Goal: Task Accomplishment & Management: Manage account settings

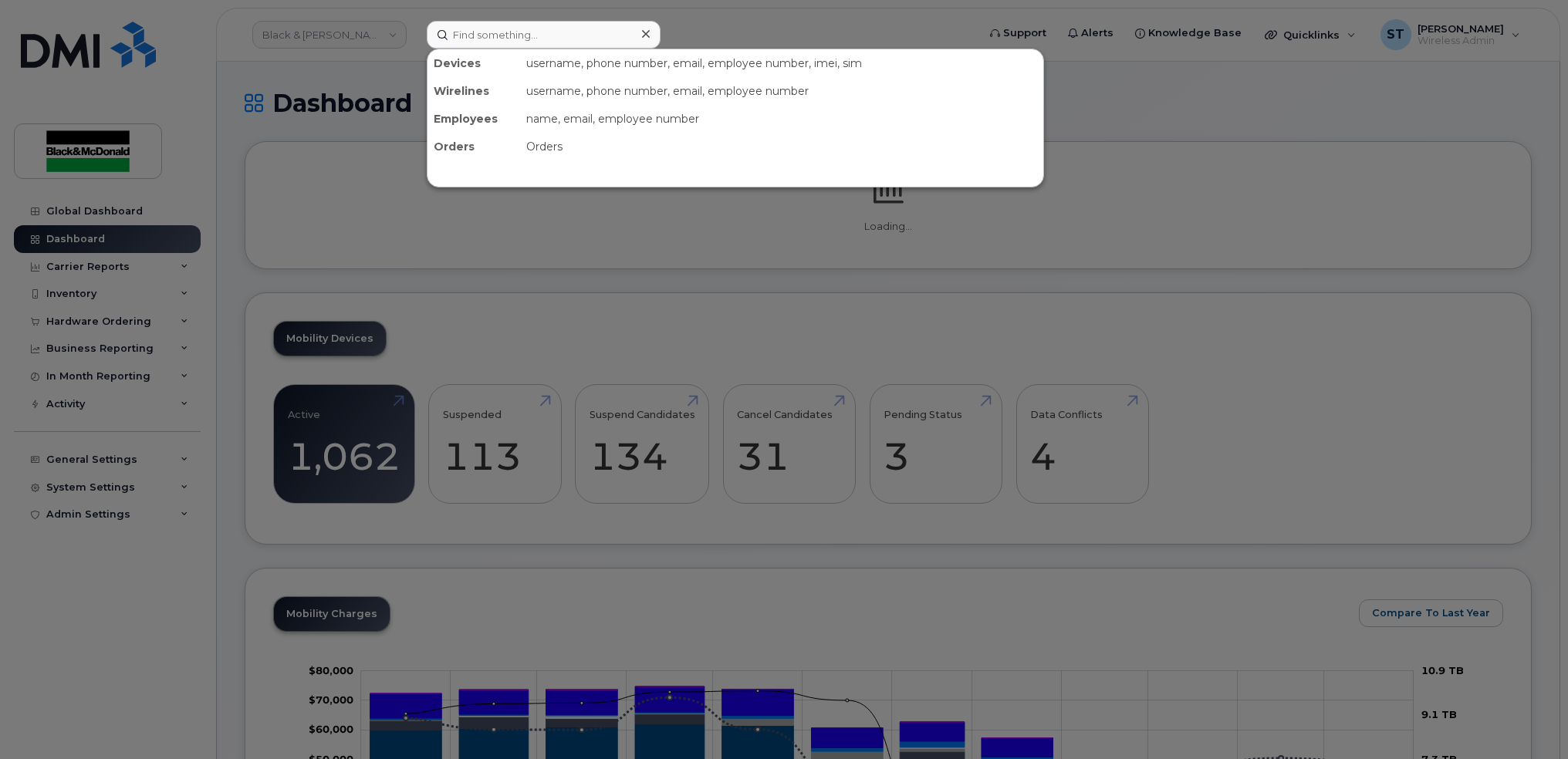
click at [512, 32] on input at bounding box center [544, 35] width 234 height 27
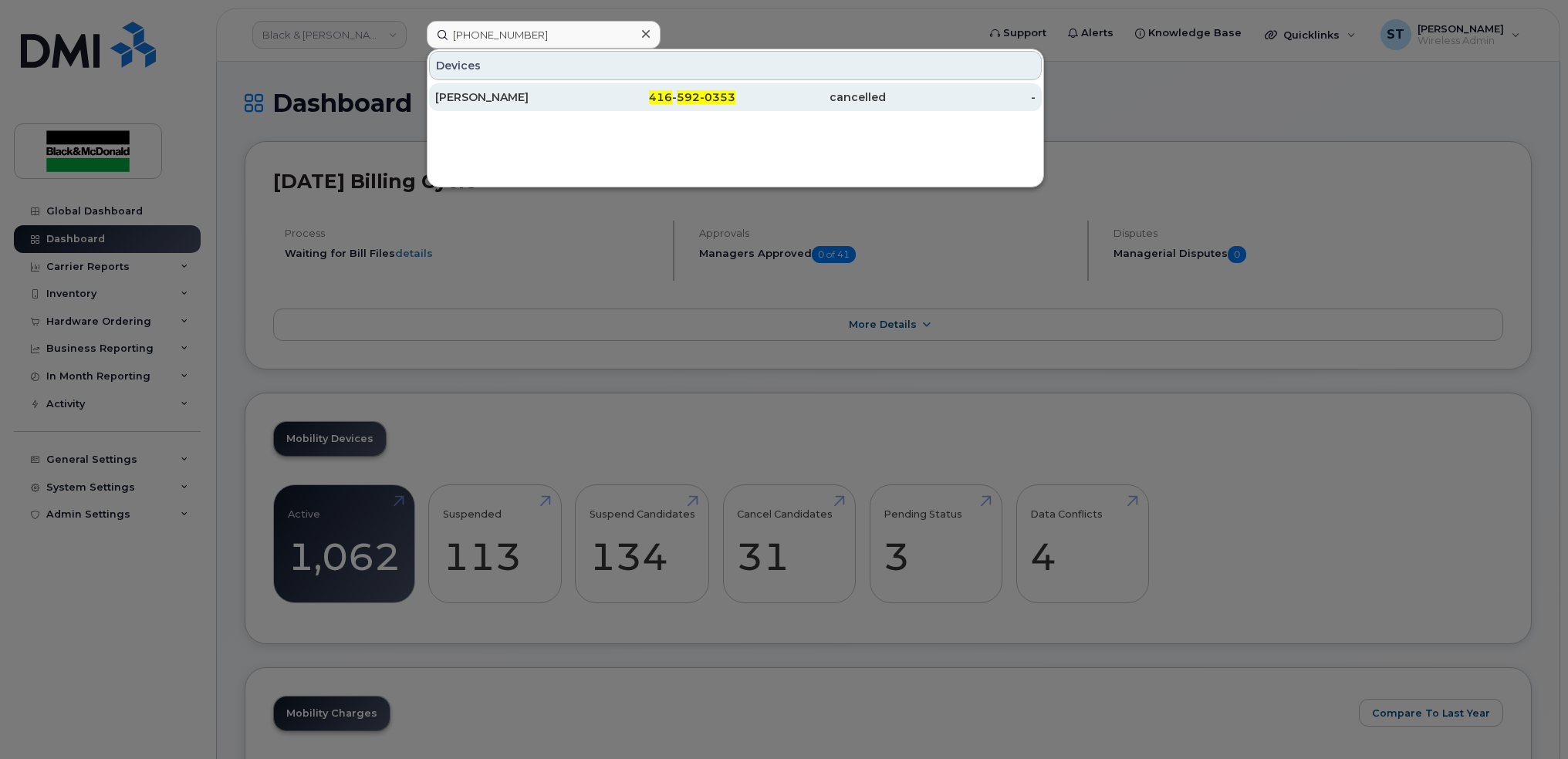
type input "416 592-0353"
click at [491, 97] on div "Aiden Dong" at bounding box center [510, 97] width 151 height 15
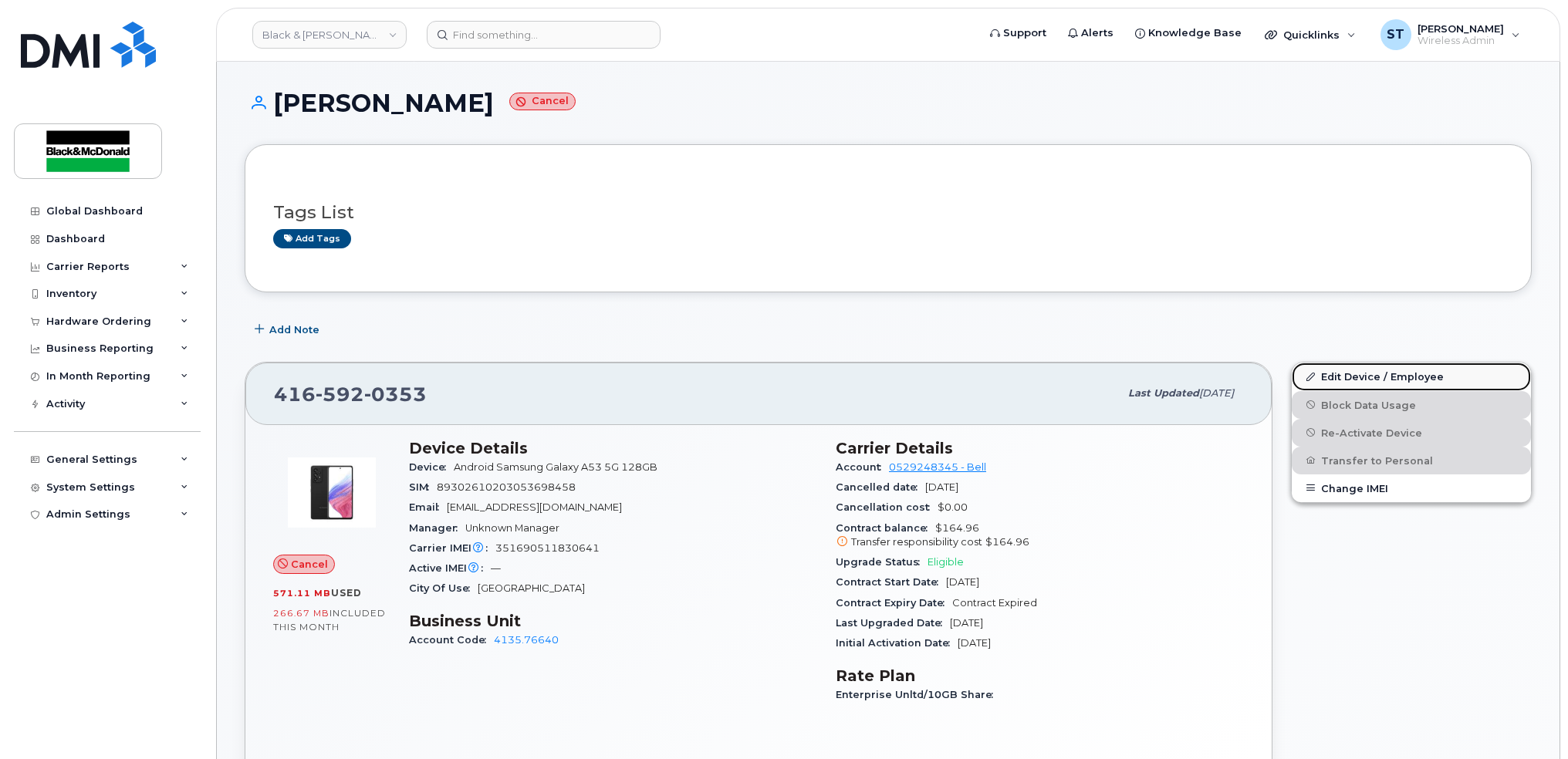
click at [1349, 382] on link "Edit Device / Employee" at bounding box center [1411, 376] width 239 height 27
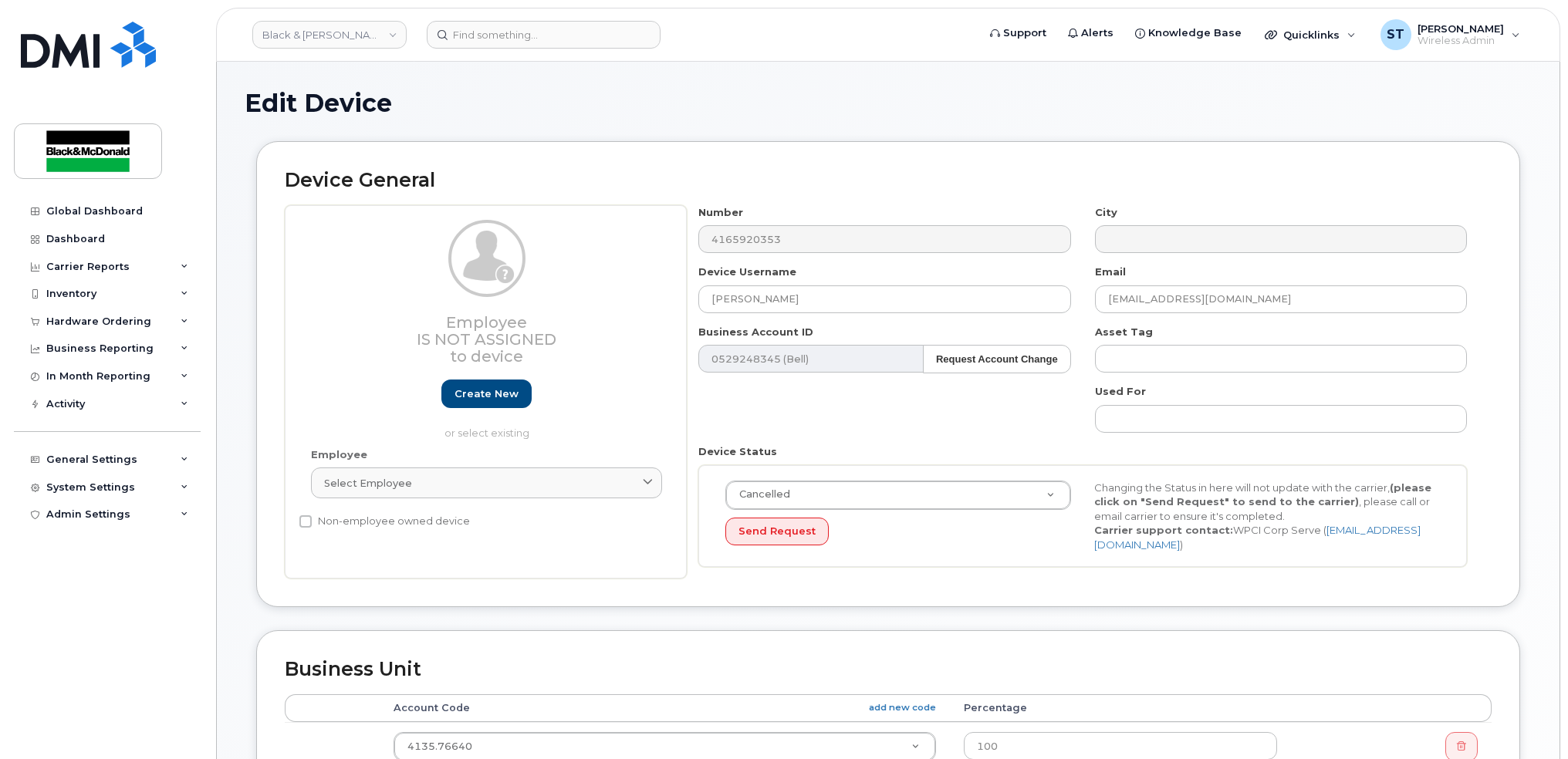
click at [953, 587] on div "Device General Employee Is not assigned to device Create new or select existing…" at bounding box center [888, 373] width 1264 height 466
click at [994, 436] on div "Number 4165920353 City Device Username Aiden Dong Email adong@blackandmcdonald.…" at bounding box center [1083, 392] width 792 height 374
click at [1009, 355] on strong "Request Account Change" at bounding box center [996, 359] width 122 height 11
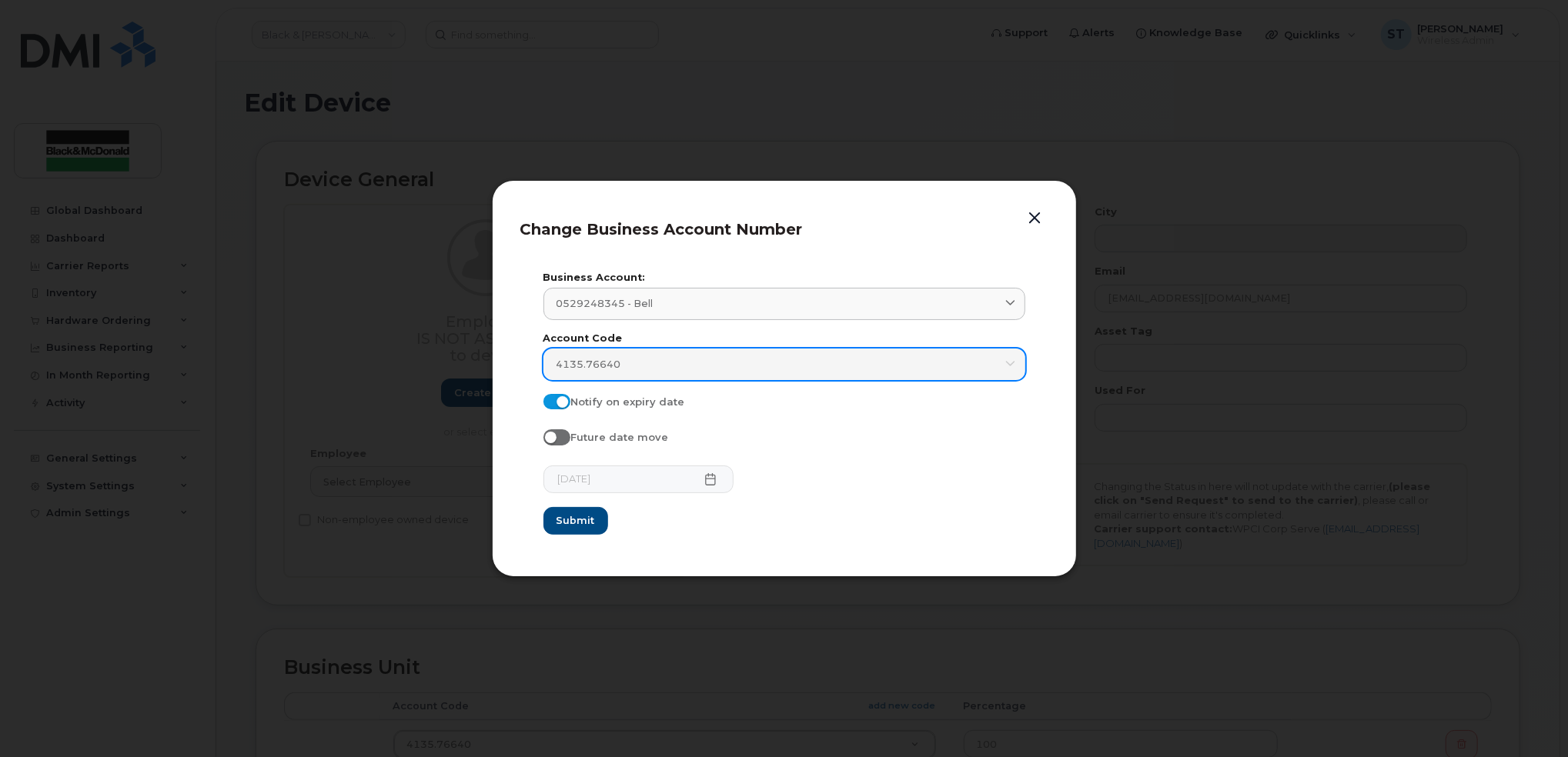
click at [696, 373] on link "4135.76640" at bounding box center [784, 364] width 482 height 31
click at [672, 365] on div "4135.76640" at bounding box center [784, 364] width 455 height 14
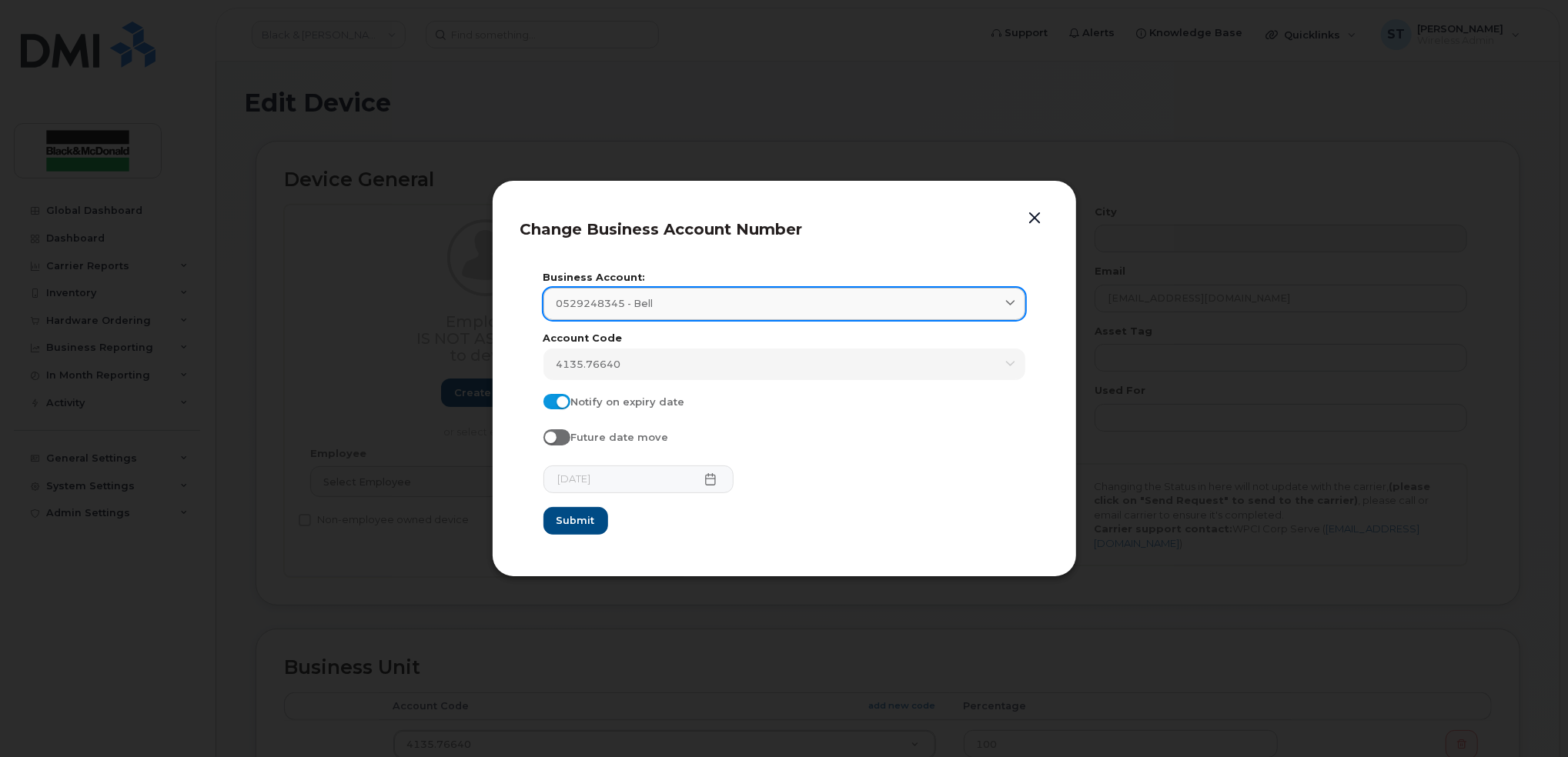
click at [737, 315] on link "0529248345 - Bell" at bounding box center [784, 303] width 482 height 31
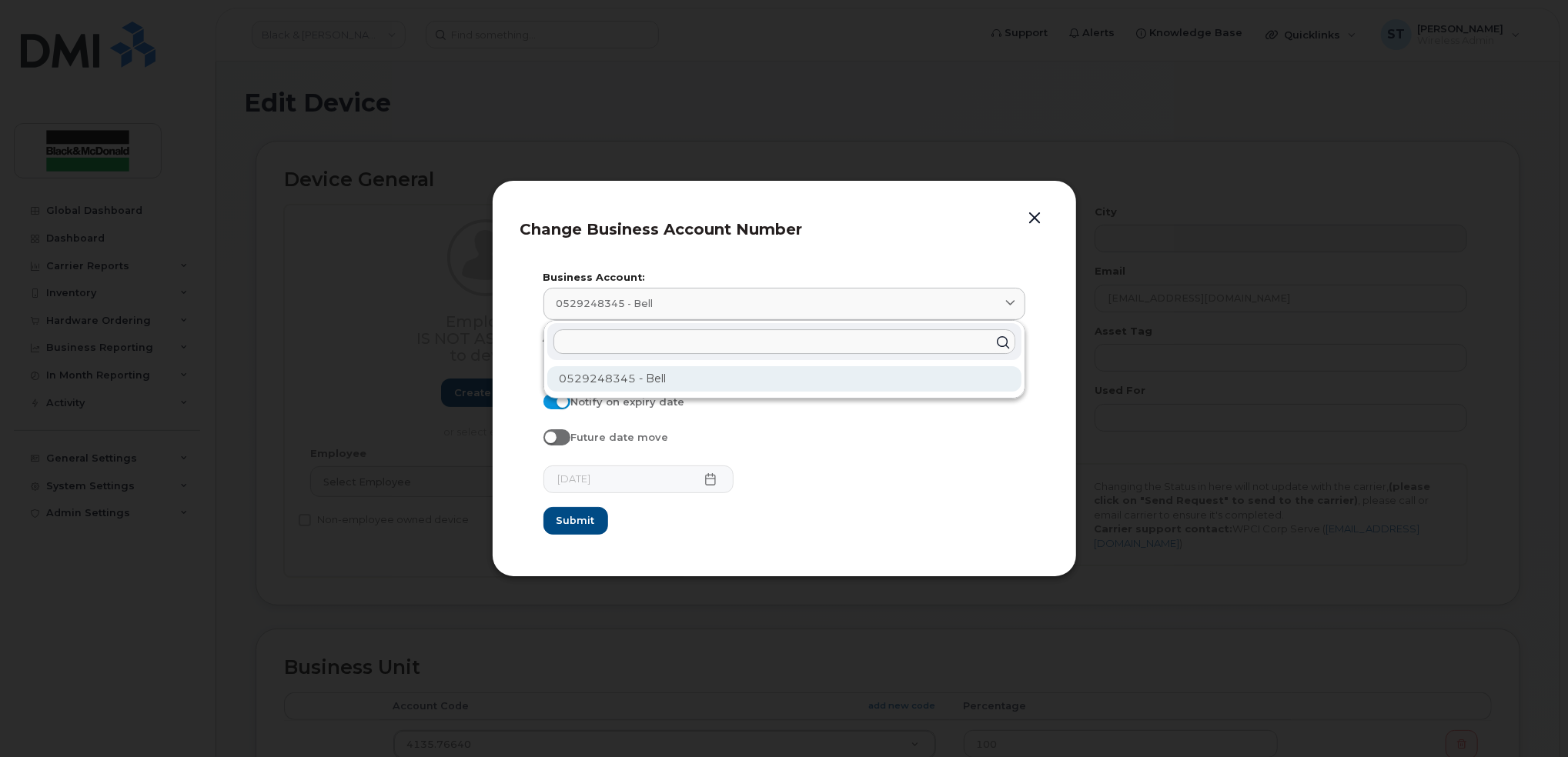
paste input "0529248345"
type input "0529248345"
click at [706, 379] on p "0529248345 - Bell" at bounding box center [785, 379] width 450 height 16
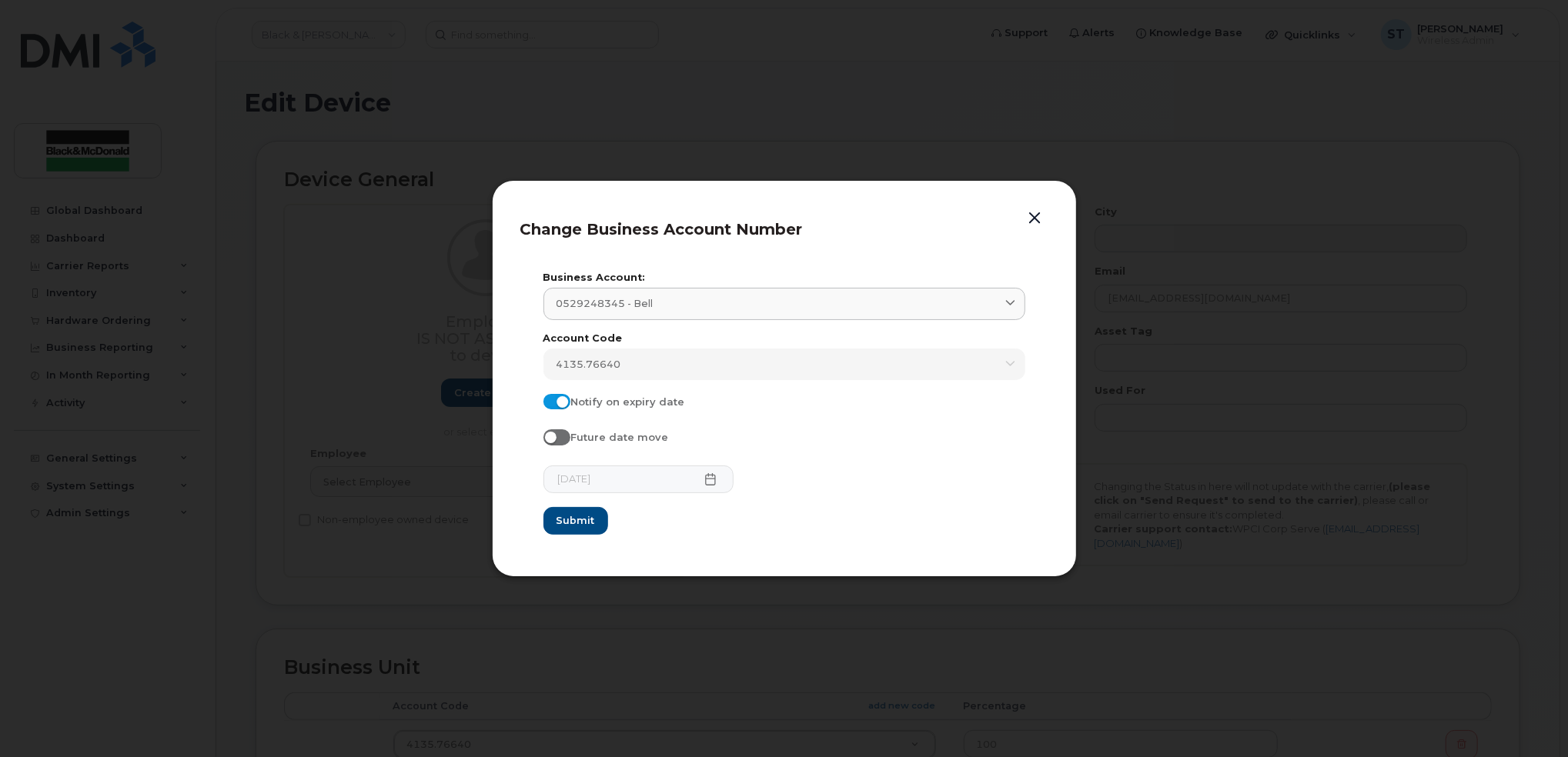
click at [821, 457] on form "Business Account: 0529248345 - Bell 0529248345 0529248345 - Bell Account Code 4…" at bounding box center [784, 404] width 482 height 262
click at [577, 520] on span "Submit" at bounding box center [575, 520] width 39 height 14
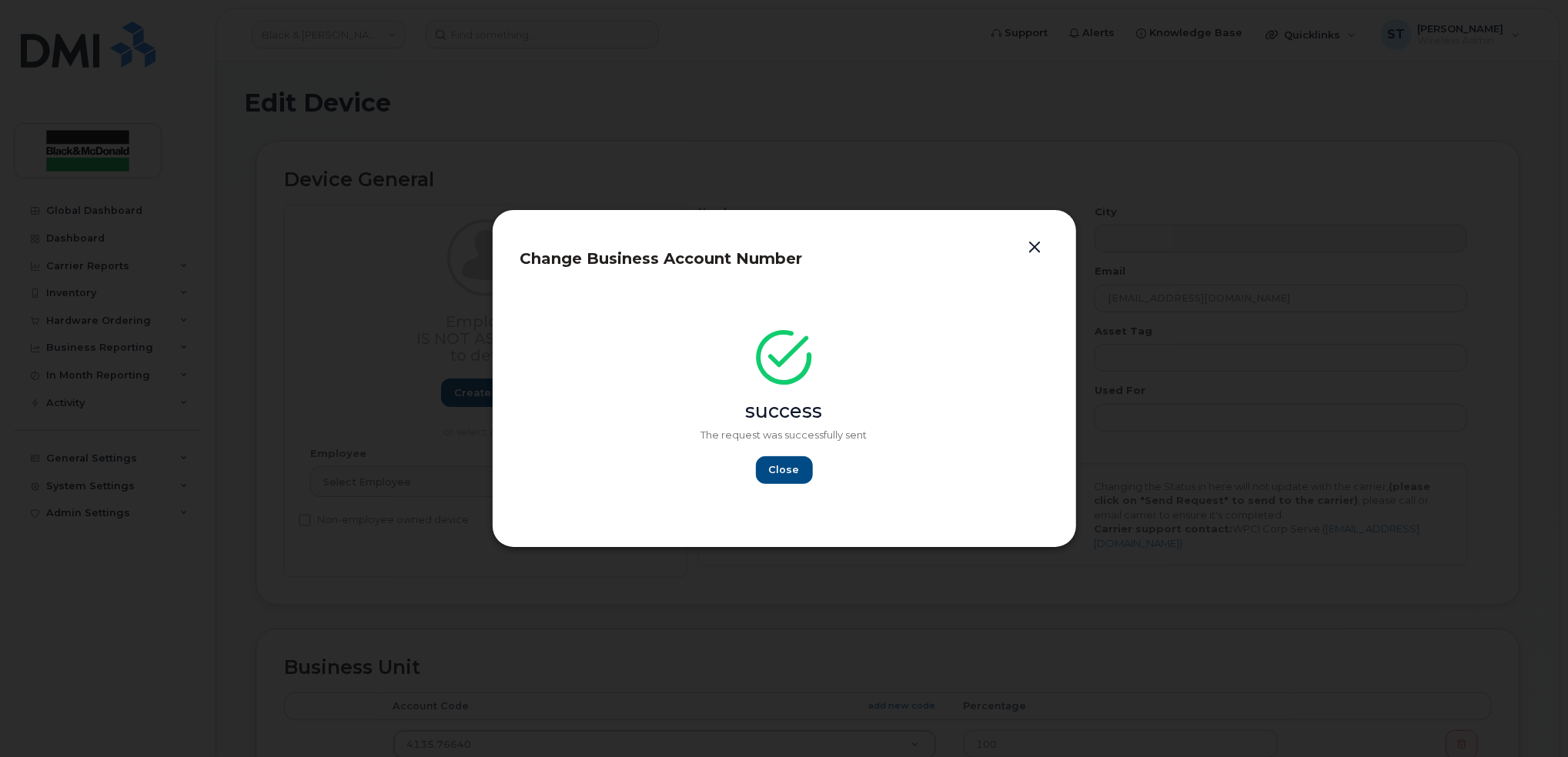
click at [1039, 245] on button "button" at bounding box center [1035, 247] width 23 height 22
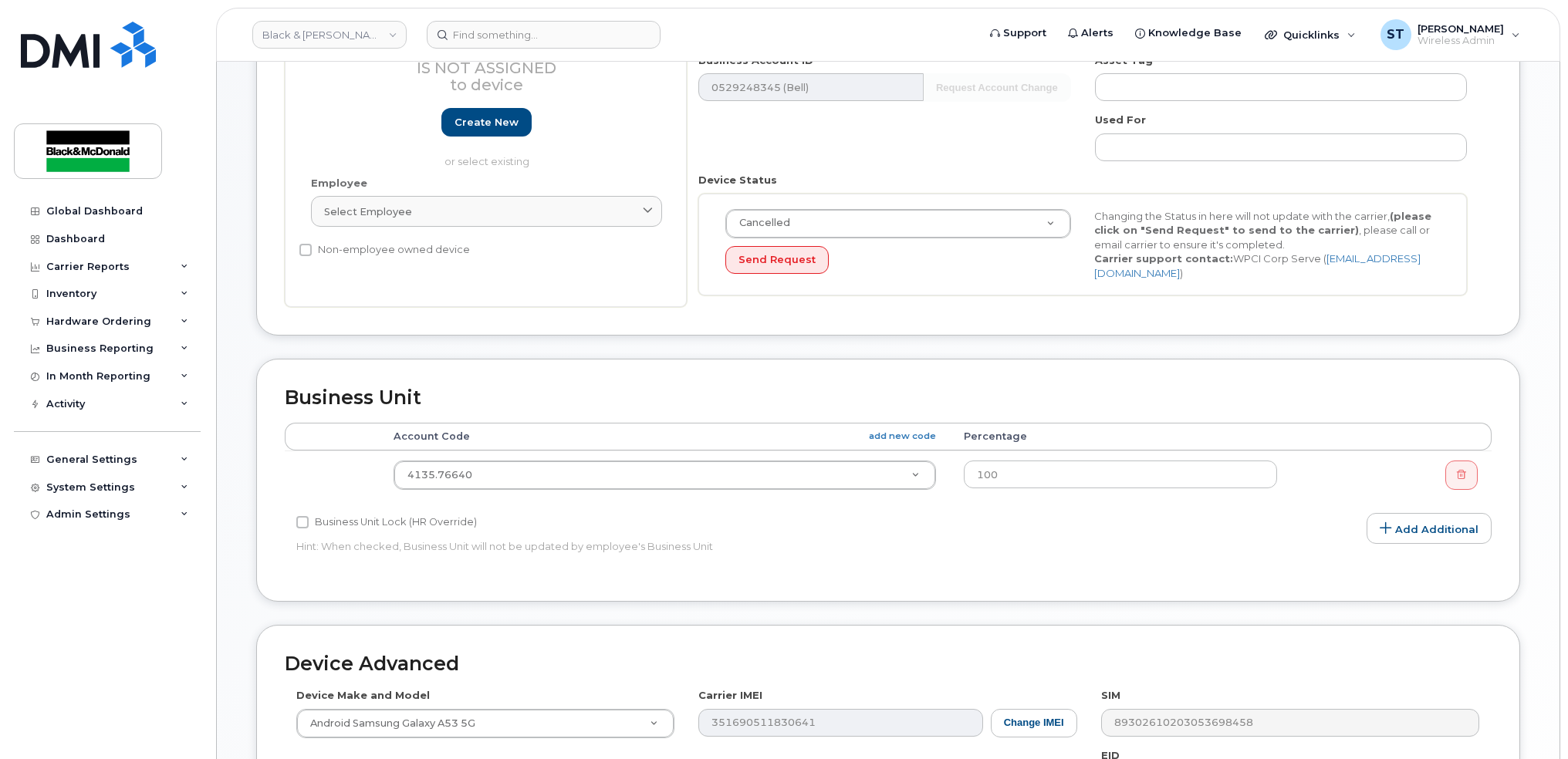
scroll to position [592, 0]
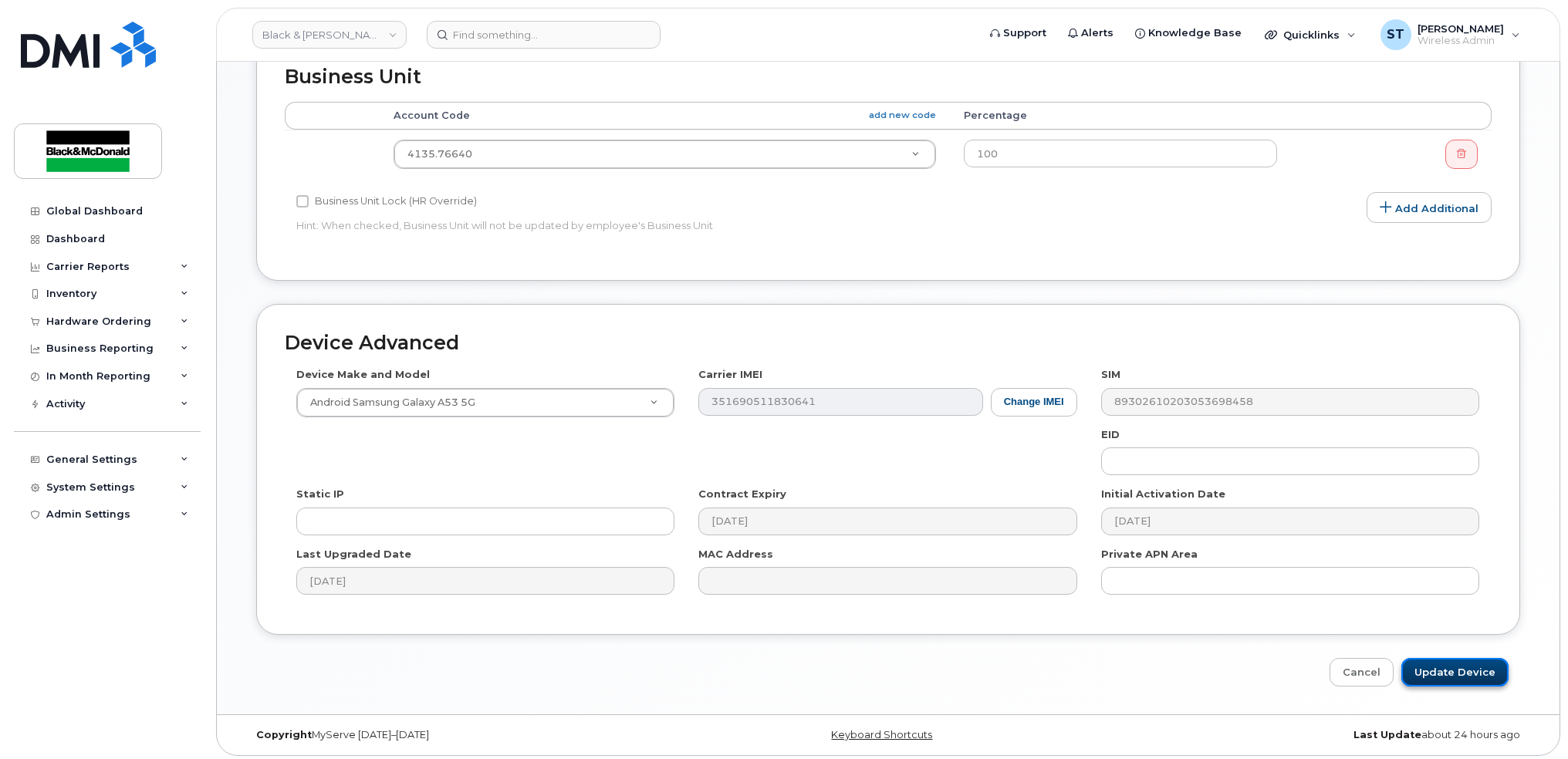
click at [1454, 674] on input "Update Device" at bounding box center [1454, 671] width 107 height 28
type input "Saving..."
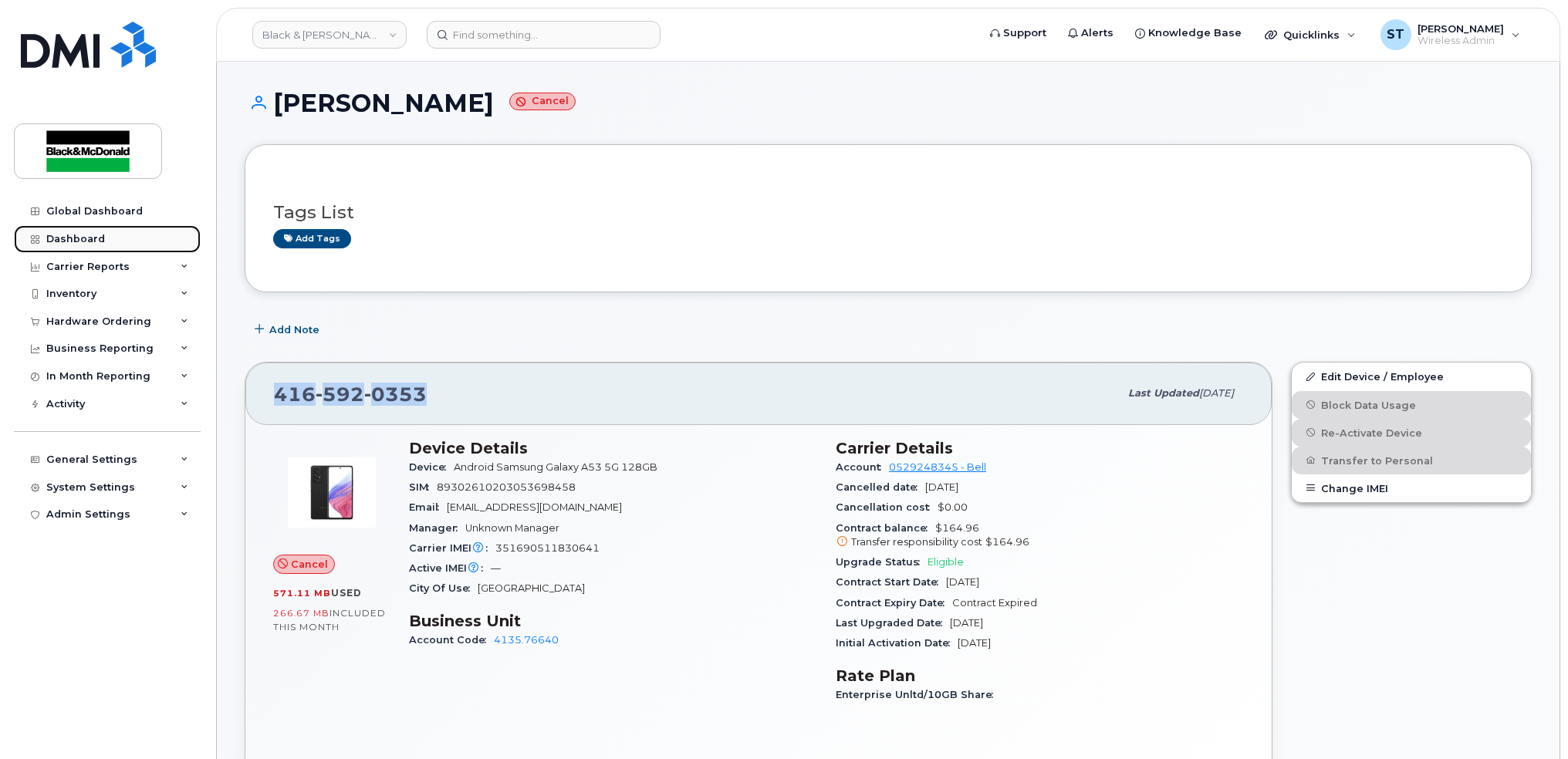
click at [70, 231] on link "Dashboard" at bounding box center [107, 239] width 187 height 27
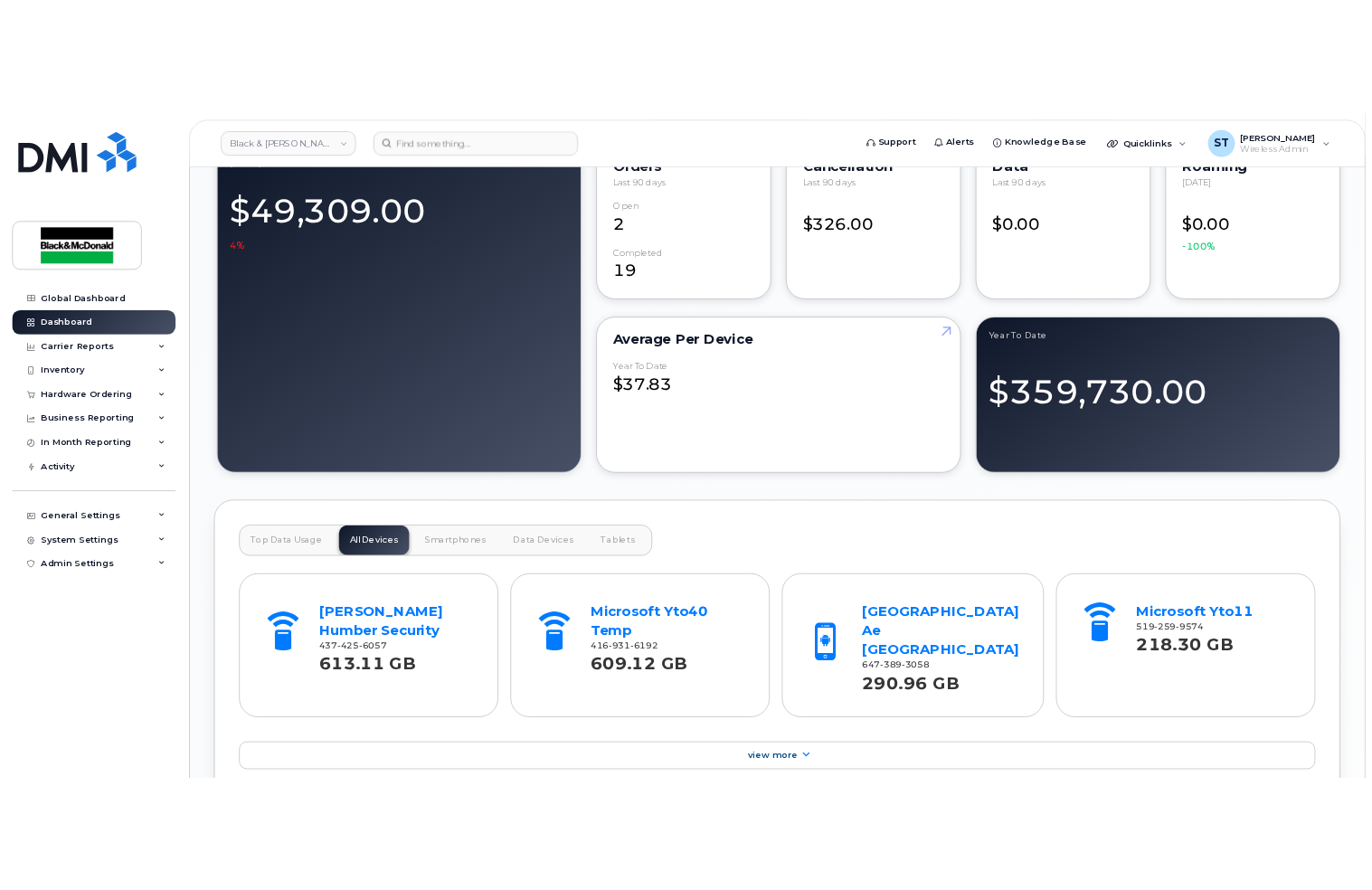
scroll to position [1482, 0]
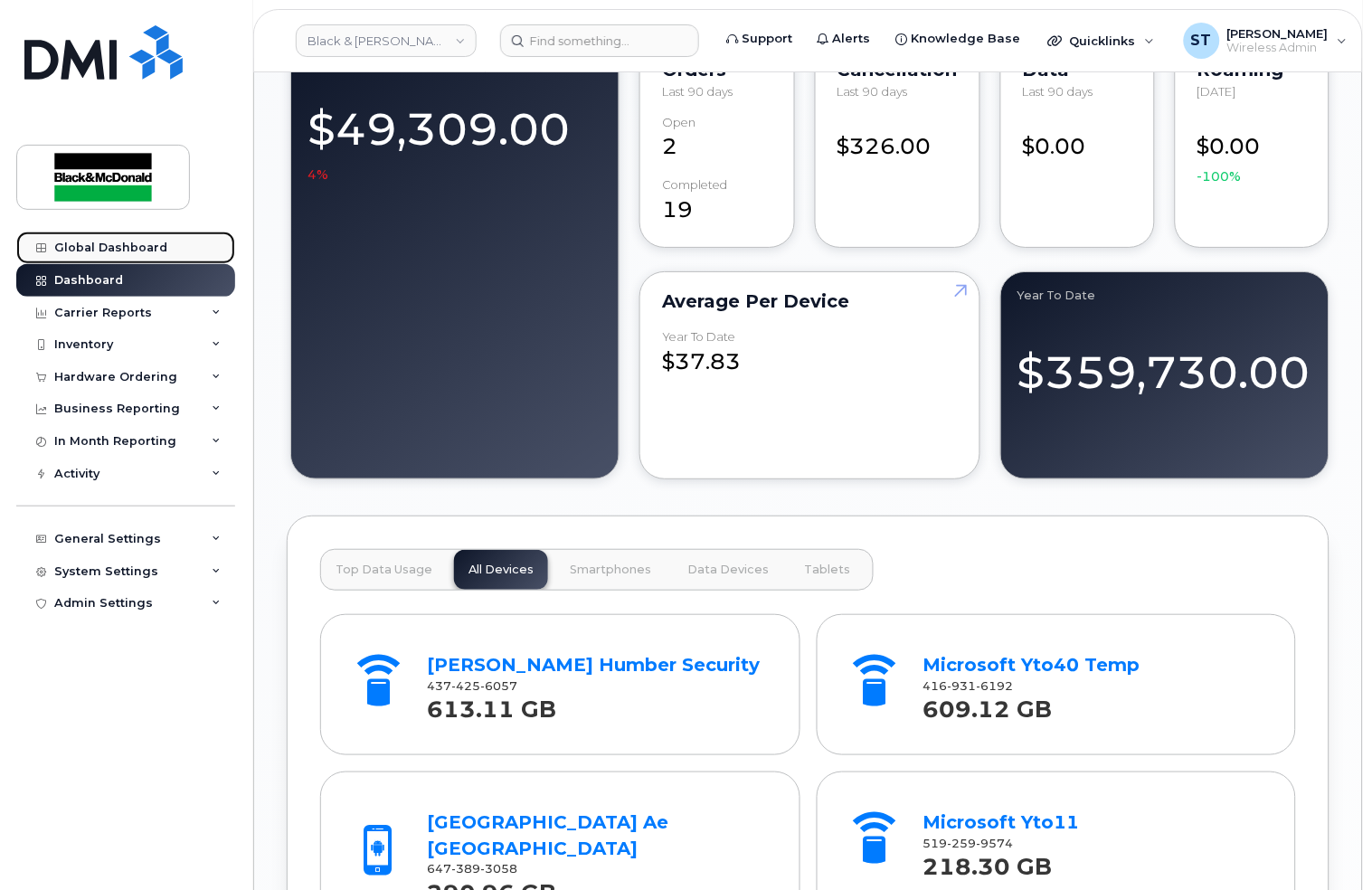
click at [92, 253] on div "Global Dashboard" at bounding box center [110, 247] width 113 height 14
click at [98, 282] on div "Dashboard" at bounding box center [88, 279] width 69 height 14
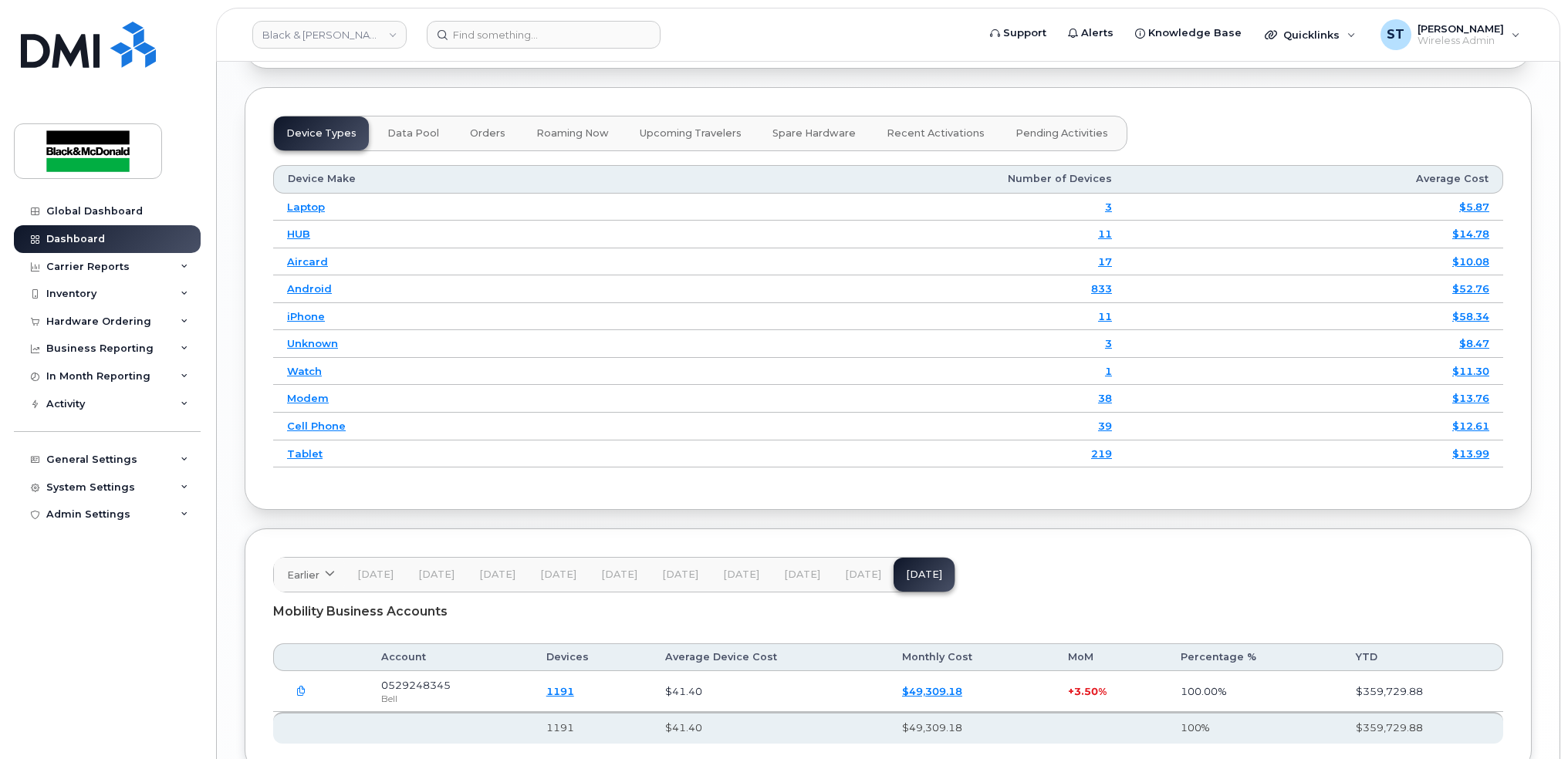
scroll to position [1946, 0]
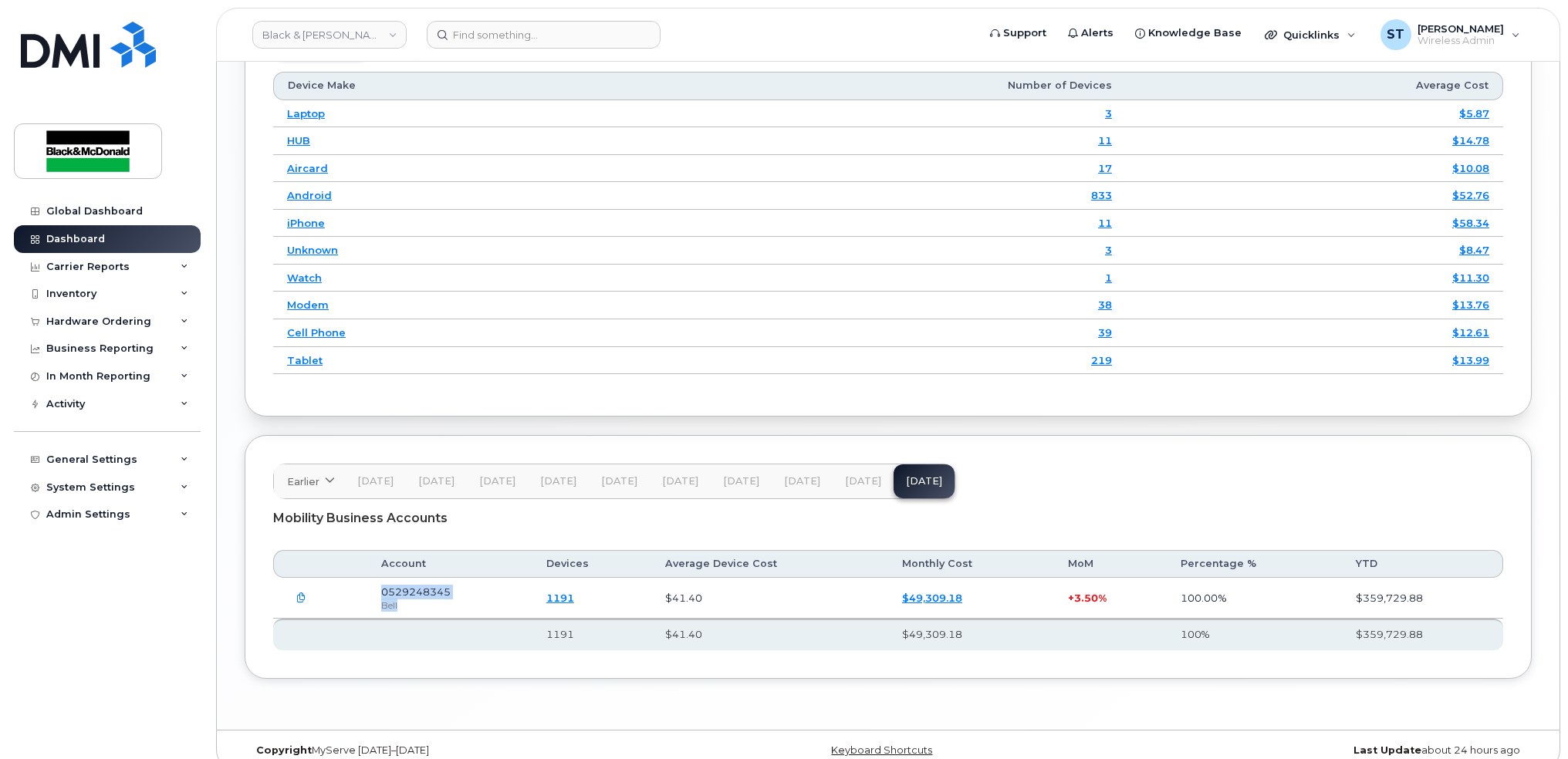
drag, startPoint x: 482, startPoint y: 581, endPoint x: 387, endPoint y: 578, distance: 95.0
click at [387, 578] on td "0529248345 Bell" at bounding box center [449, 598] width 165 height 41
drag, startPoint x: 387, startPoint y: 578, endPoint x: 350, endPoint y: 580, distance: 37.1
click at [350, 580] on td at bounding box center [320, 598] width 94 height 41
copy span "0529248345"
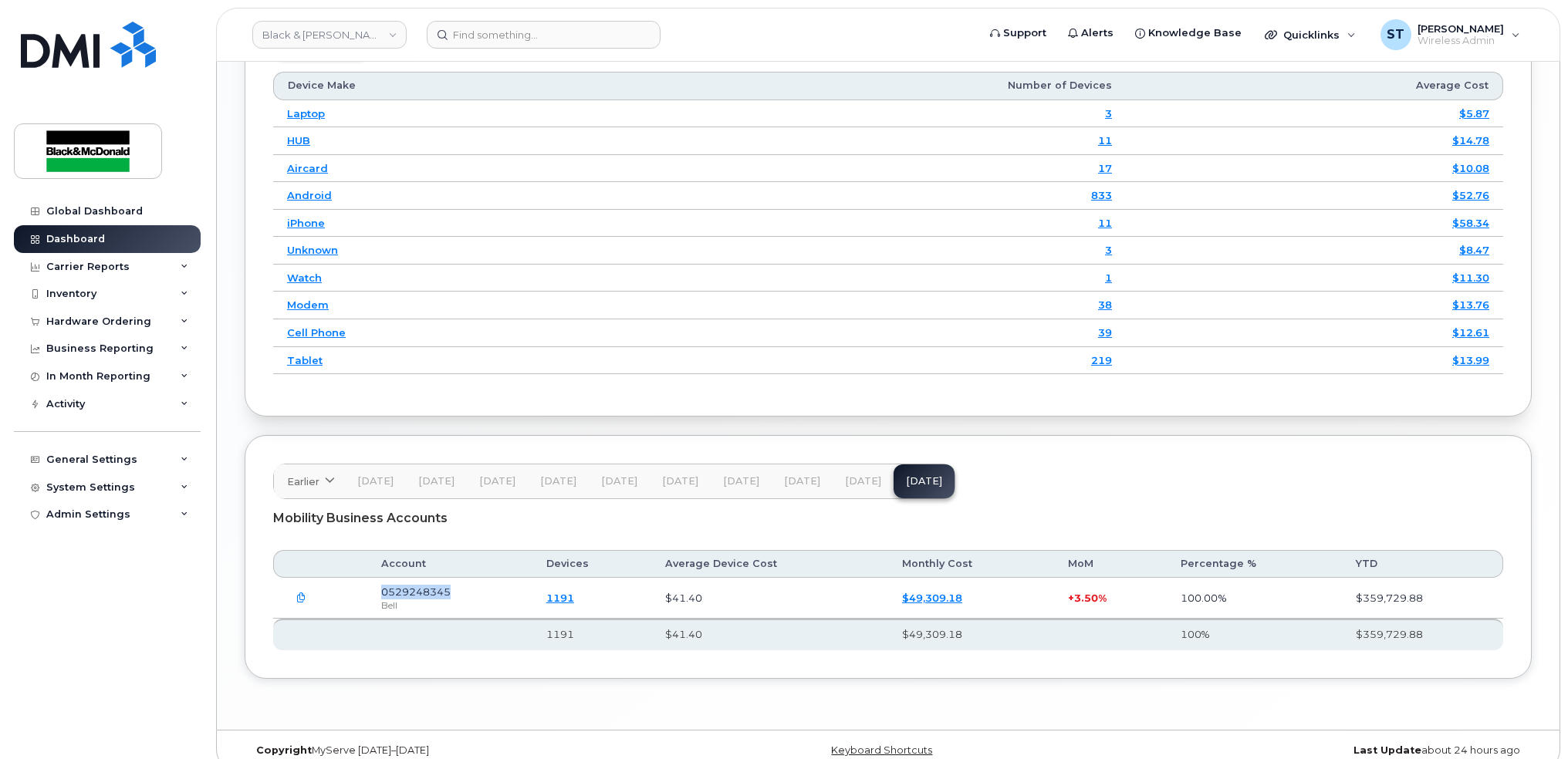
drag, startPoint x: 472, startPoint y: 575, endPoint x: 383, endPoint y: 569, distance: 89.2
click at [383, 578] on td "0529248345 Bell" at bounding box center [449, 598] width 165 height 41
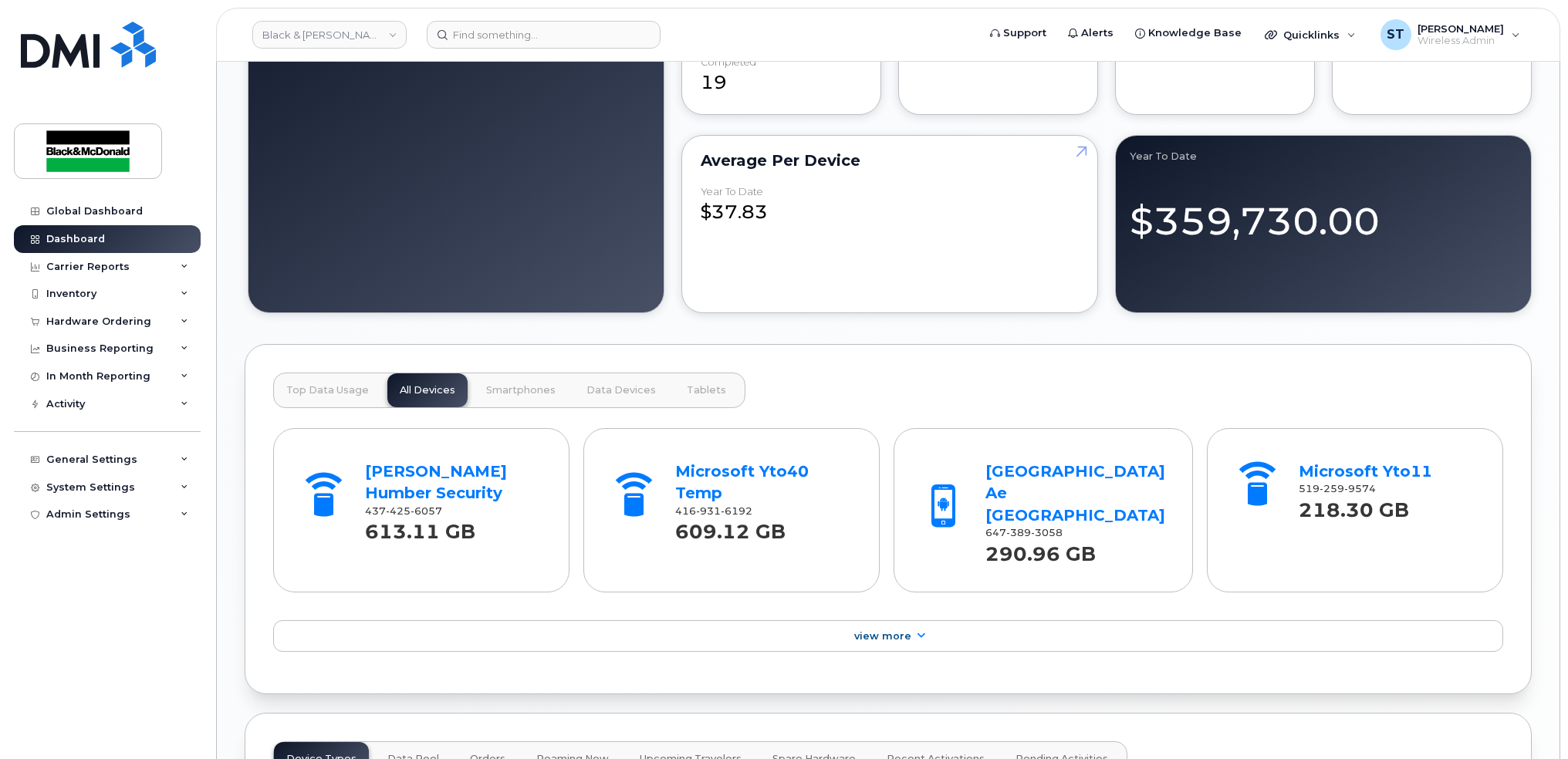
scroll to position [1227, 0]
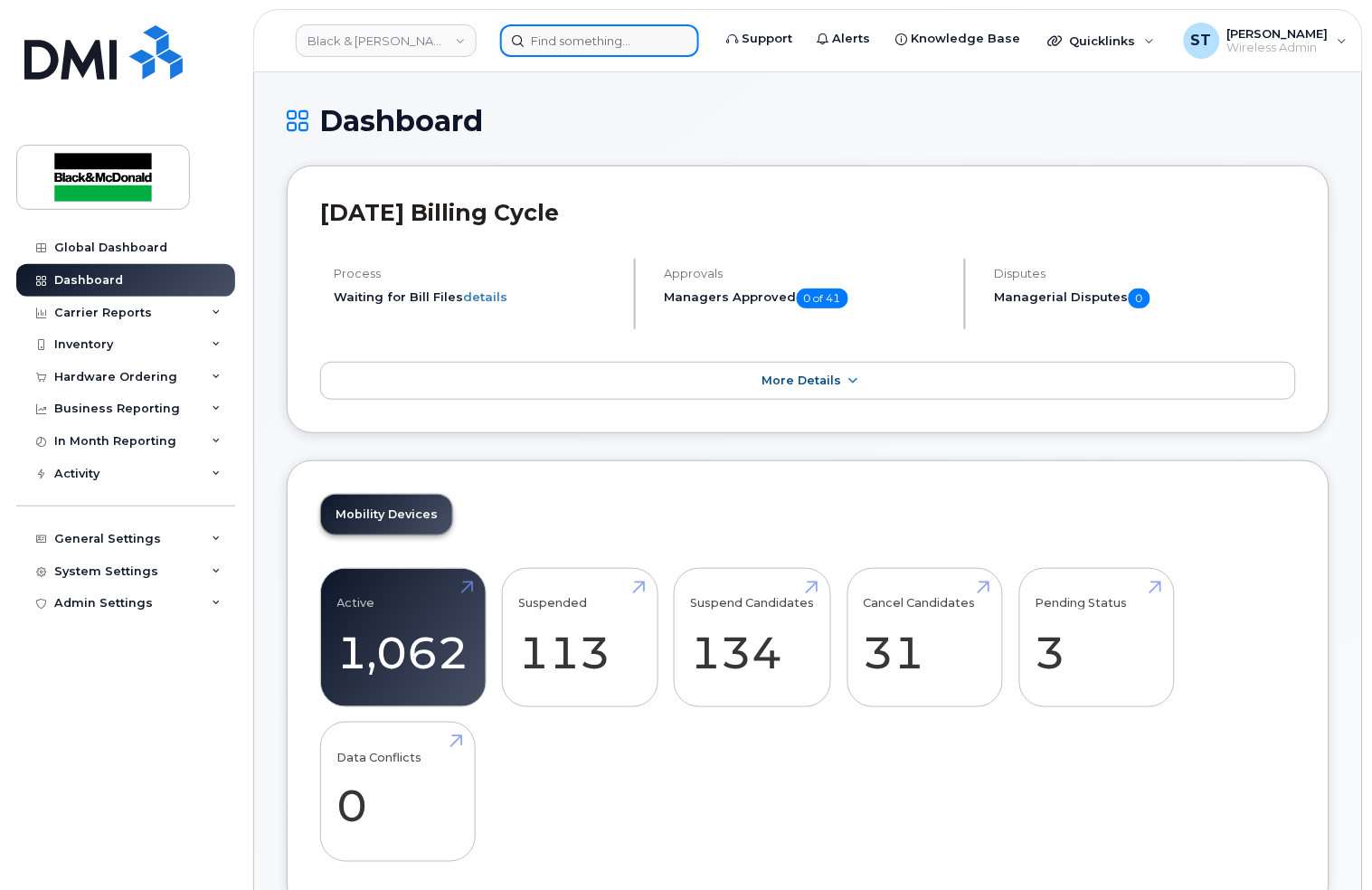
click at [535, 42] on input at bounding box center [599, 41] width 199 height 32
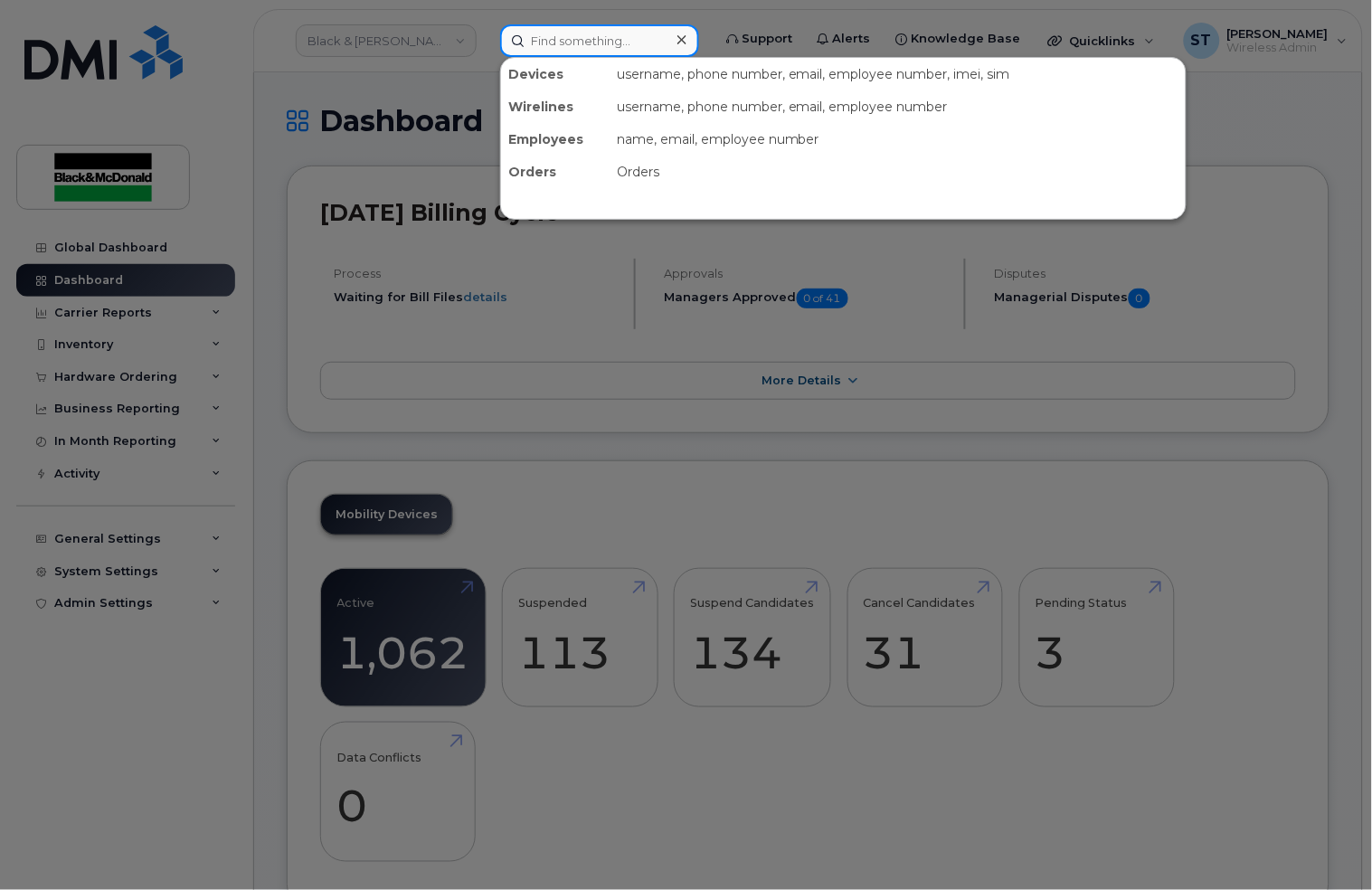
paste input "[TECHNICAL_ID]"
type input "[TECHNICAL_ID]"
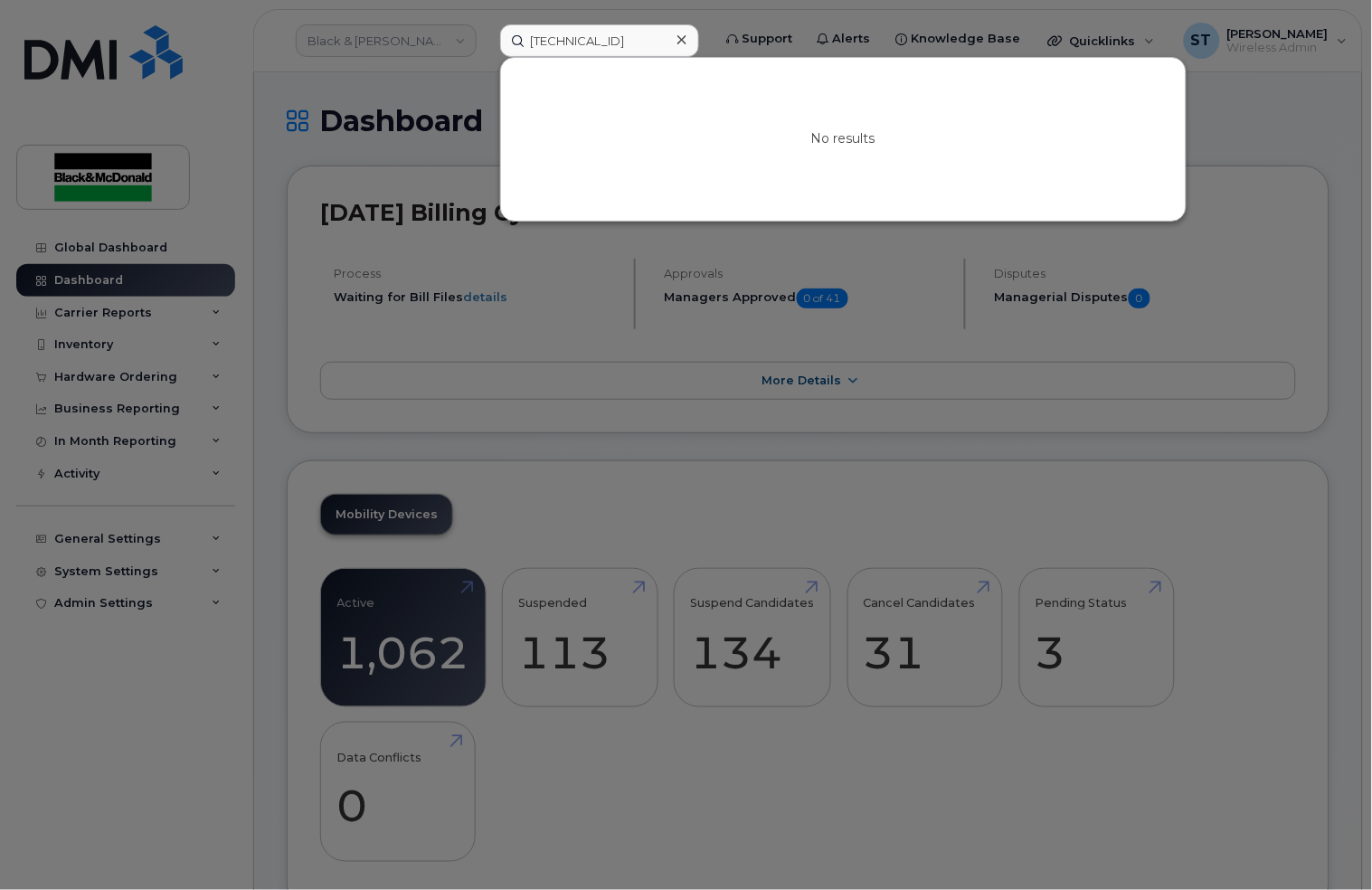
drag, startPoint x: 632, startPoint y: 444, endPoint x: 386, endPoint y: 400, distance: 249.9
click at [631, 444] on div at bounding box center [686, 445] width 1372 height 890
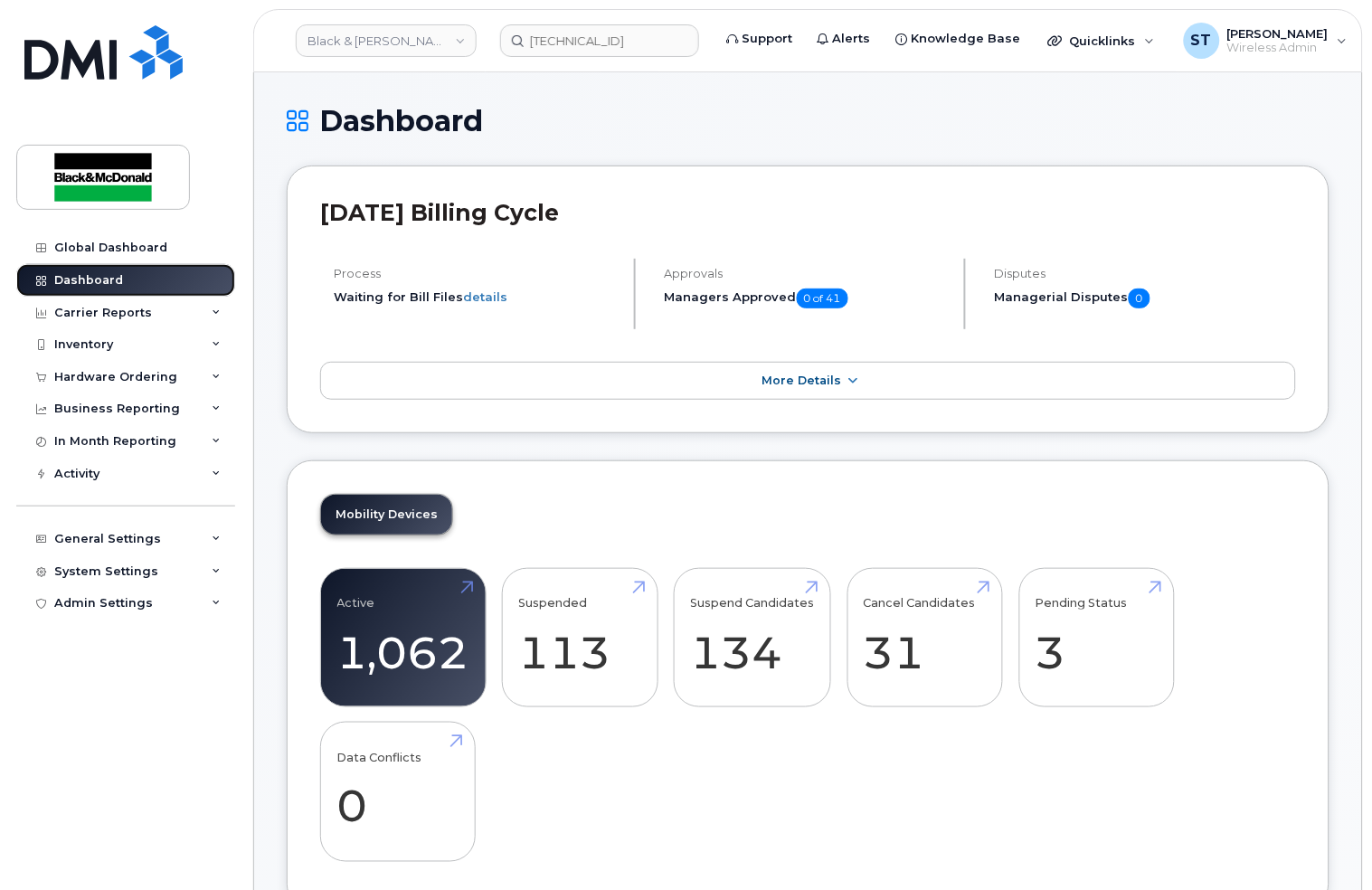
click at [110, 276] on div "Dashboard" at bounding box center [88, 279] width 69 height 14
click at [594, 630] on link "Suspended 113 2160%" at bounding box center [579, 637] width 122 height 119
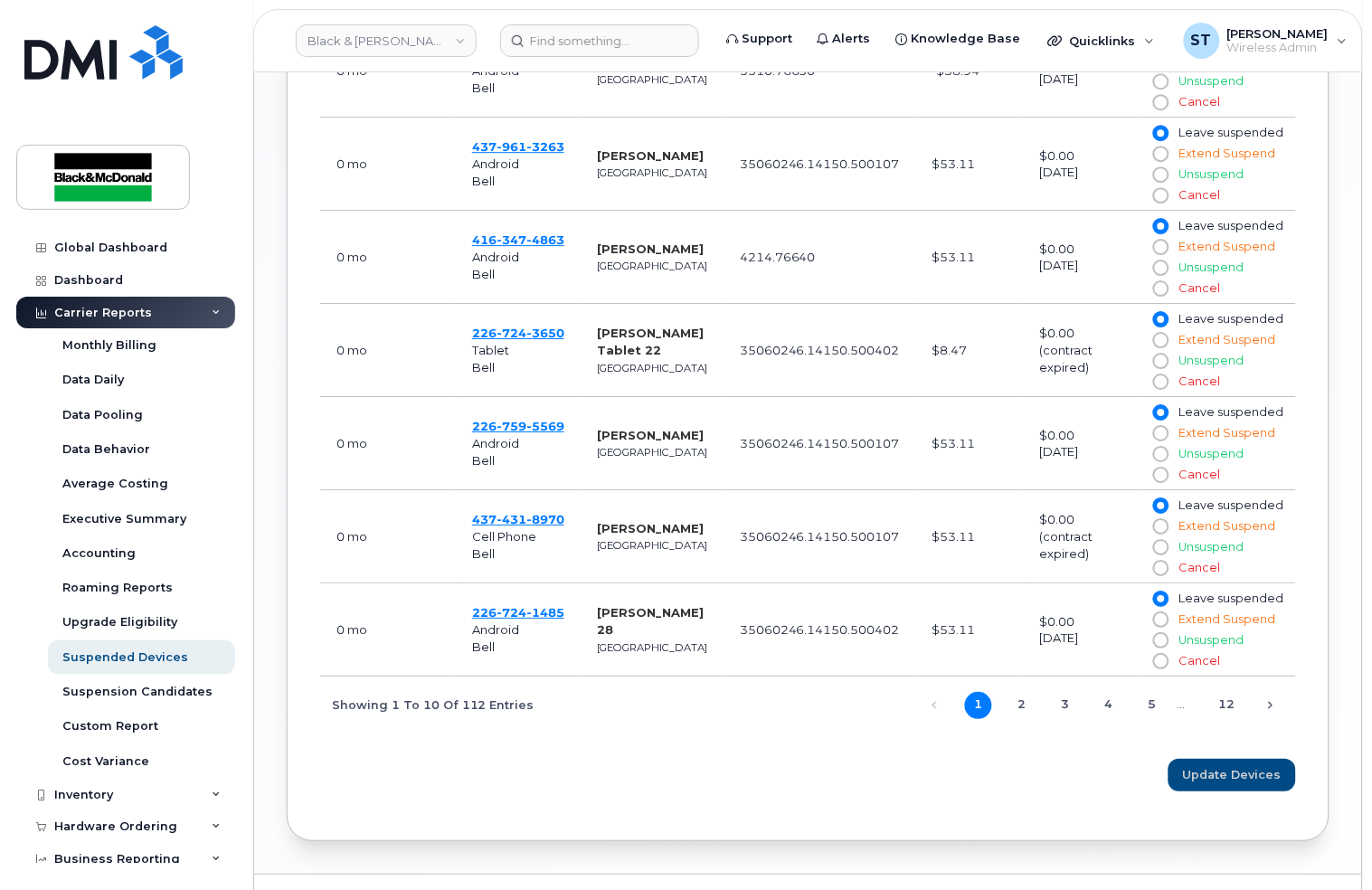
scroll to position [1205, 0]
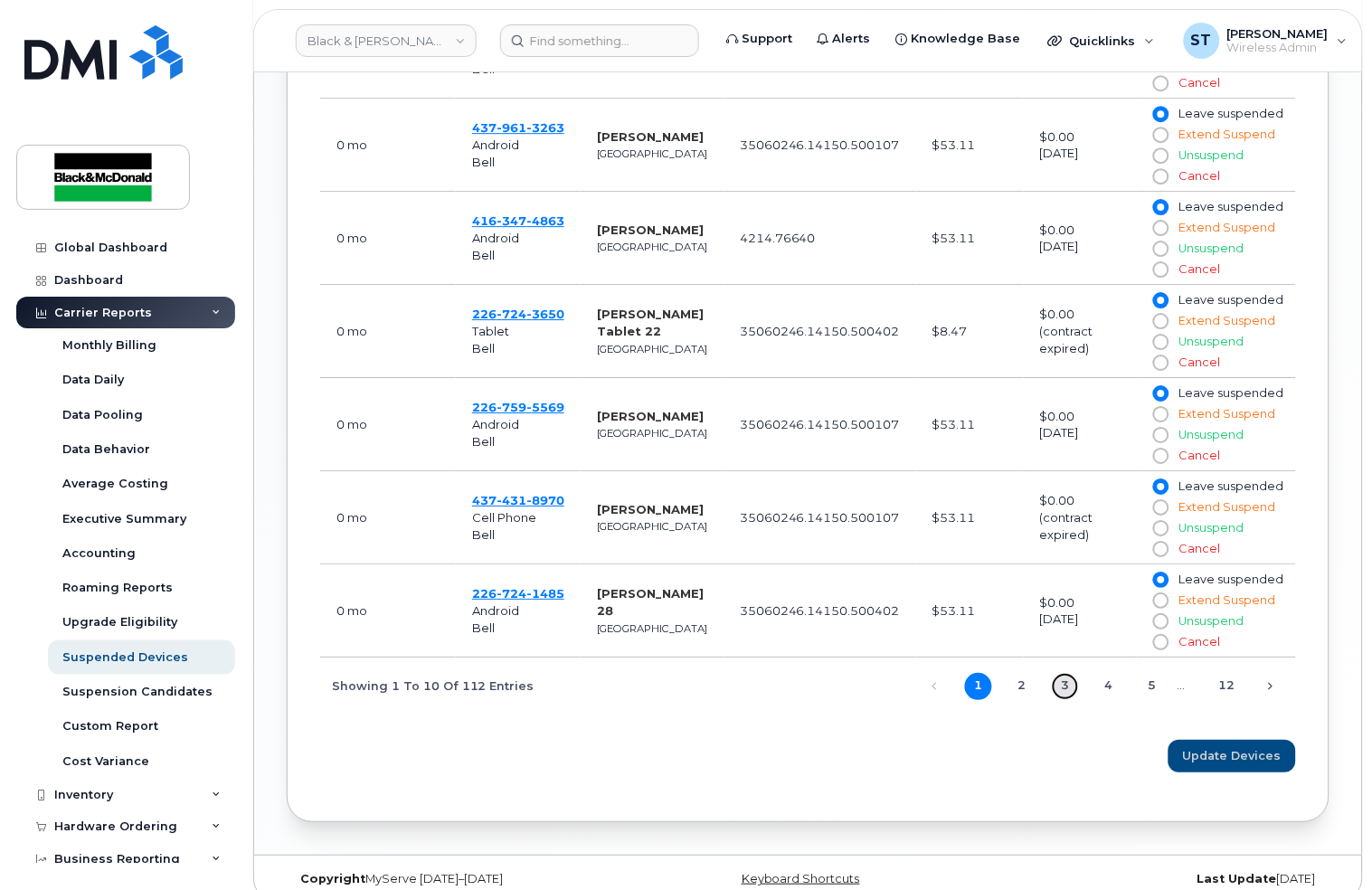
click at [1060, 685] on link "3" at bounding box center [1064, 686] width 27 height 27
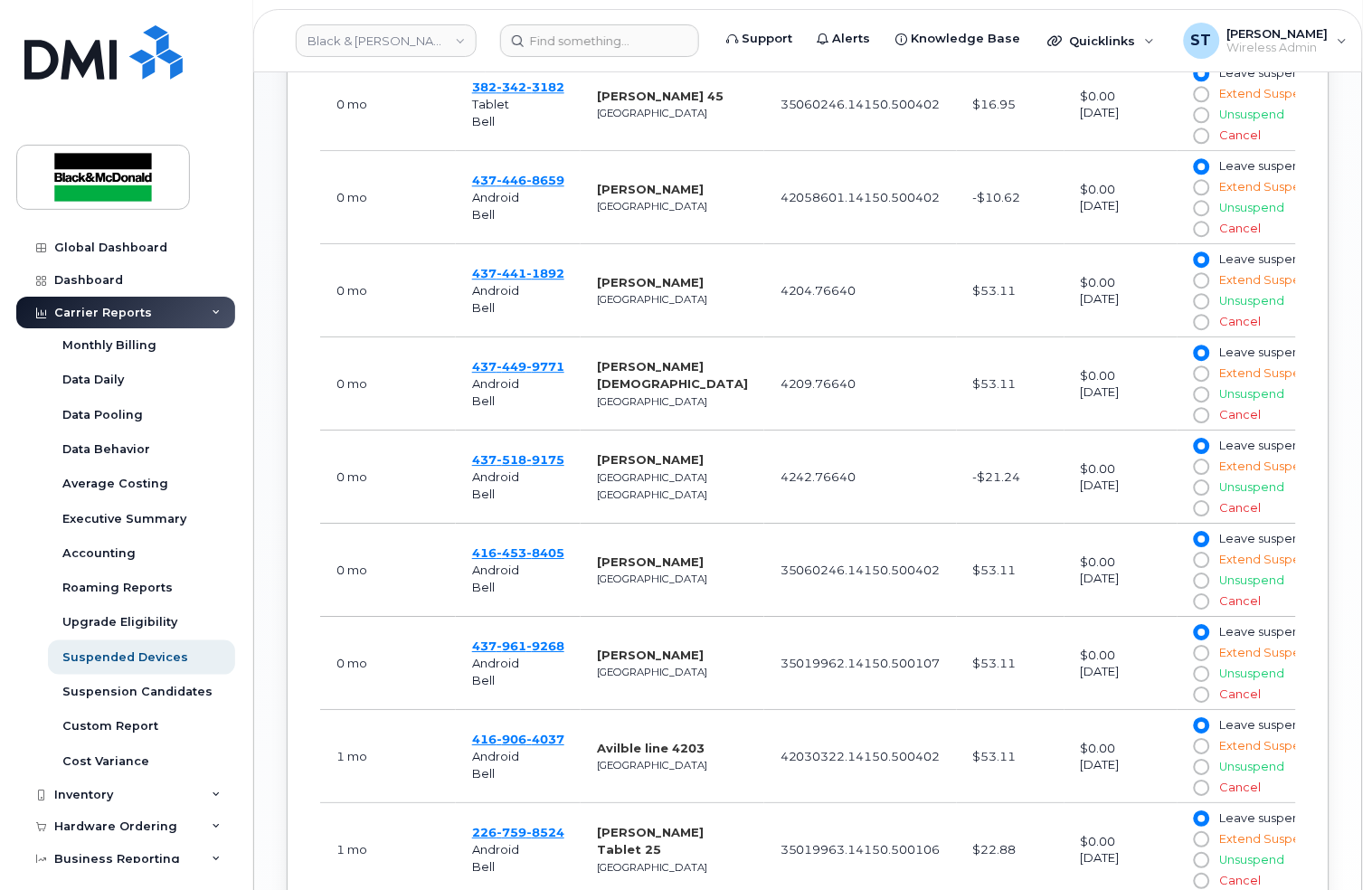
scroll to position [844, 0]
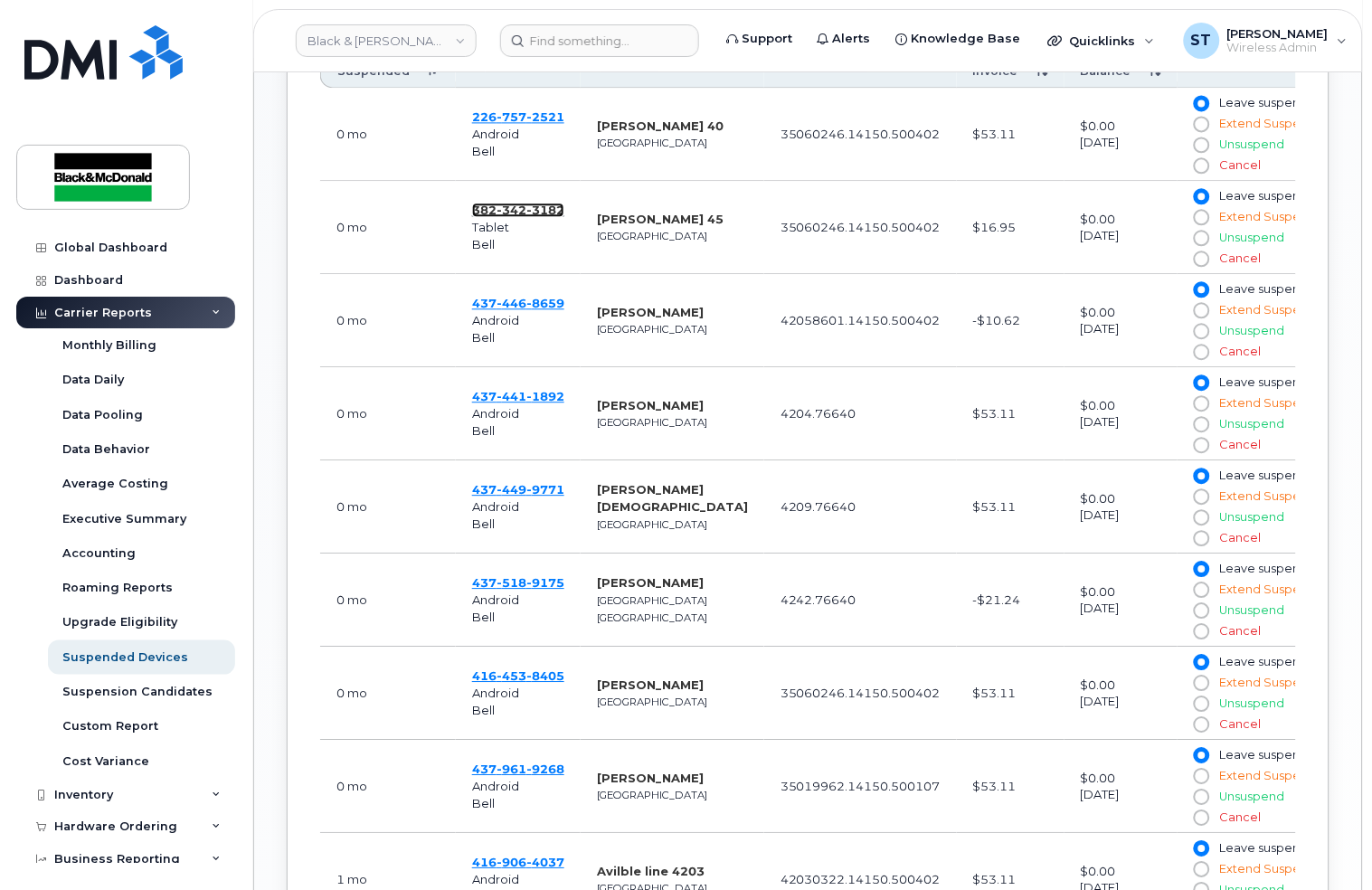
click at [489, 204] on span "382 342 3182" at bounding box center [518, 210] width 92 height 14
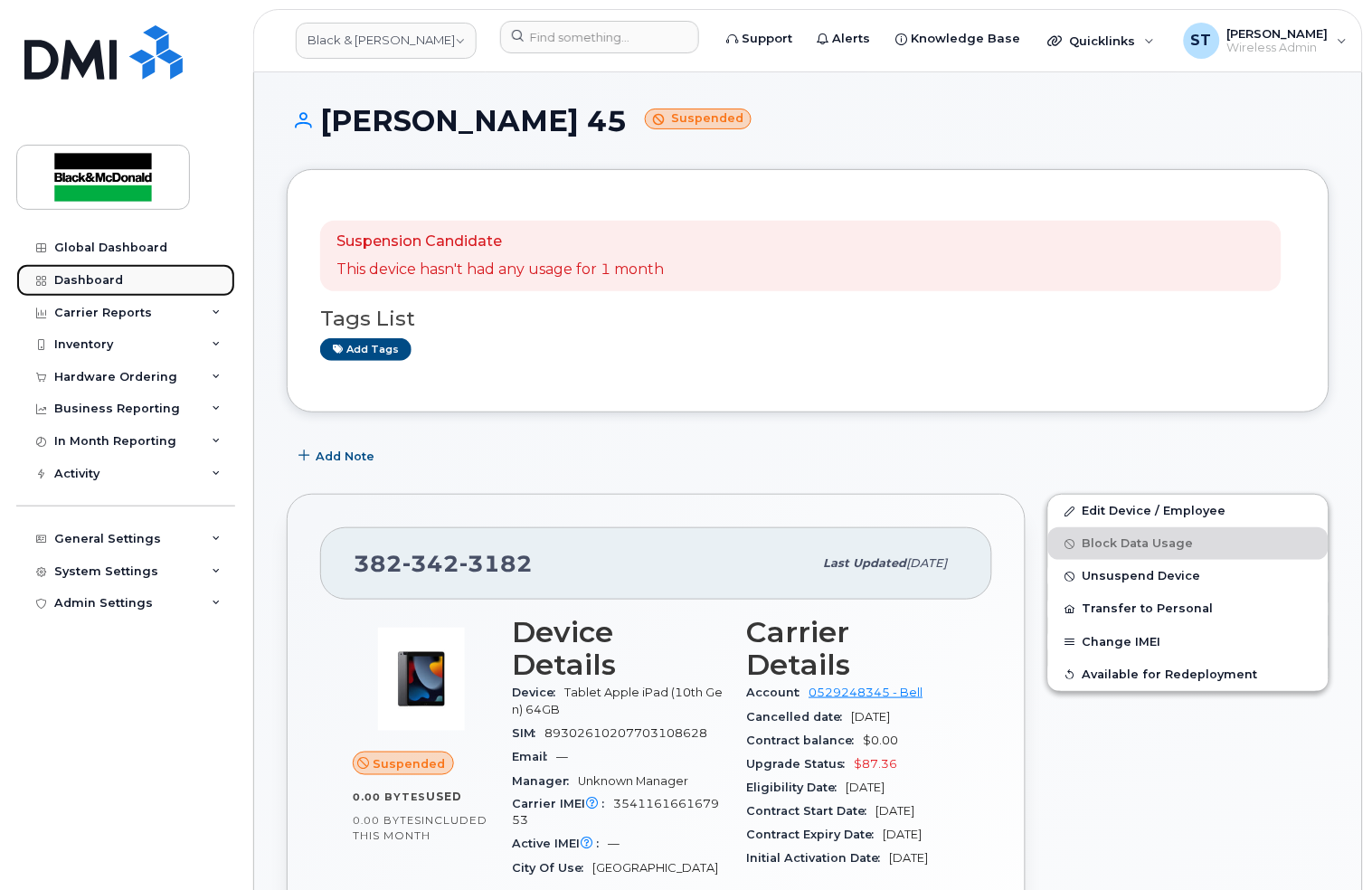
click at [97, 275] on div "Dashboard" at bounding box center [88, 279] width 69 height 14
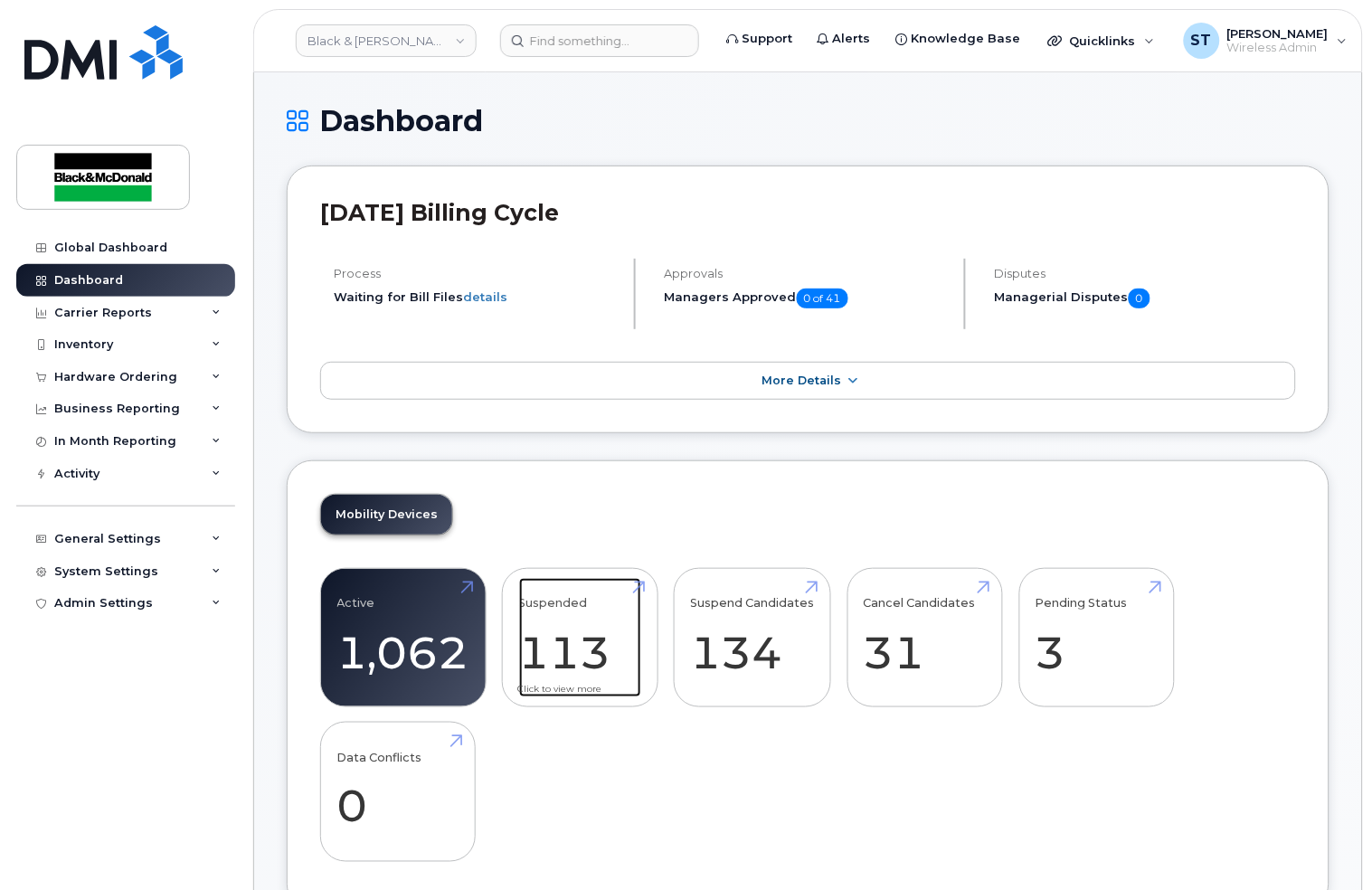
click at [590, 611] on link "Suspended 113 2160%" at bounding box center [579, 637] width 122 height 119
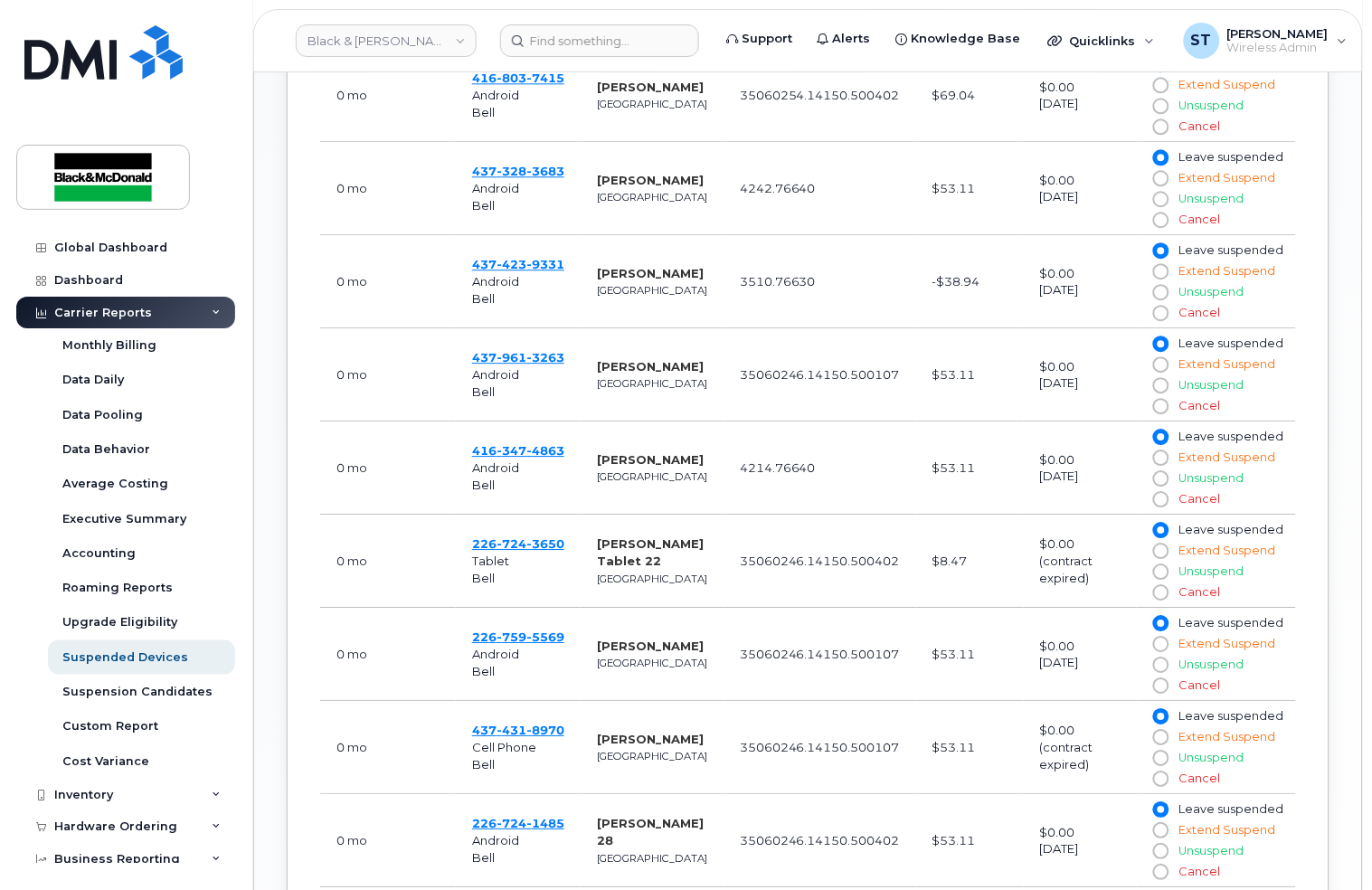
scroll to position [1228, 0]
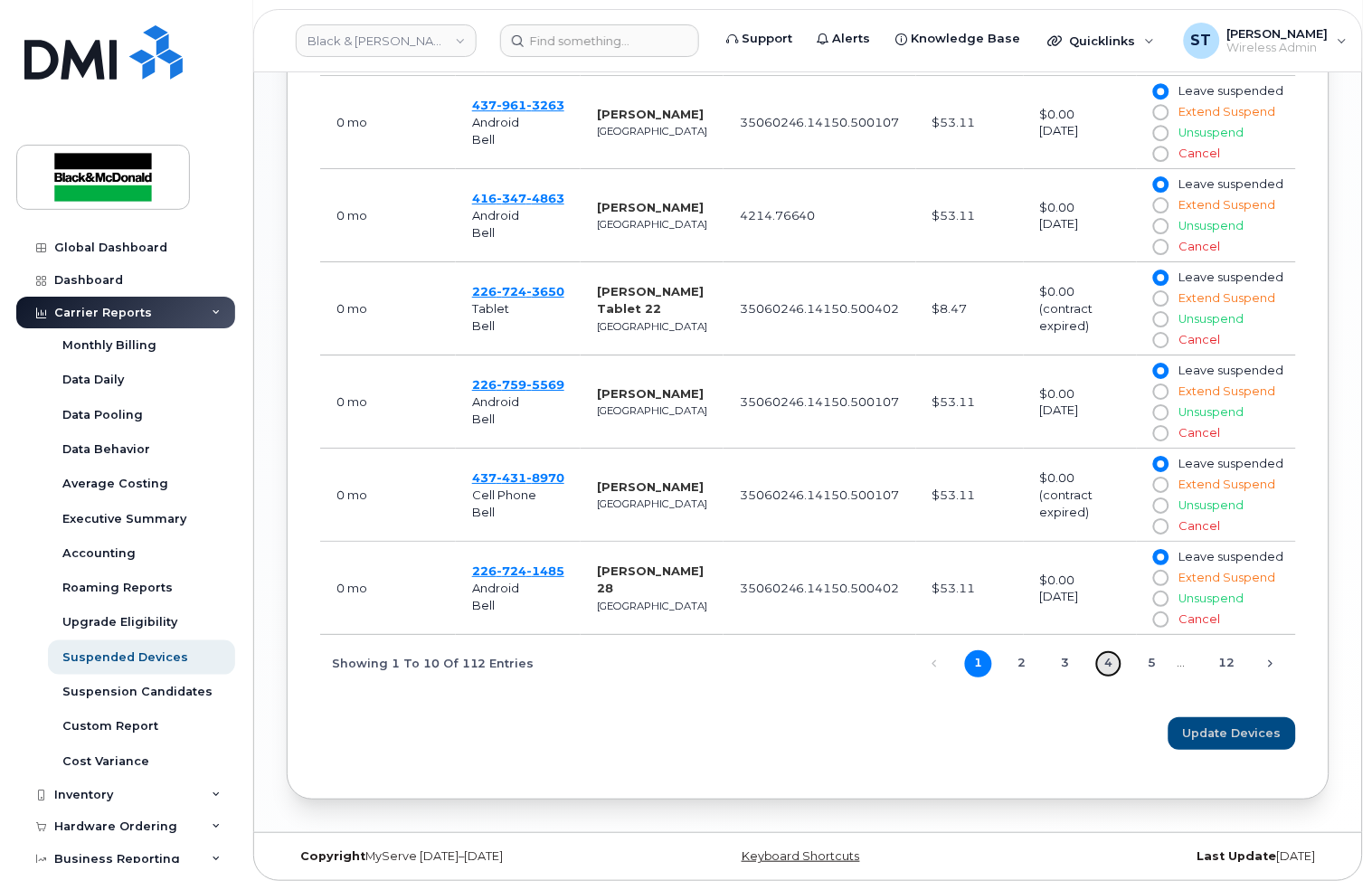
click at [1112, 665] on link "4" at bounding box center [1108, 663] width 27 height 27
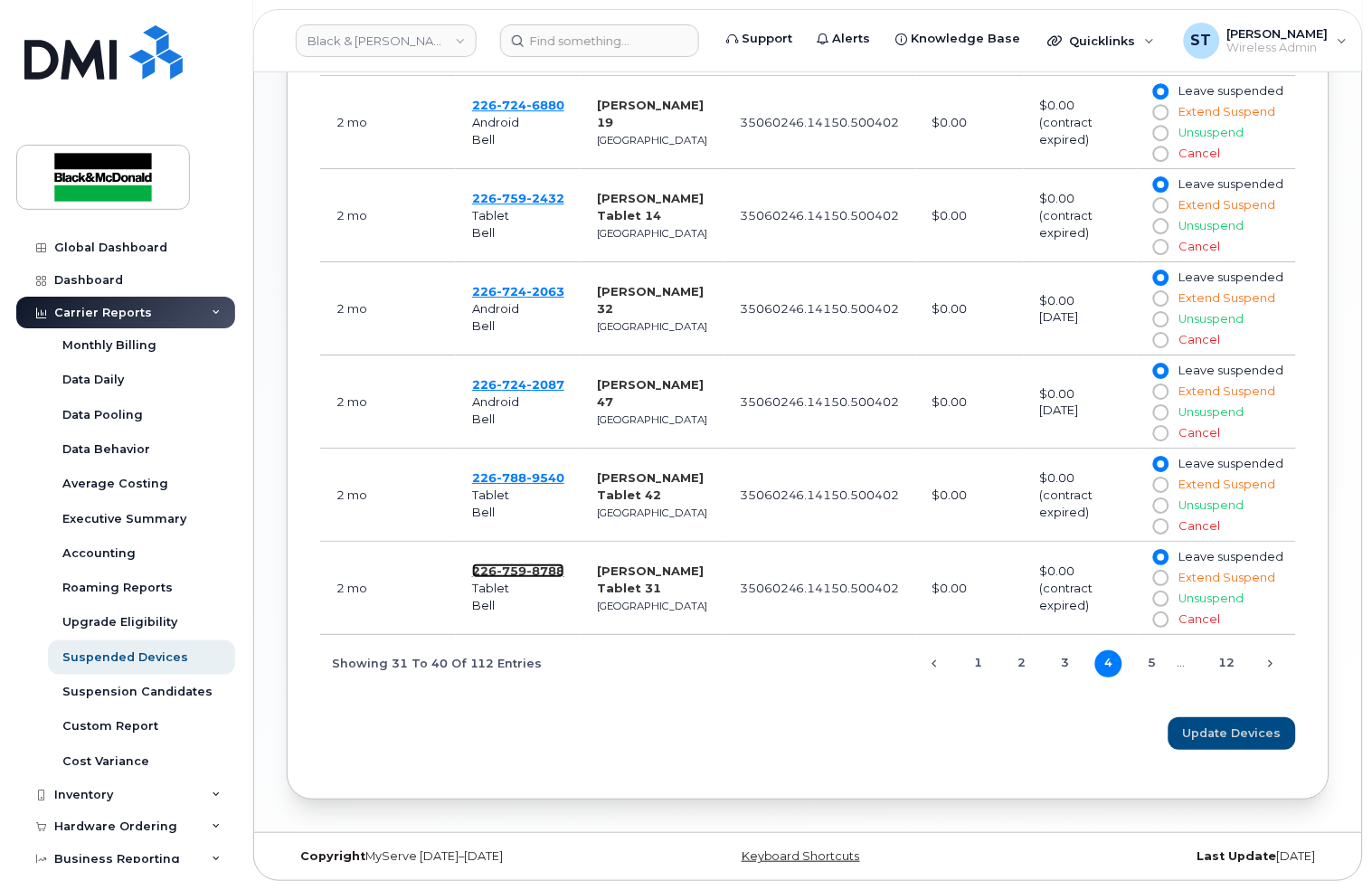
click at [528, 573] on span "8788" at bounding box center [545, 570] width 38 height 14
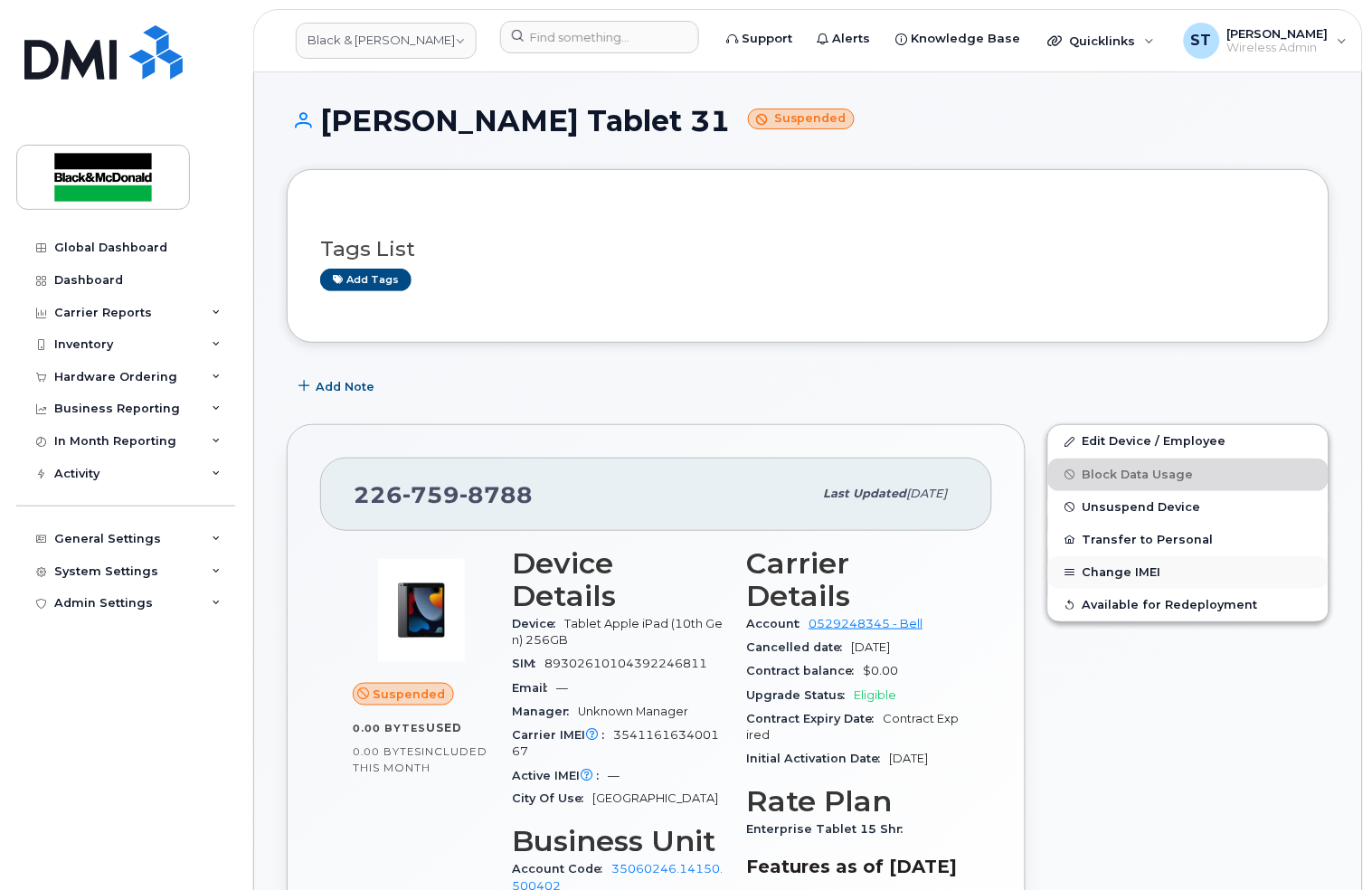
click at [1140, 565] on button "Change IMEI" at bounding box center [1188, 572] width 280 height 32
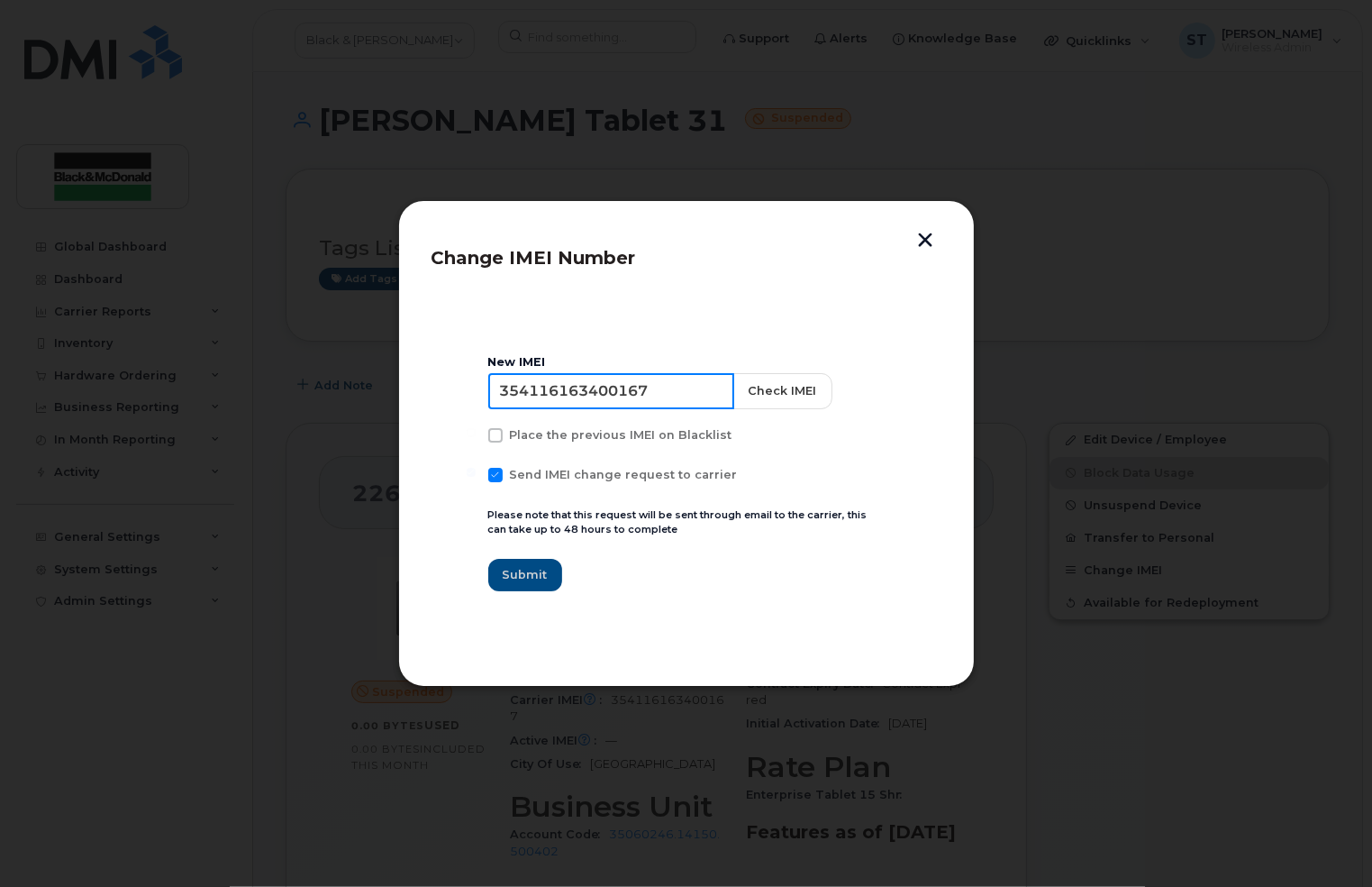
drag, startPoint x: 717, startPoint y: 399, endPoint x: 322, endPoint y: 384, distance: 395.3
click at [322, 384] on div "Change IMEI Number New IMEI 354116163400167 Check IMEI Place the previous IMEI …" at bounding box center [686, 443] width 1372 height 887
paste input
click at [595, 400] on input at bounding box center [611, 391] width 246 height 36
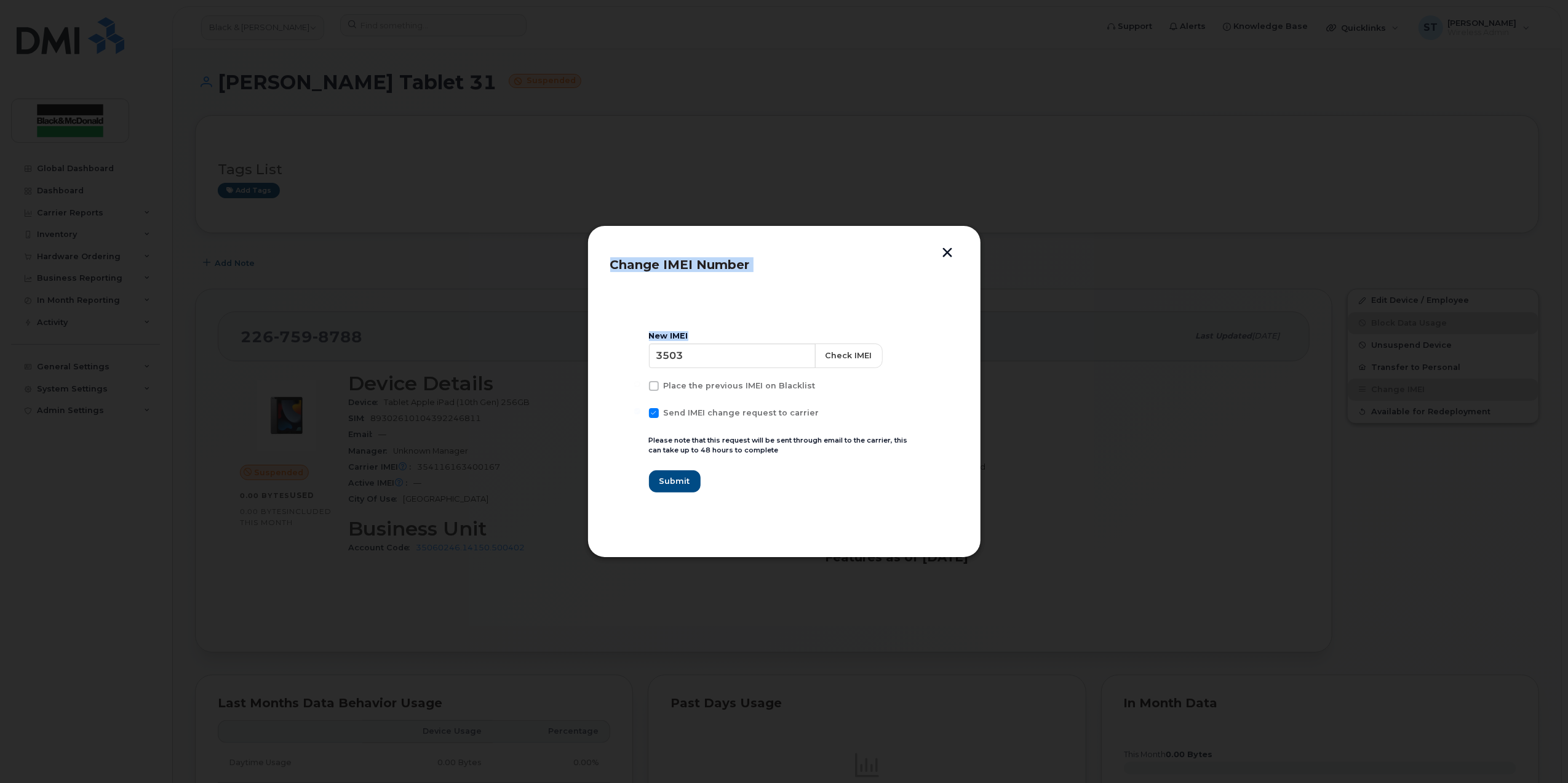
drag, startPoint x: 695, startPoint y: 340, endPoint x: 560, endPoint y: 344, distance: 135.1
click at [560, 344] on div "Change IMEI Number New IMEI 3503 Check IMEI Place the previous IMEI on Blacklis…" at bounding box center [784, 391] width 1568 height 783
drag, startPoint x: 729, startPoint y: 350, endPoint x: 505, endPoint y: 350, distance: 224.0
click at [505, 350] on div "Change IMEI Number New IMEI 3503 Check IMEI Place the previous IMEI on Blacklis…" at bounding box center [784, 391] width 1568 height 783
click at [727, 346] on input "3503" at bounding box center [733, 356] width 168 height 24
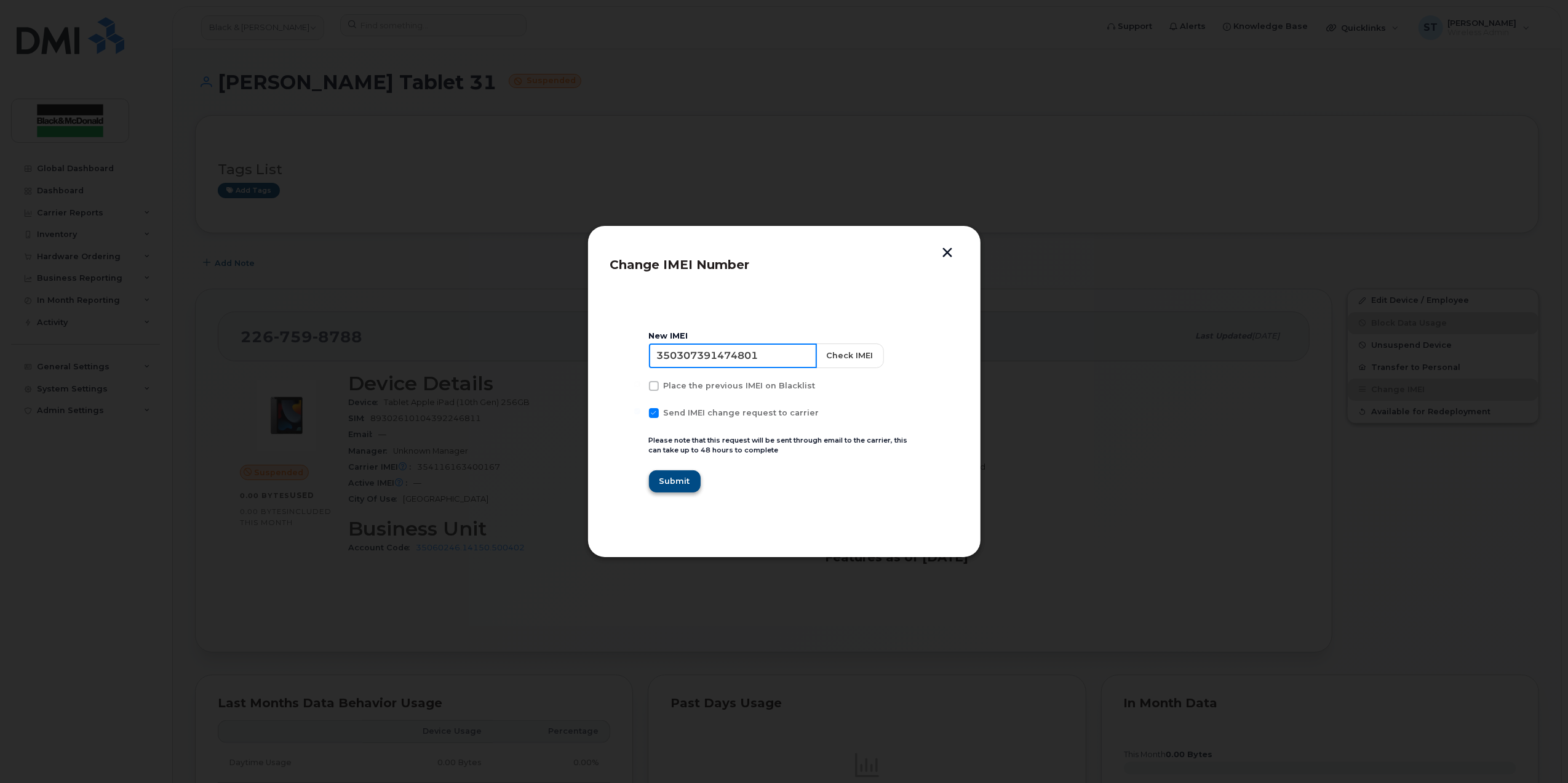
type input "350307391474801"
click at [672, 490] on button "Submit" at bounding box center [674, 481] width 51 height 22
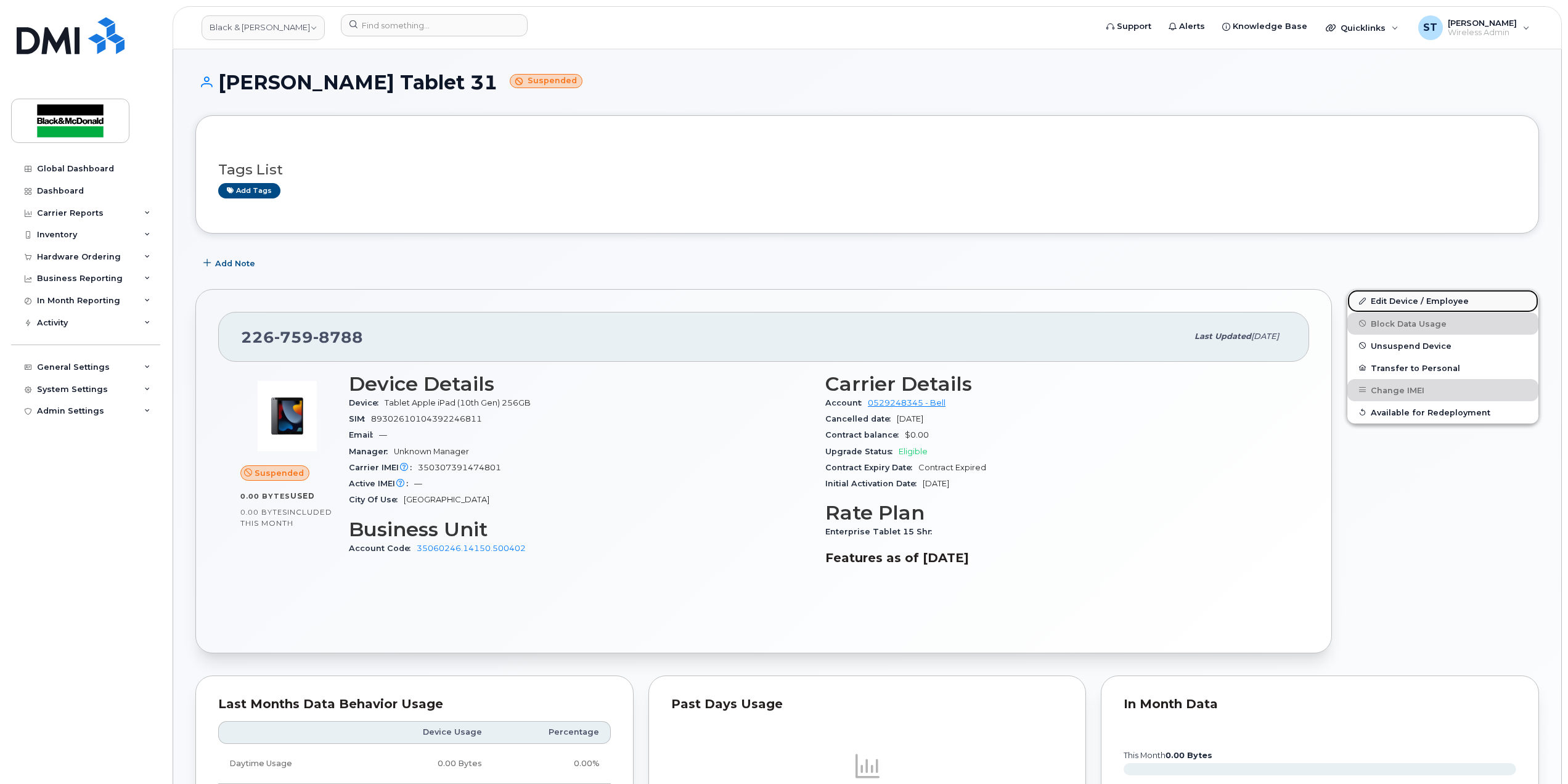
click at [934, 304] on link "Edit Device / Employee" at bounding box center [1443, 300] width 191 height 22
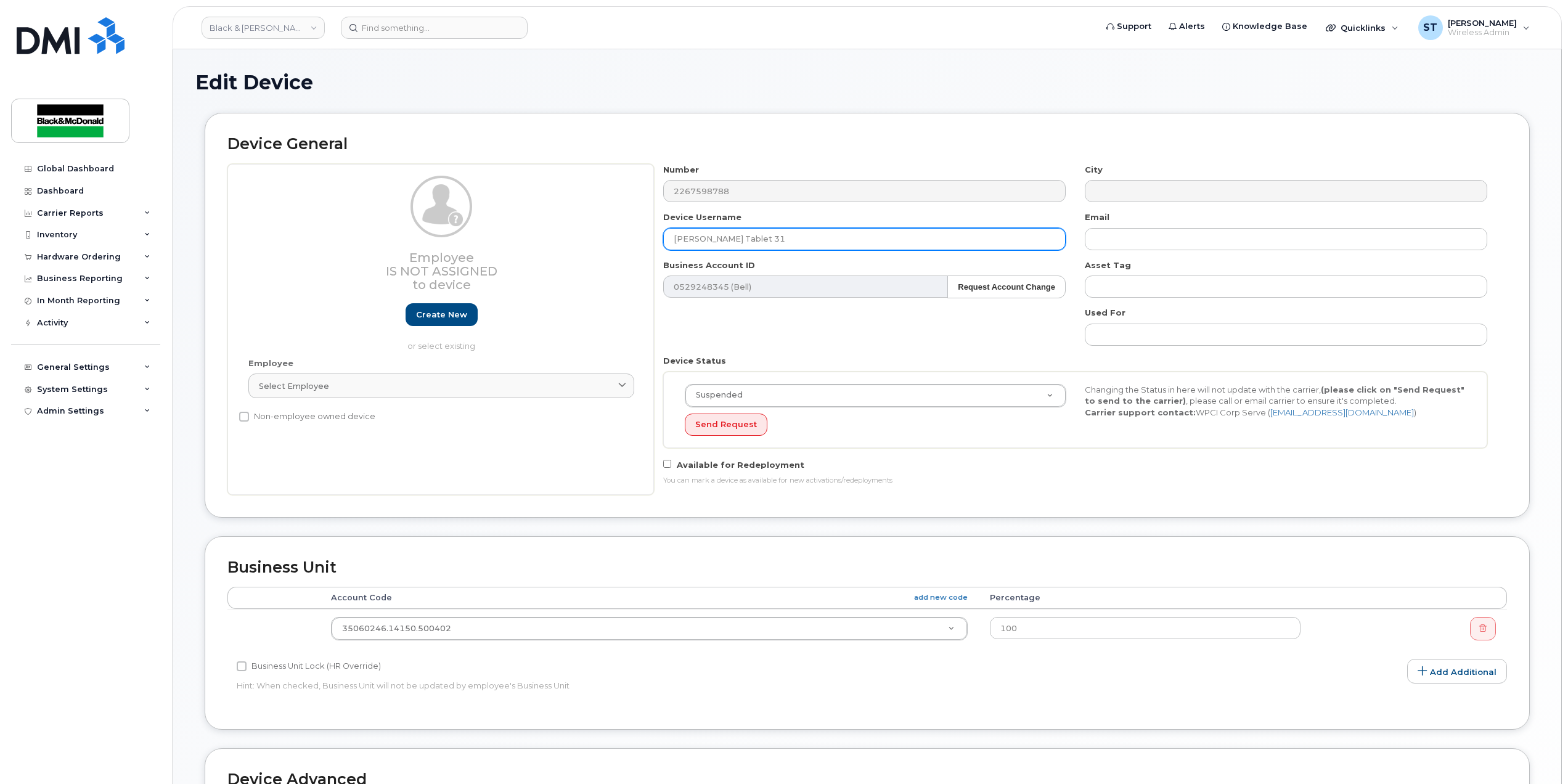
drag, startPoint x: 792, startPoint y: 244, endPoint x: 594, endPoint y: 244, distance: 198.0
click at [594, 244] on div "Employee Is not assigned to device Create new or select existing Employee Selec…" at bounding box center [867, 329] width 1279 height 331
paste input "[PERSON_NAME] iPad"
type input "[PERSON_NAME] iPad"
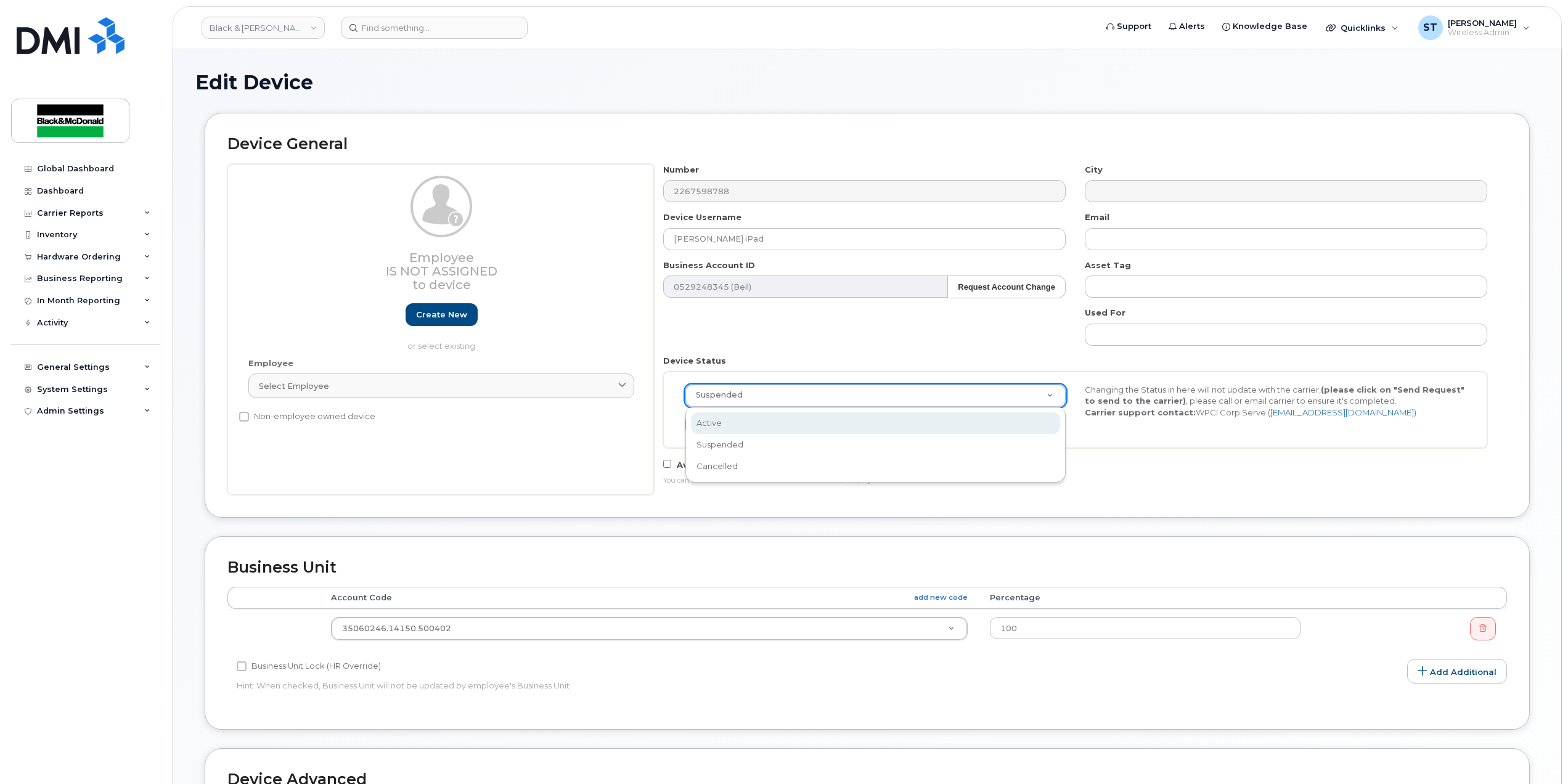
scroll to position [0, 4]
select select "active"
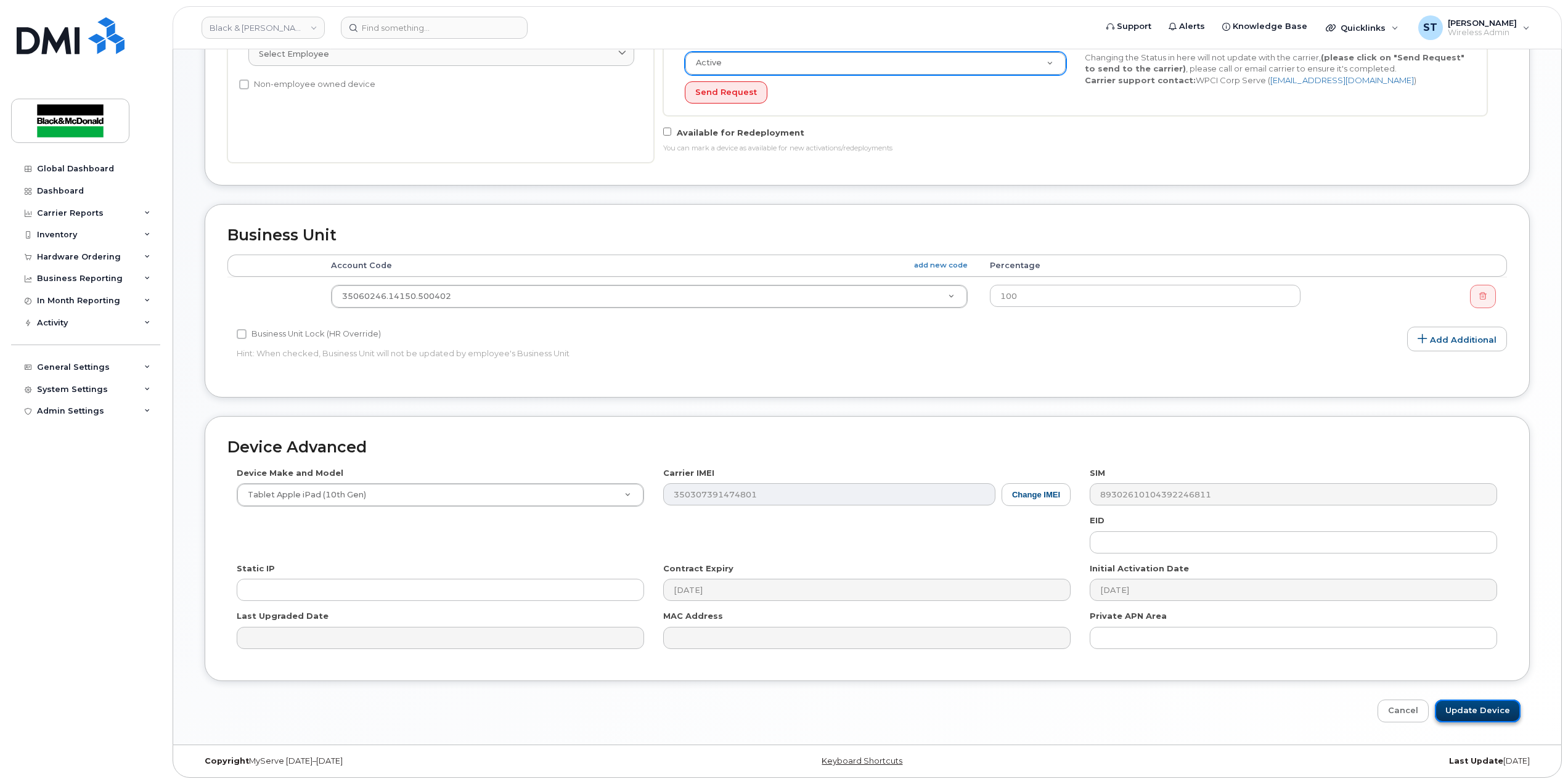
click at [1463, 713] on input "Update Device" at bounding box center [1477, 711] width 86 height 23
type input "Saving..."
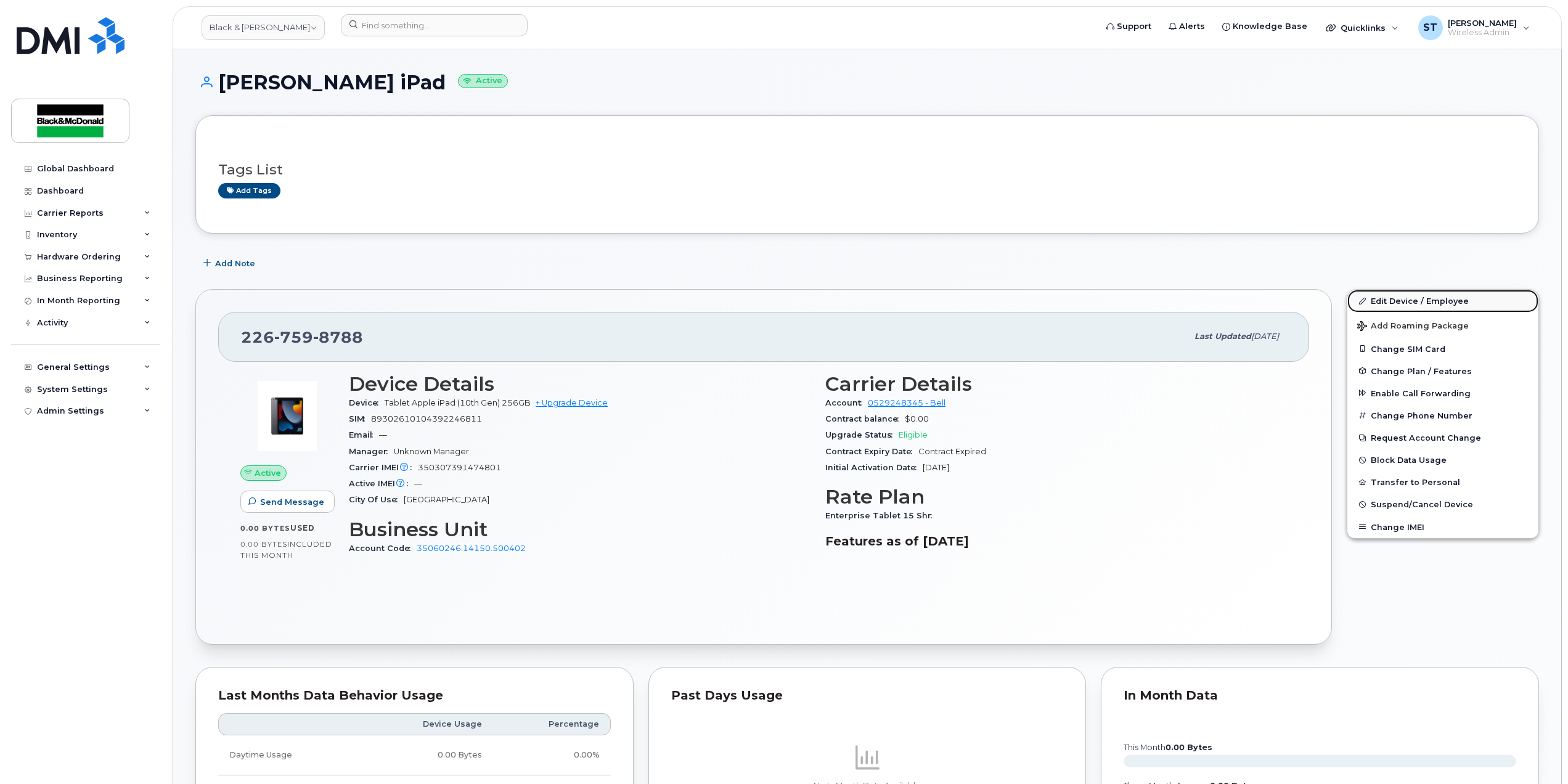
click at [1416, 302] on link "Edit Device / Employee" at bounding box center [1443, 300] width 191 height 22
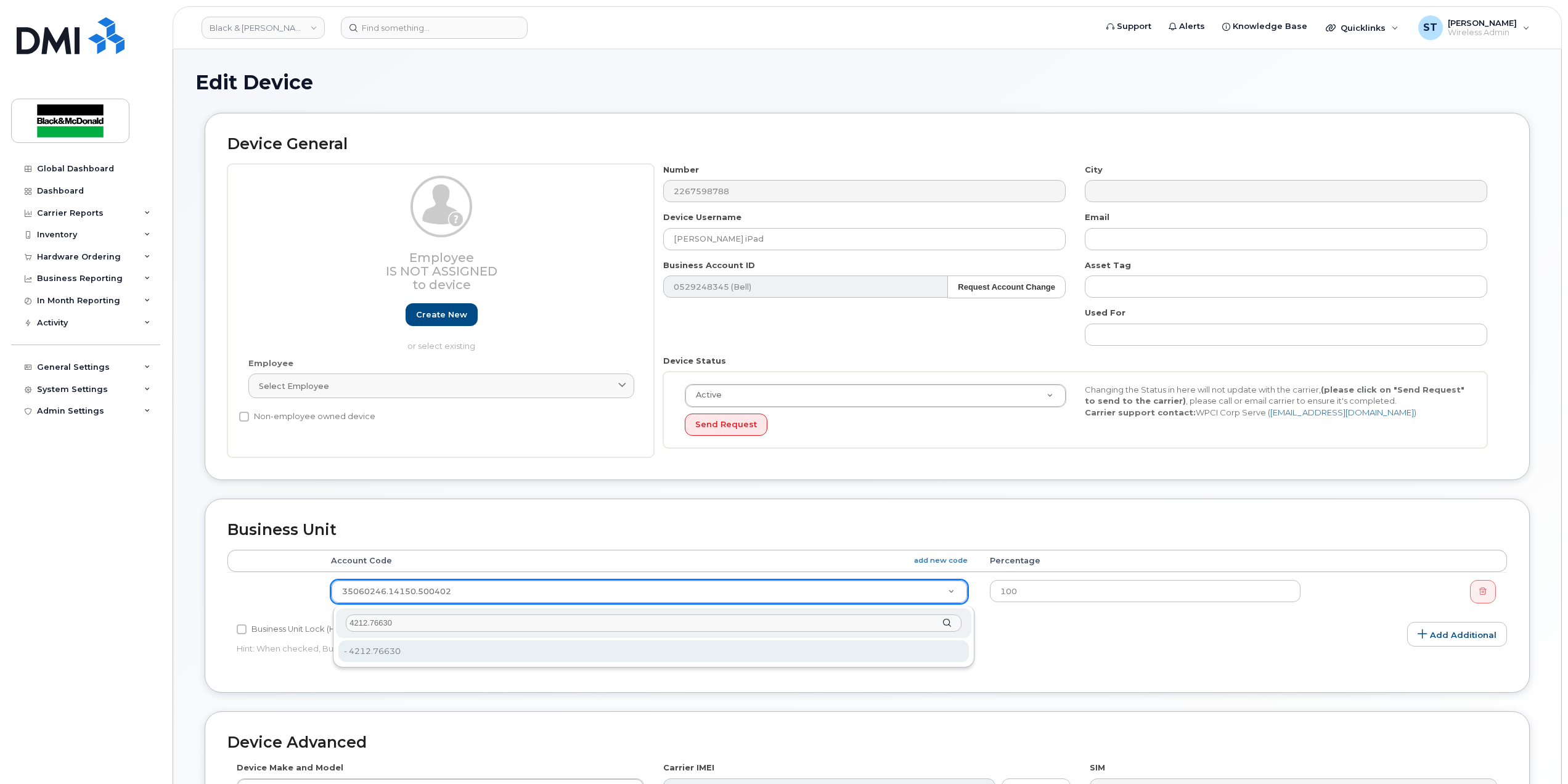
type input "4212.76630"
type input "2008315"
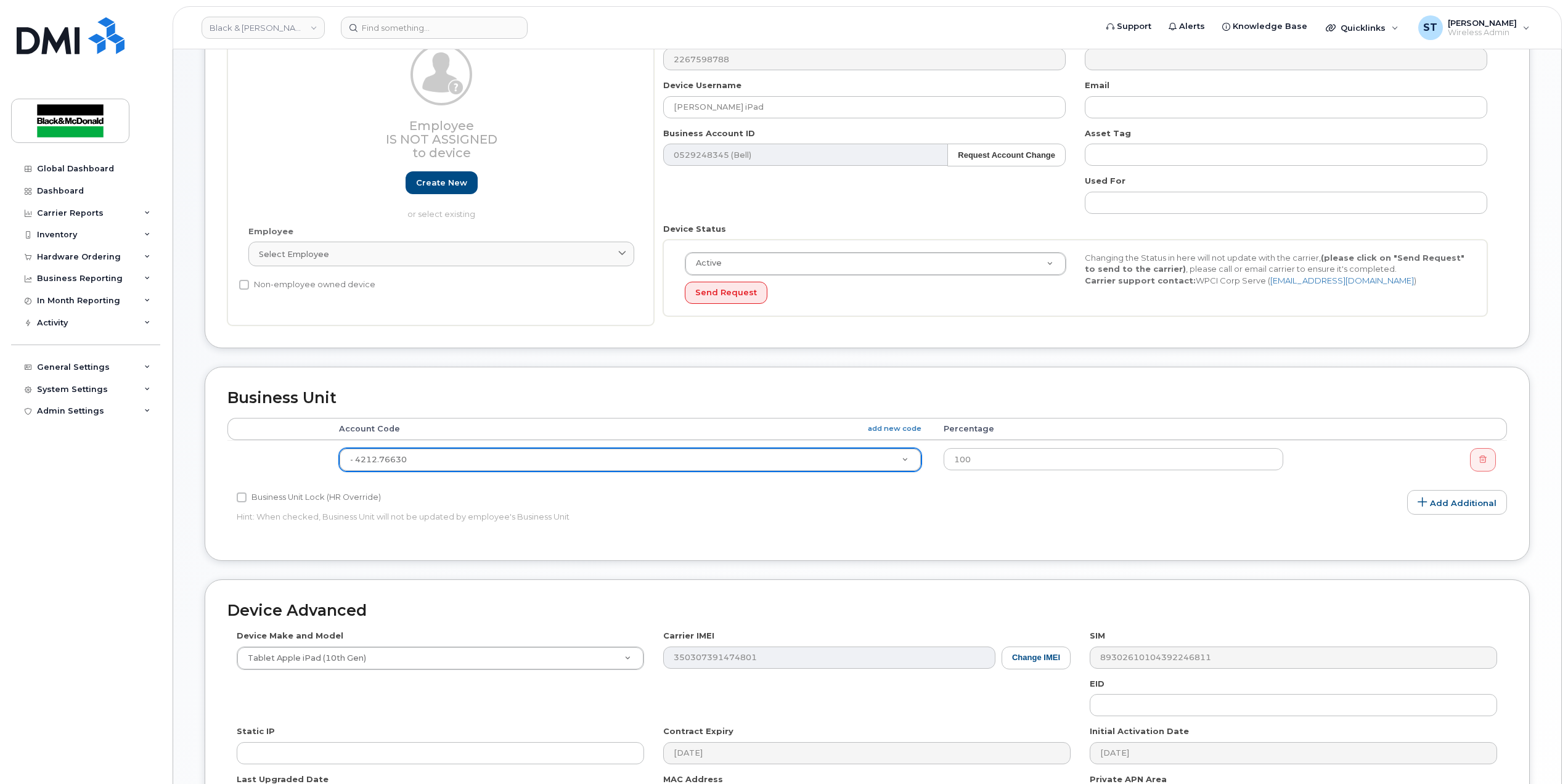
scroll to position [299, 0]
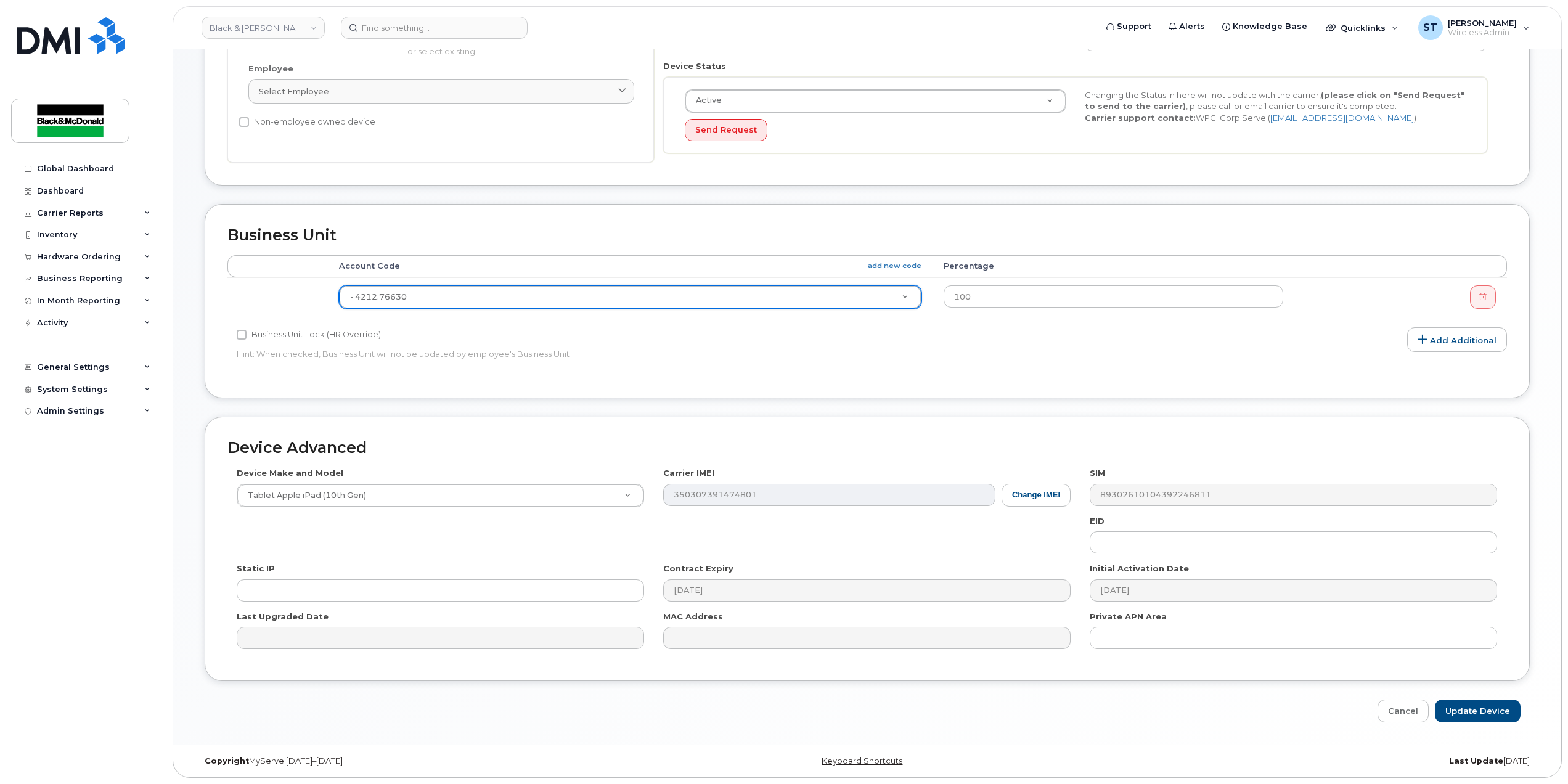
click at [1502, 722] on div "Edit Device Device General Employee Is not assigned to device Create new or sel…" at bounding box center [867, 250] width 1388 height 990
click at [1448, 700] on input "Update Device" at bounding box center [1477, 711] width 86 height 23
type input "Saving..."
click at [1459, 703] on div "Cancel Saving..." at bounding box center [867, 711] width 1325 height 23
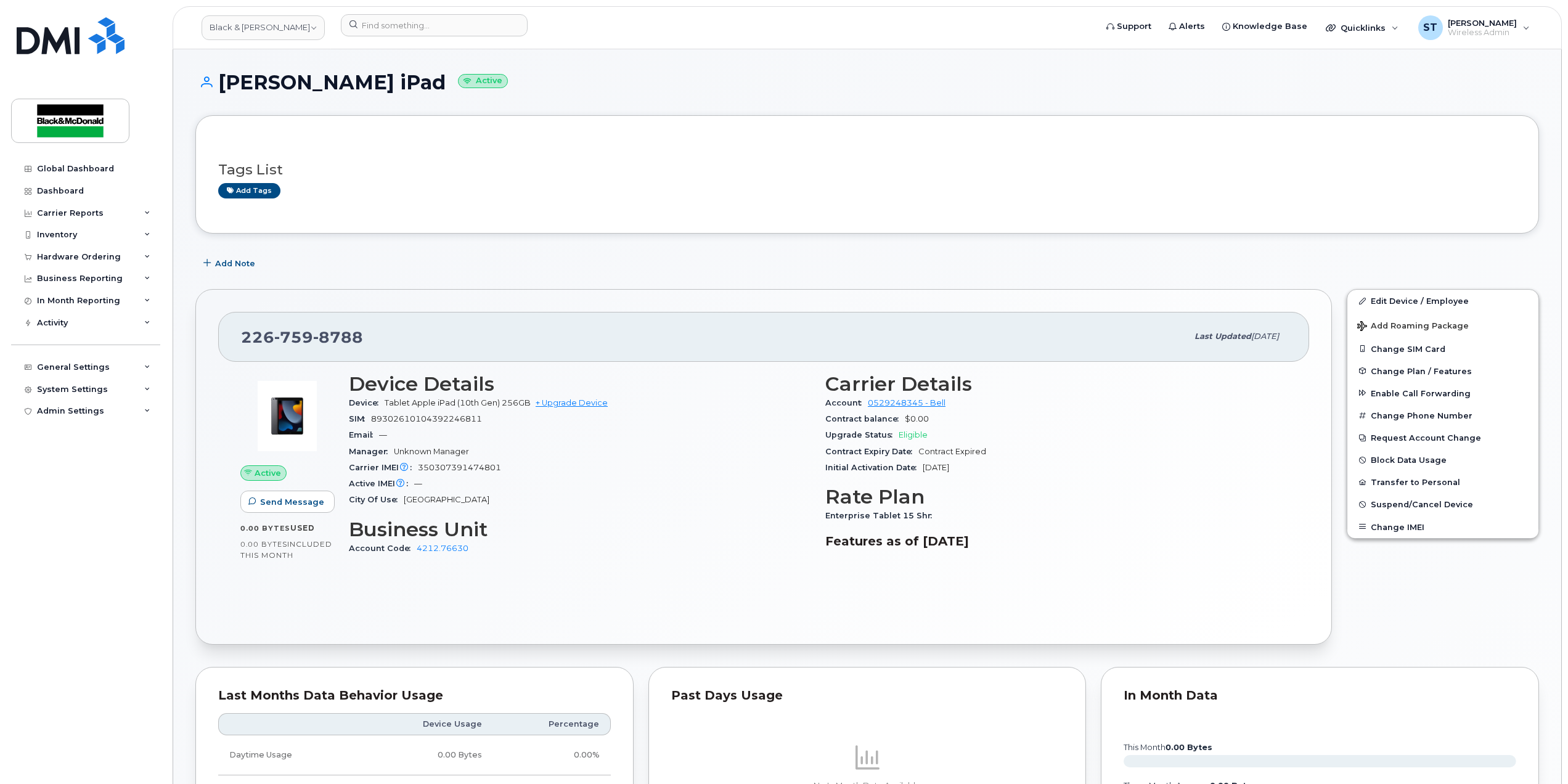
click at [675, 584] on div "Active Send Message 0.00 Bytes  used 0.00 Bytes  included this month Device Det…" at bounding box center [763, 491] width 1091 height 260
click at [1423, 348] on button "Change SIM Card" at bounding box center [1443, 349] width 191 height 22
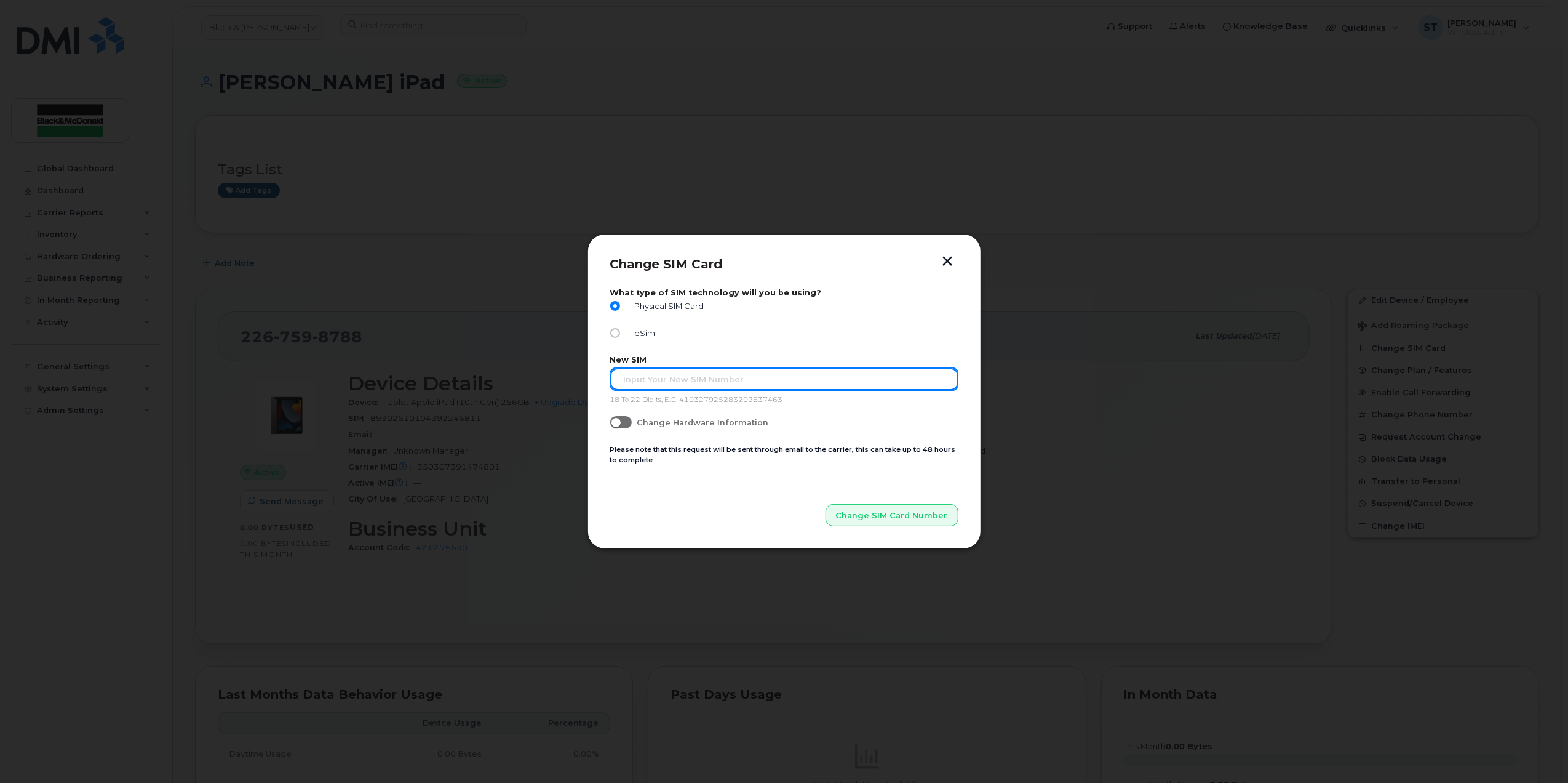
click at [629, 370] on input "text" at bounding box center [785, 379] width 348 height 22
type input "89302610207418140114"
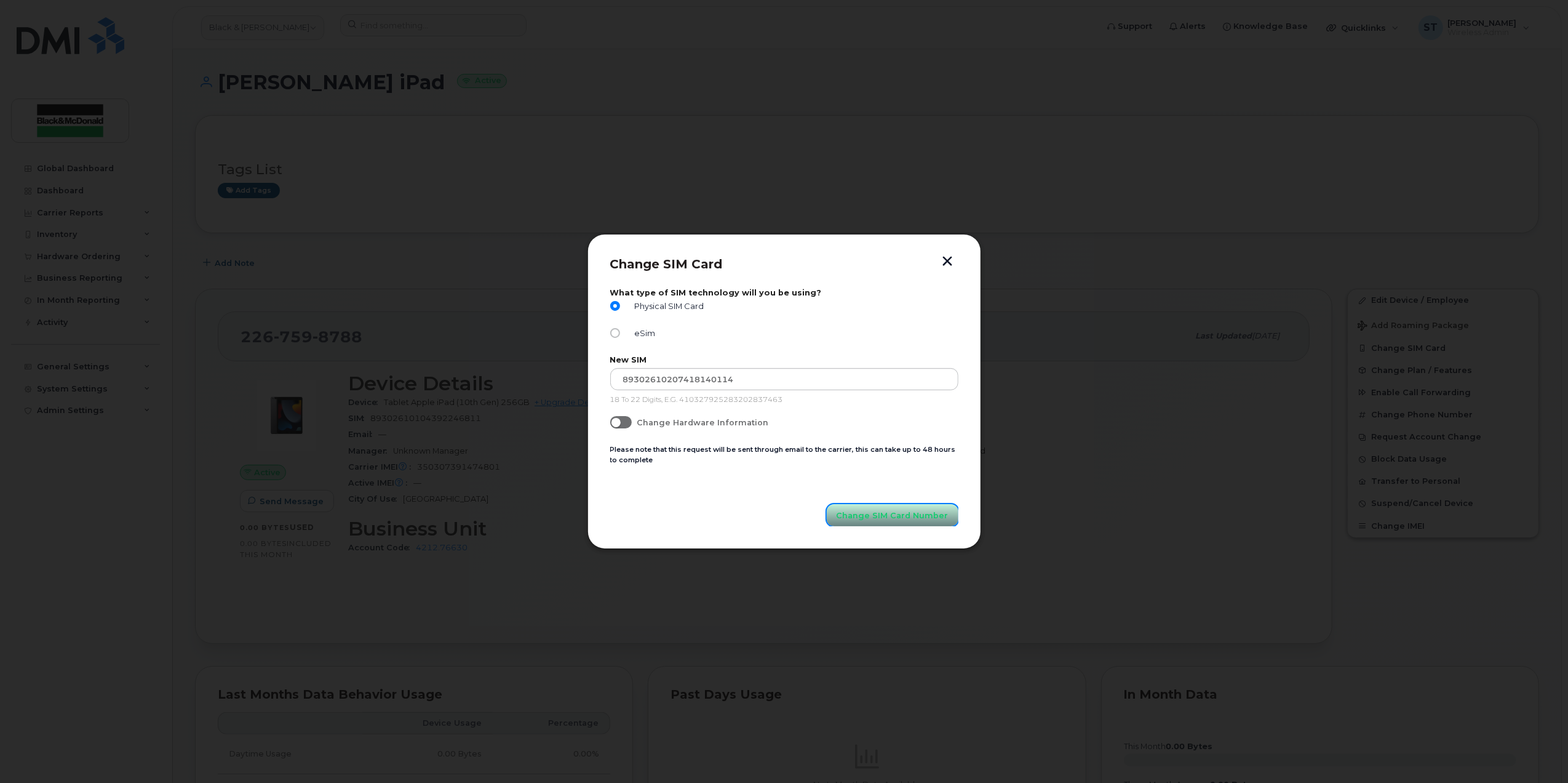
click at [921, 515] on span "Change SIM Card Number" at bounding box center [893, 515] width 112 height 12
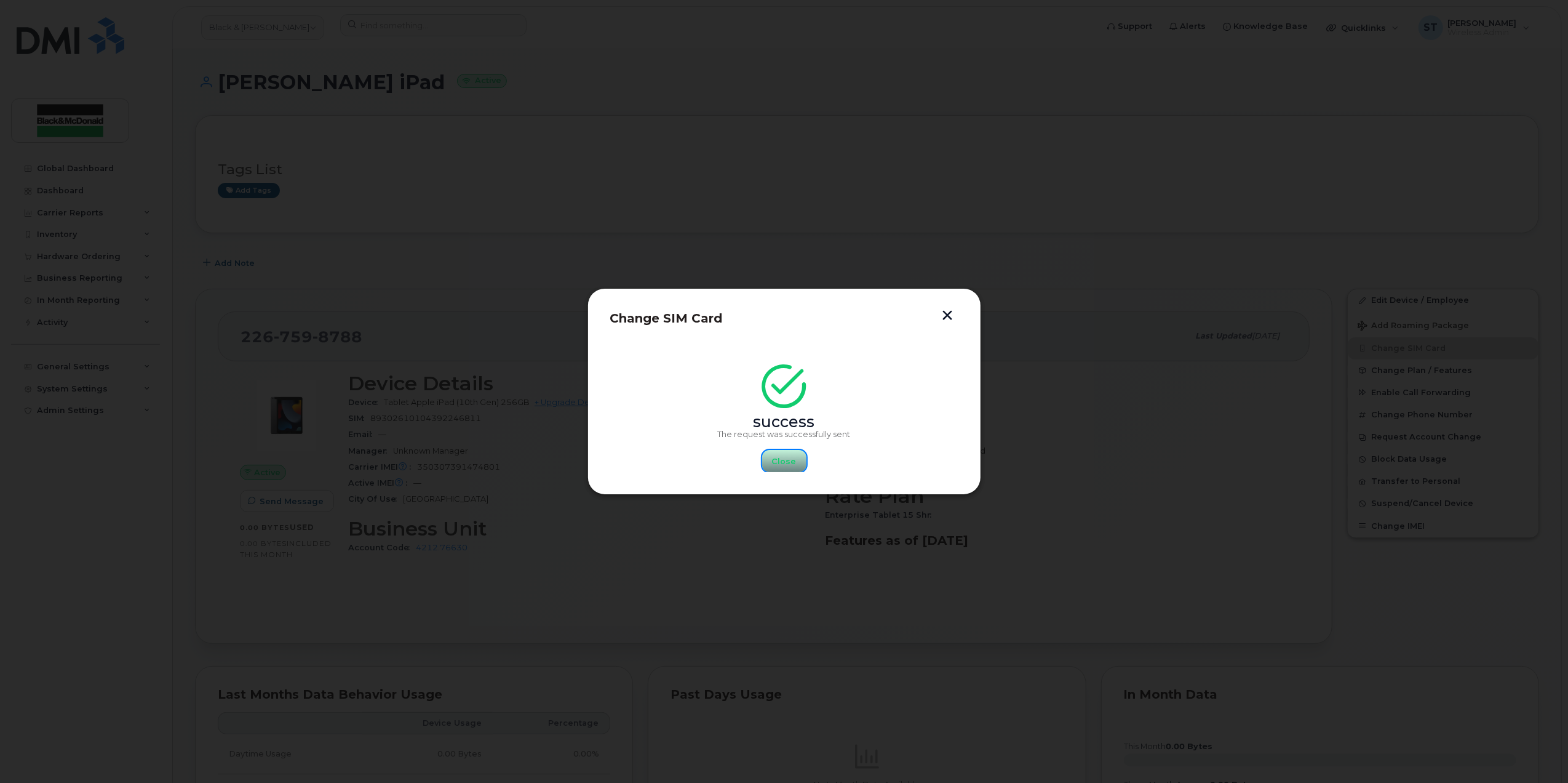
click at [778, 458] on span "Close" at bounding box center [785, 461] width 24 height 12
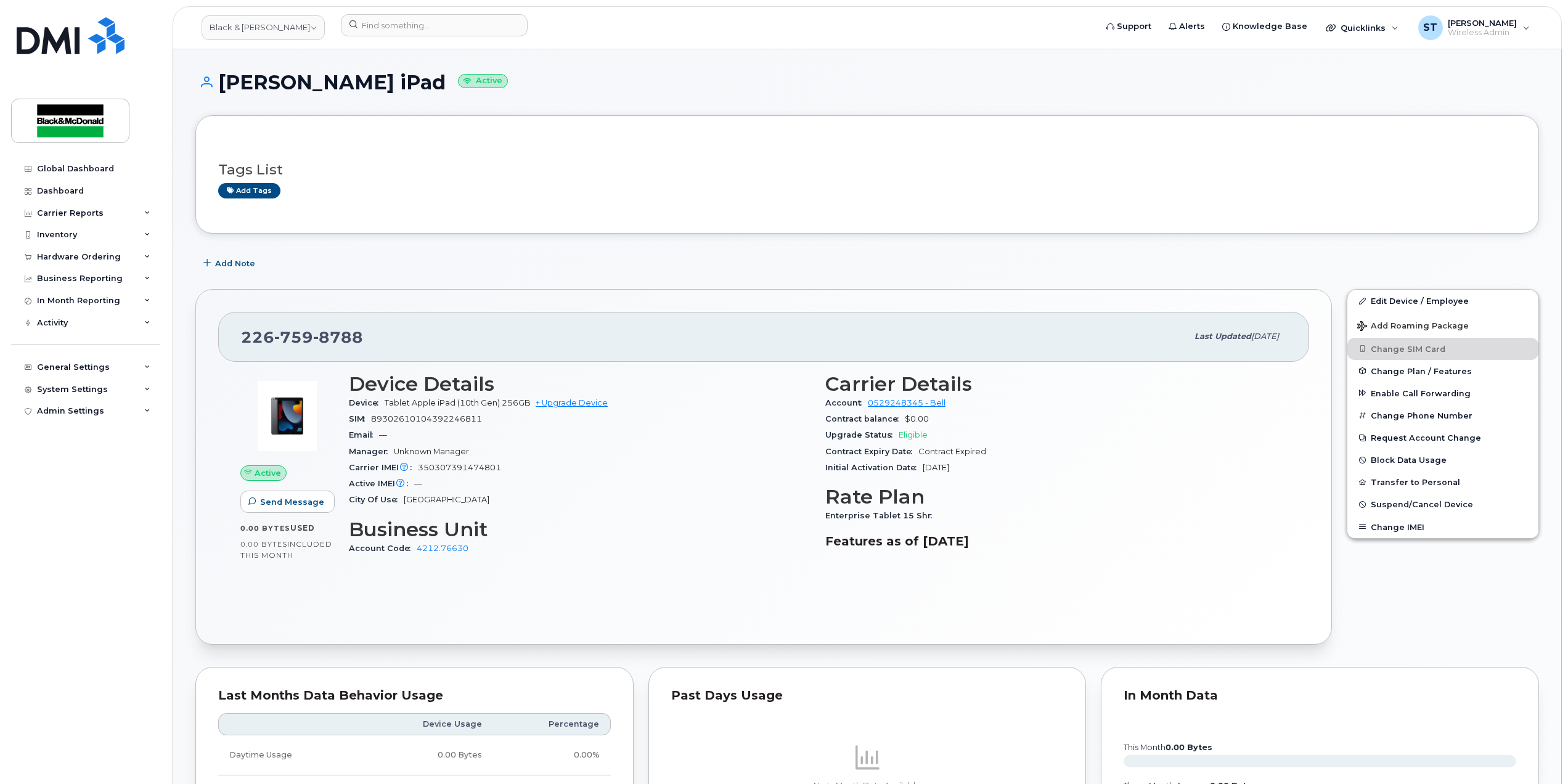
click at [722, 587] on div "Active Send Message 0.00 Bytes  used 0.00 Bytes  included this month Device Det…" at bounding box center [763, 491] width 1091 height 260
click at [609, 504] on div "City Of Use [GEOGRAPHIC_DATA]" at bounding box center [579, 500] width 462 height 16
click at [610, 543] on div "Account Code 4212.76630" at bounding box center [579, 548] width 462 height 16
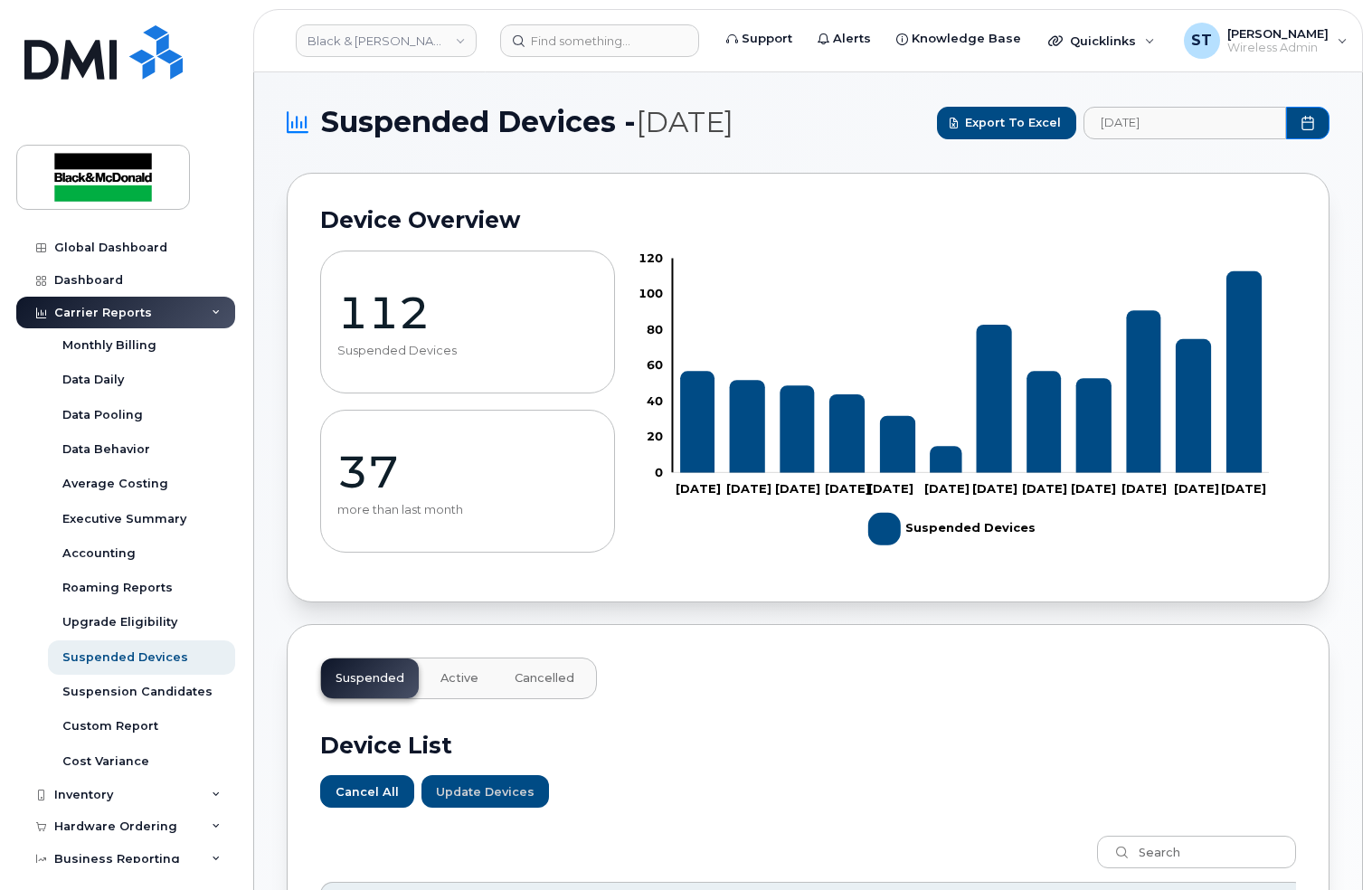
scroll to position [1228, 0]
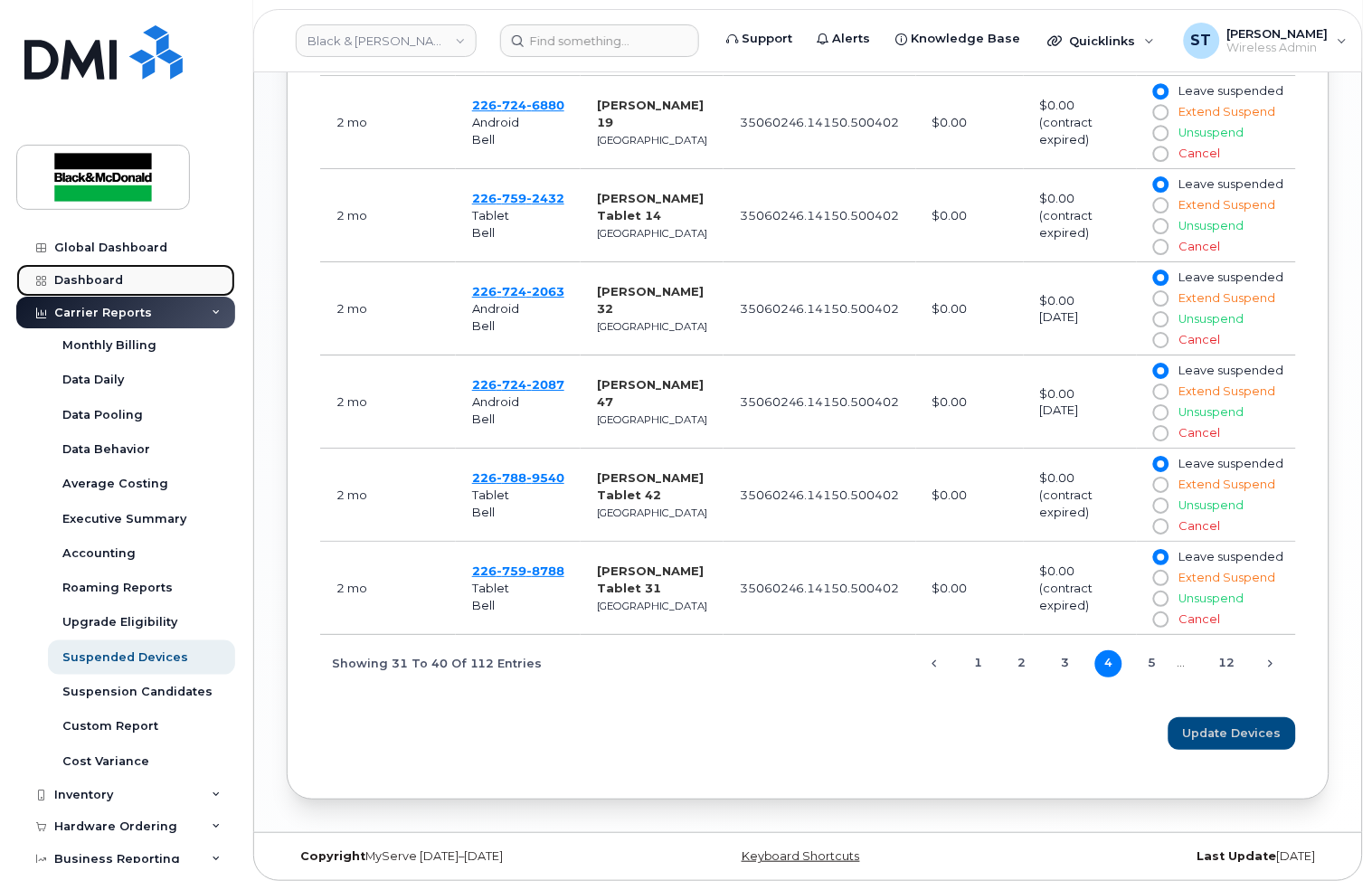
click at [60, 288] on link "Dashboard" at bounding box center [125, 280] width 219 height 32
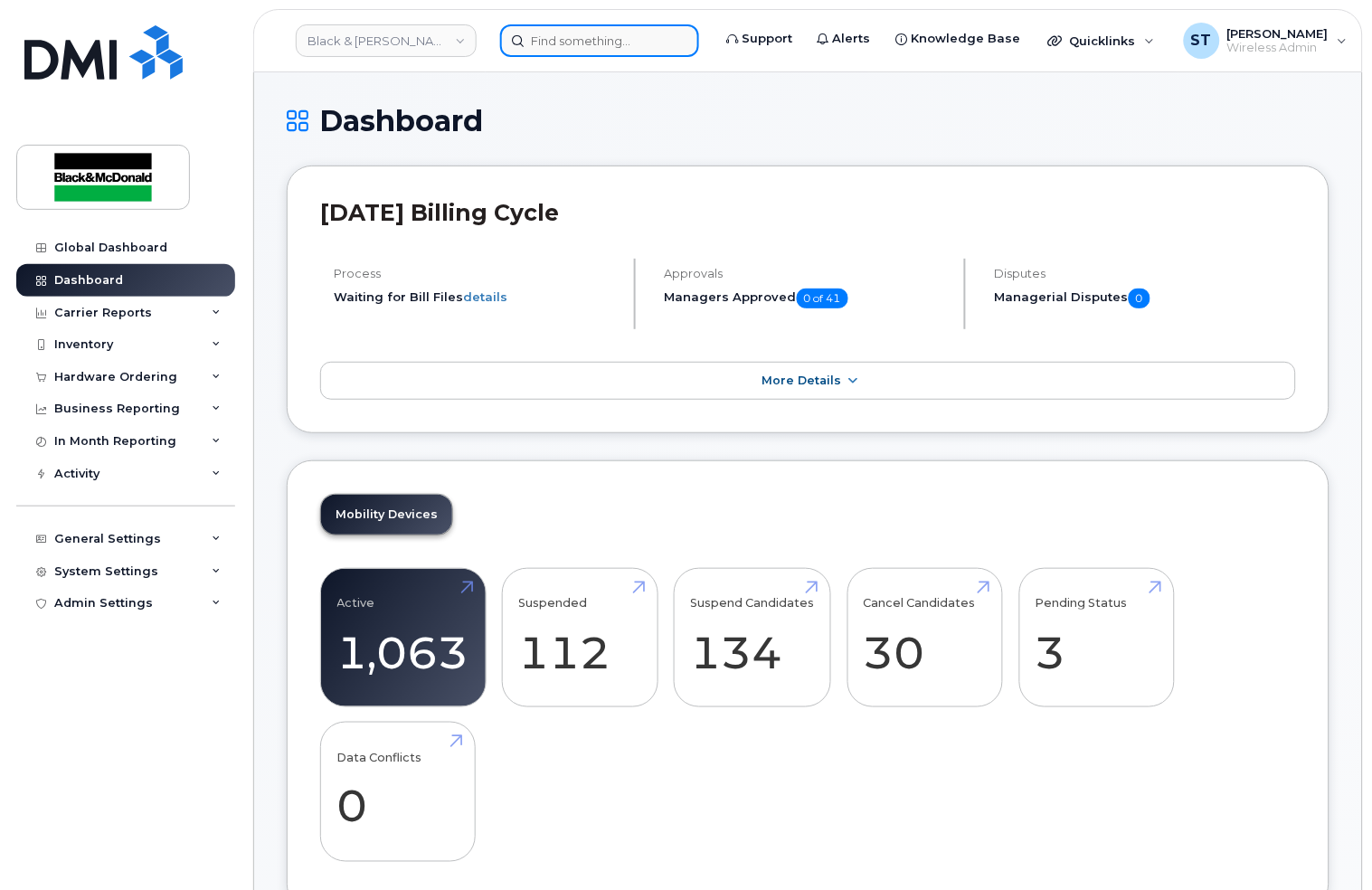
click at [571, 48] on input at bounding box center [599, 41] width 199 height 32
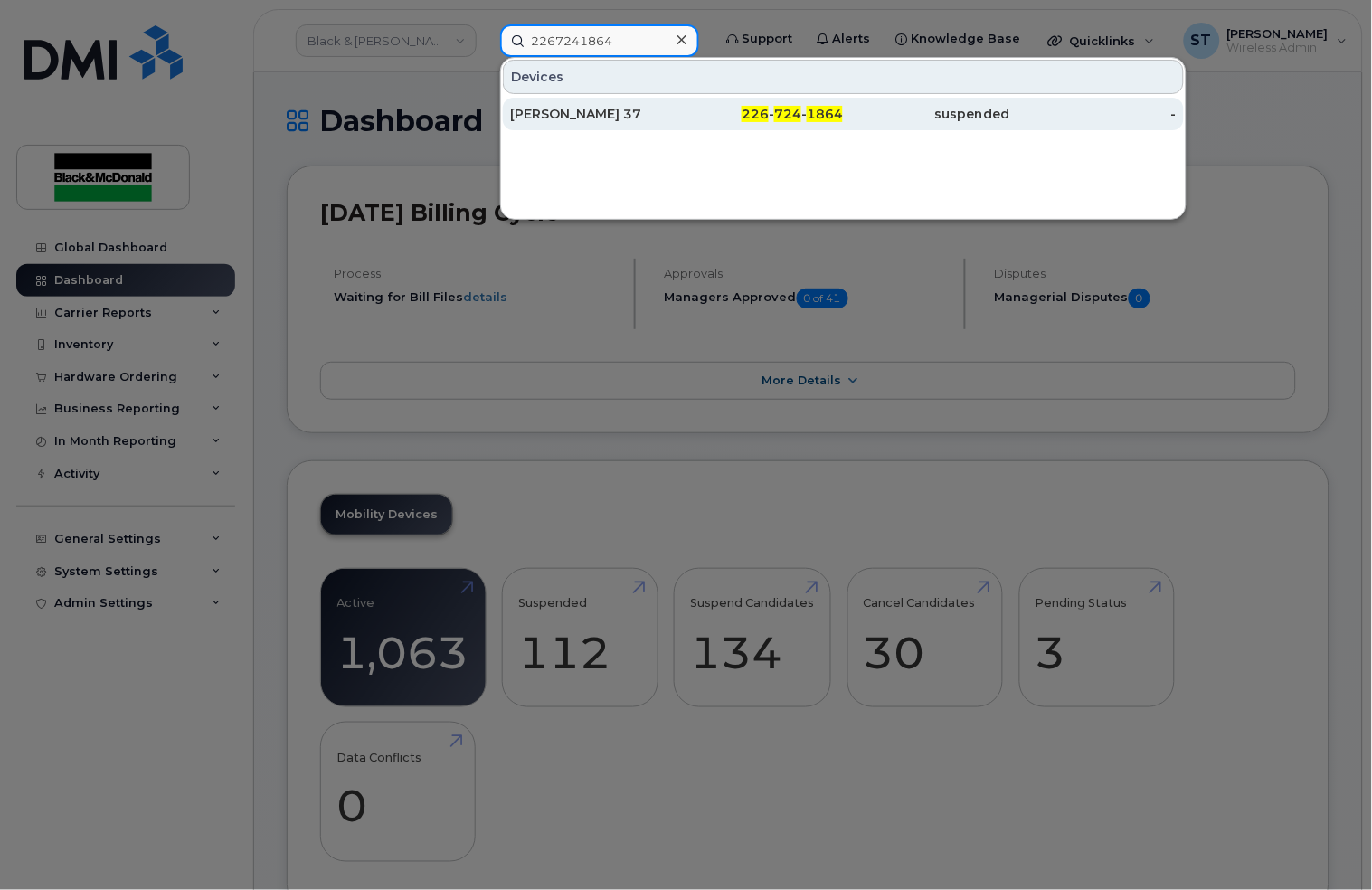
type input "2267241864"
click at [677, 121] on div "[PERSON_NAME] 37" at bounding box center [760, 113] width 166 height 32
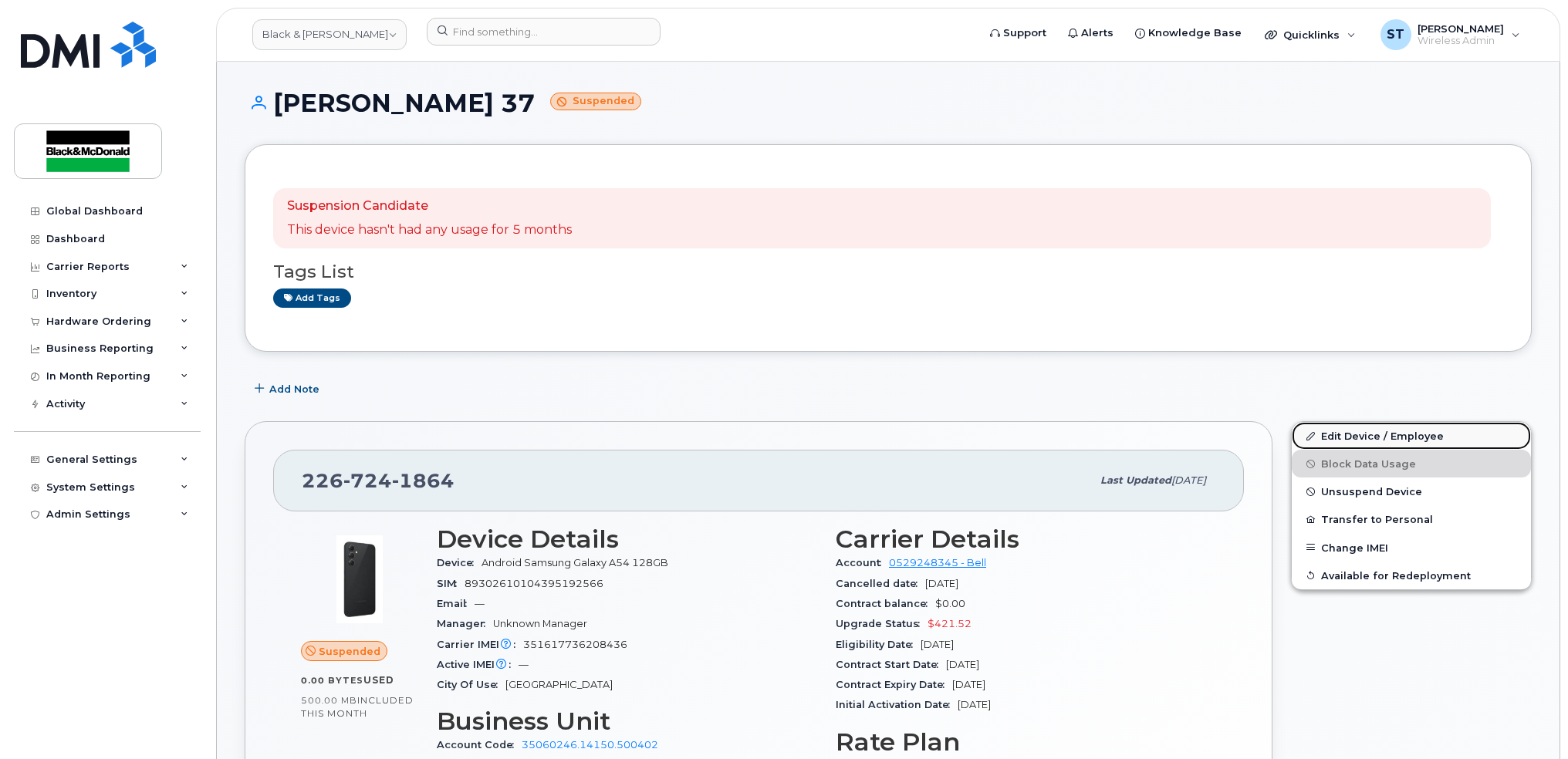
click at [1170, 441] on link "Edit Device / Employee" at bounding box center [1411, 435] width 239 height 27
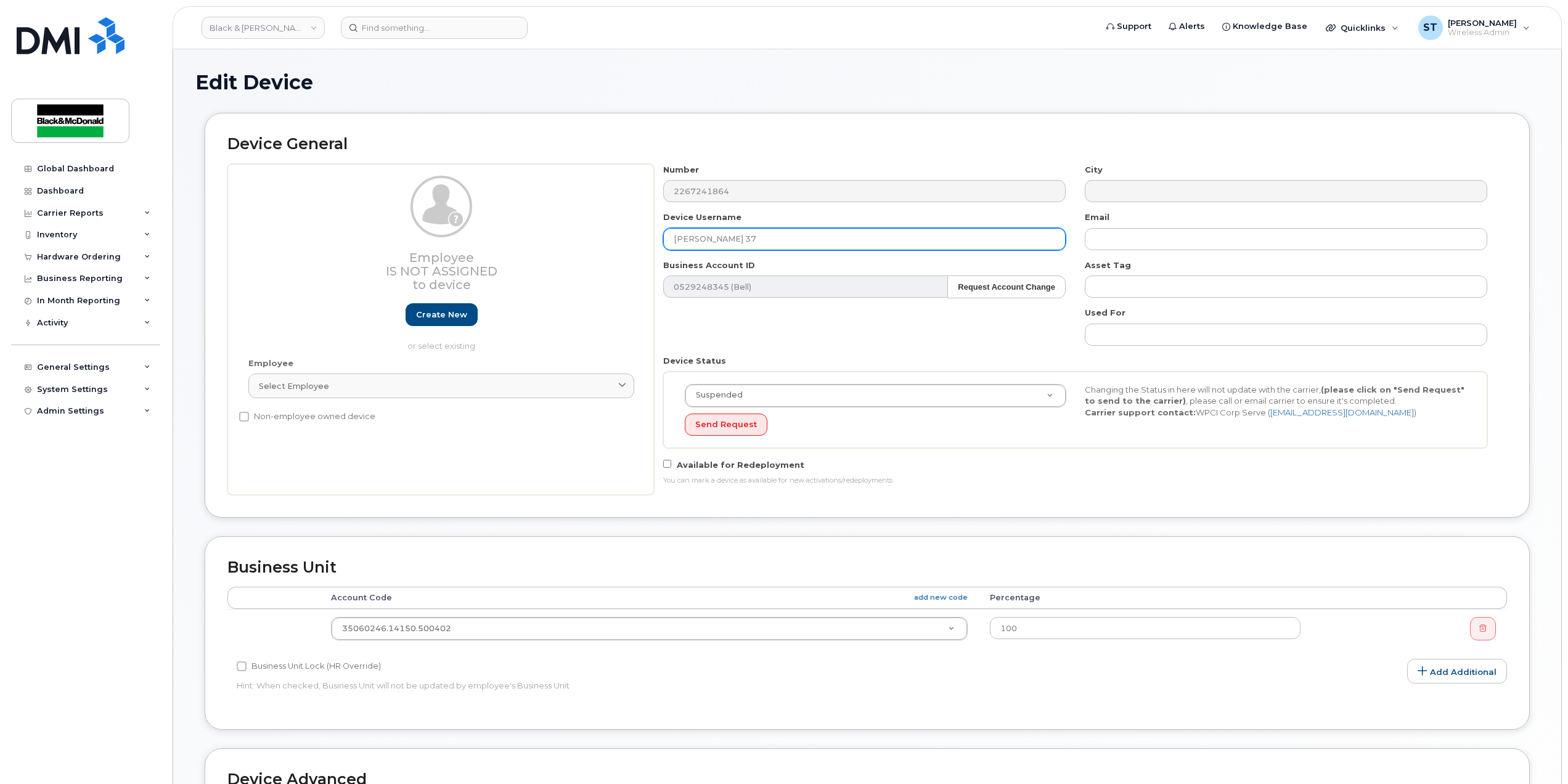
drag, startPoint x: 733, startPoint y: 238, endPoint x: 462, endPoint y: 273, distance: 273.3
click at [462, 273] on div "Employee Is not assigned to device Create new or select existing Employee Selec…" at bounding box center [867, 329] width 1279 height 331
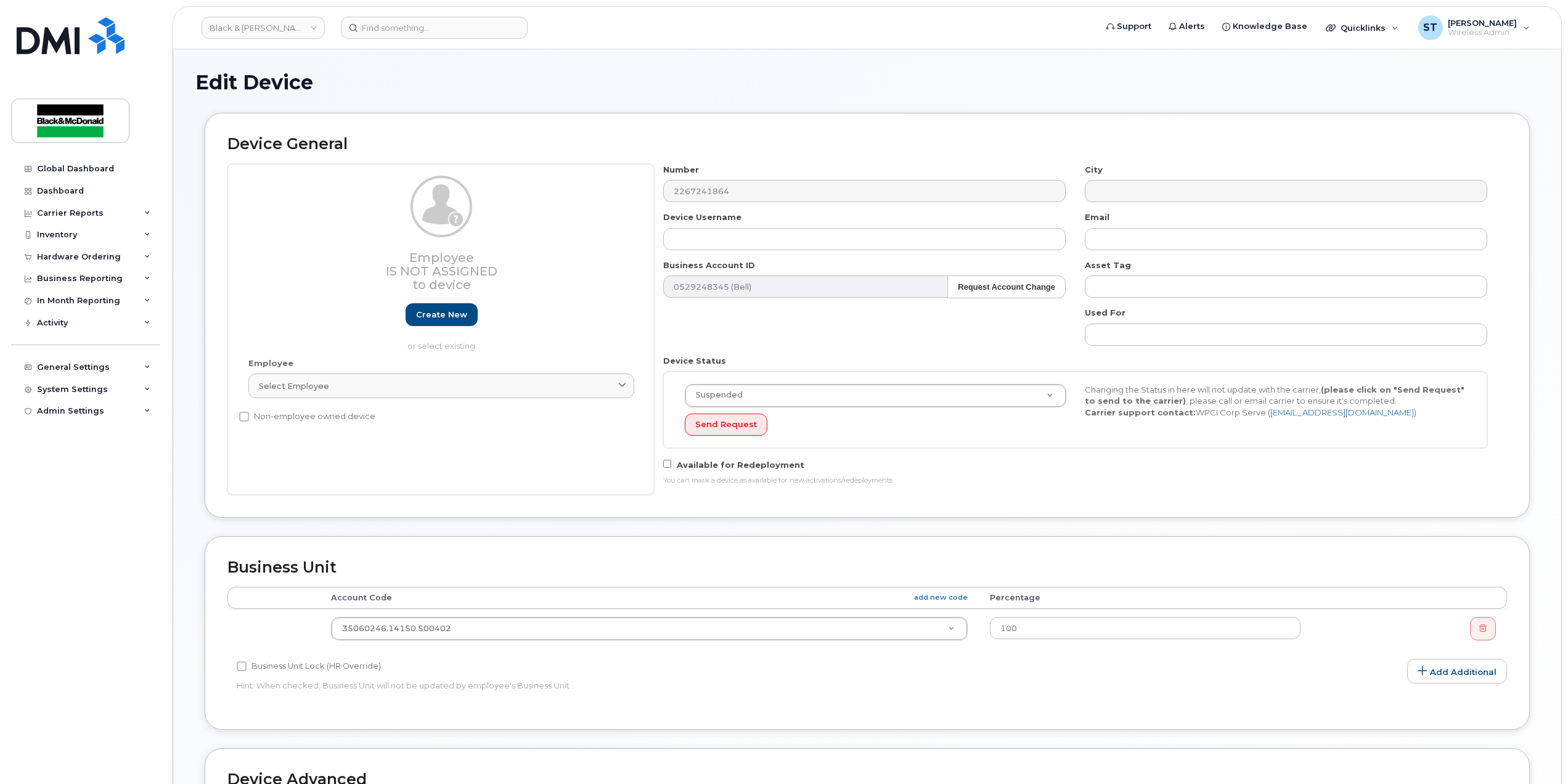
click at [798, 254] on div "Number 2267241864 City Device Username Email Business Account ID 0529248345 (Be…" at bounding box center [1075, 329] width 843 height 331
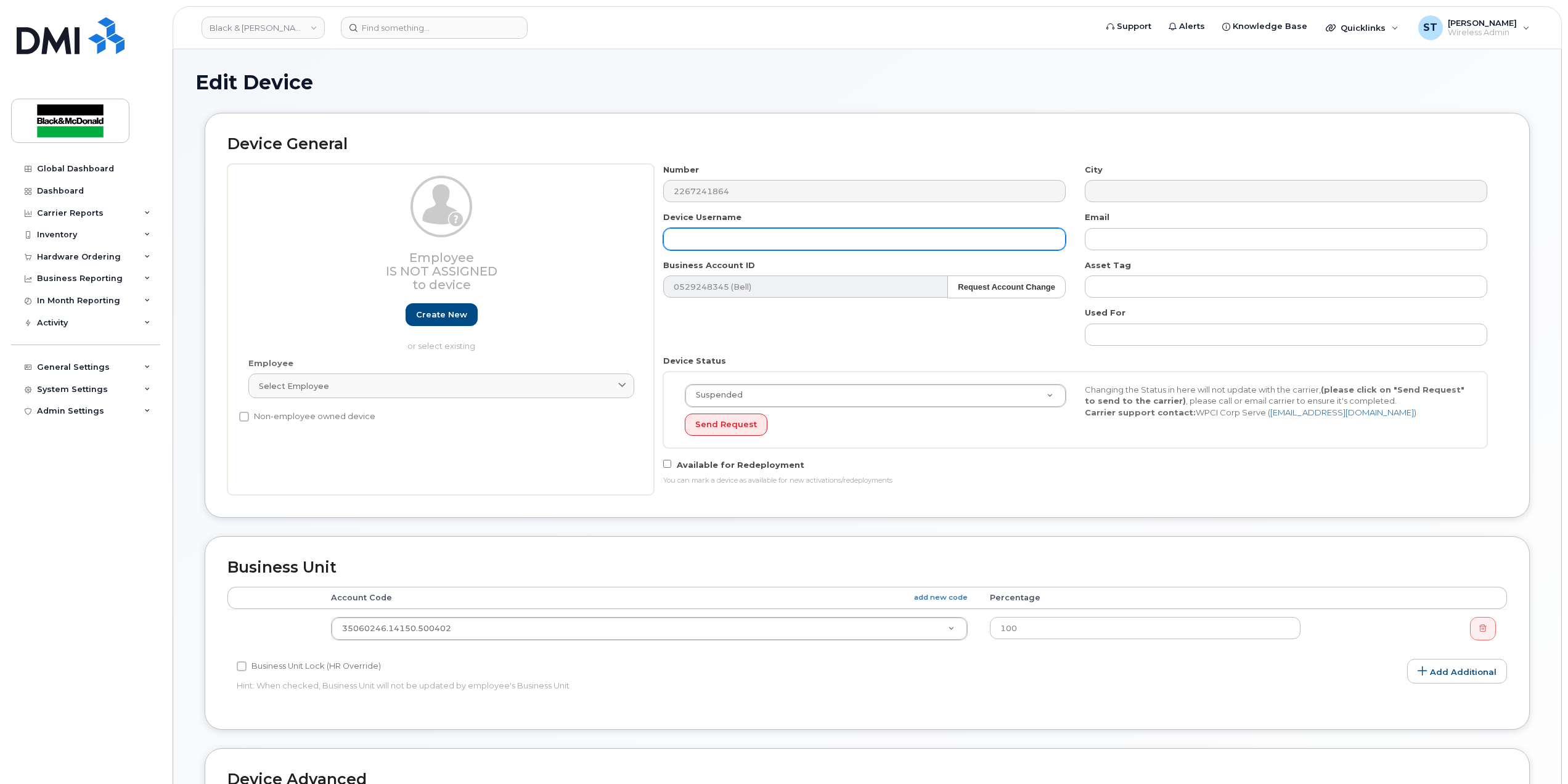
paste input "[PERSON_NAME]"
click at [797, 248] on input "[PERSON_NAME]" at bounding box center [864, 239] width 403 height 22
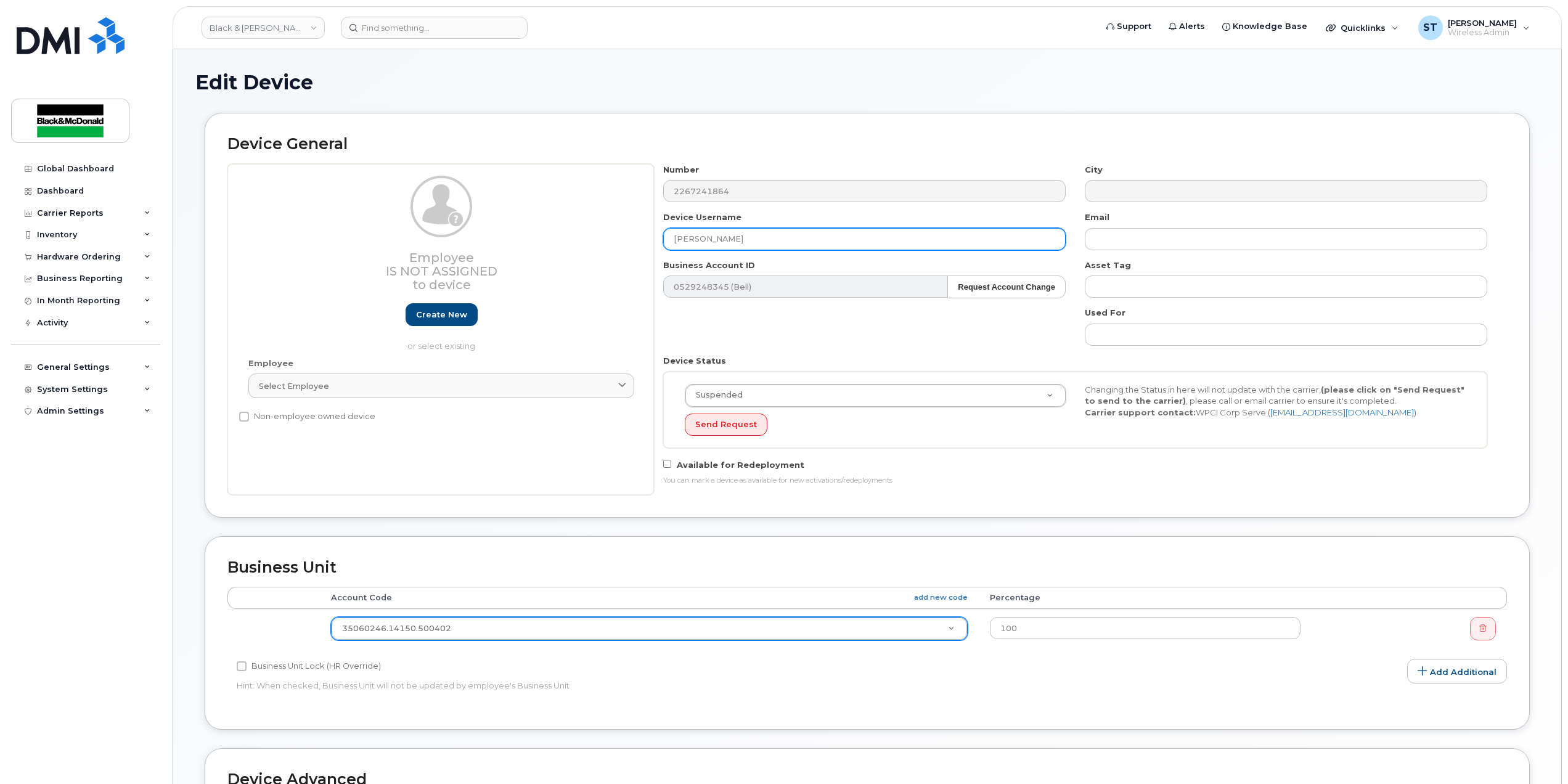
type input "[PERSON_NAME]"
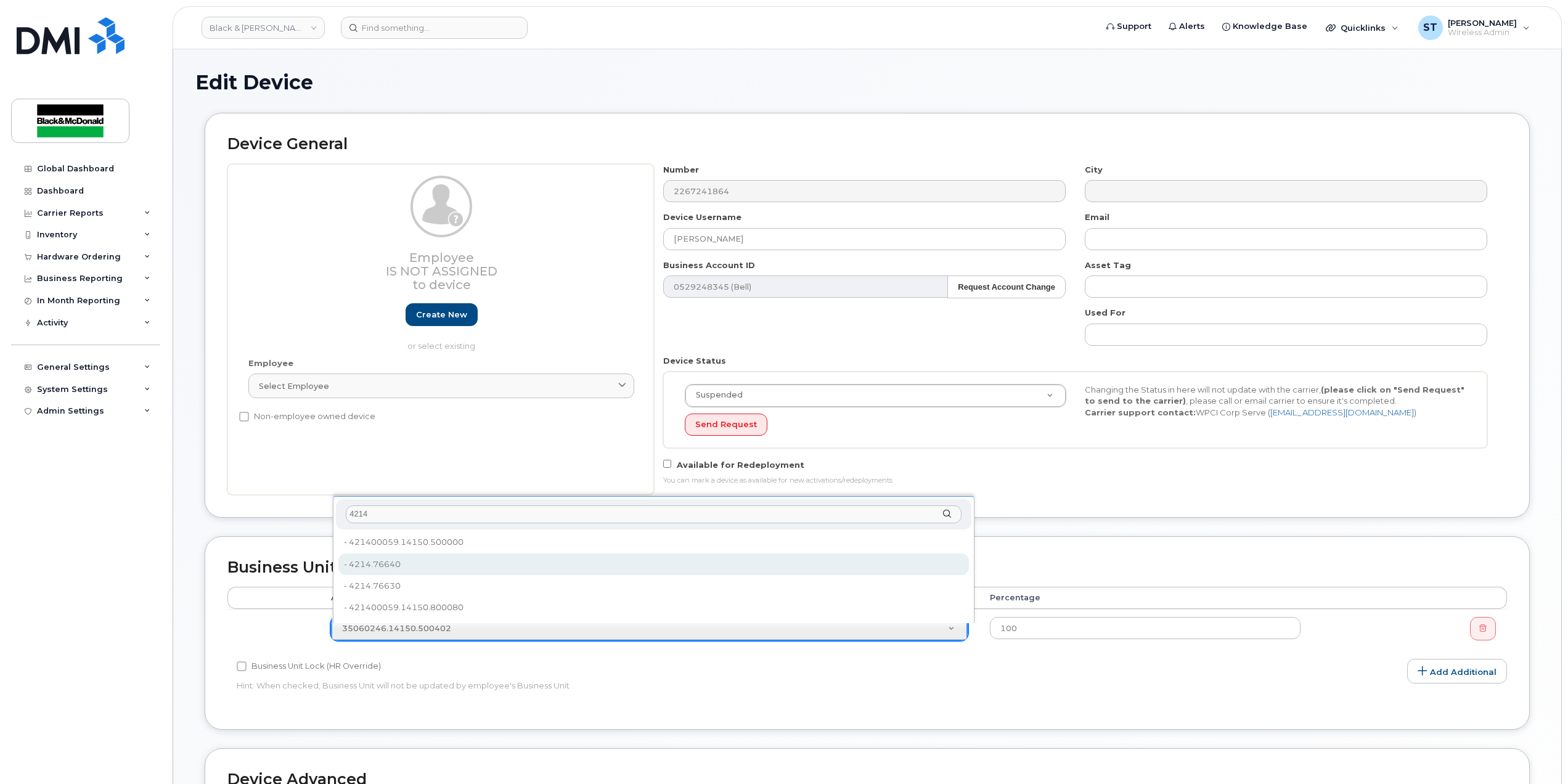
type input "4214"
type input "3407417"
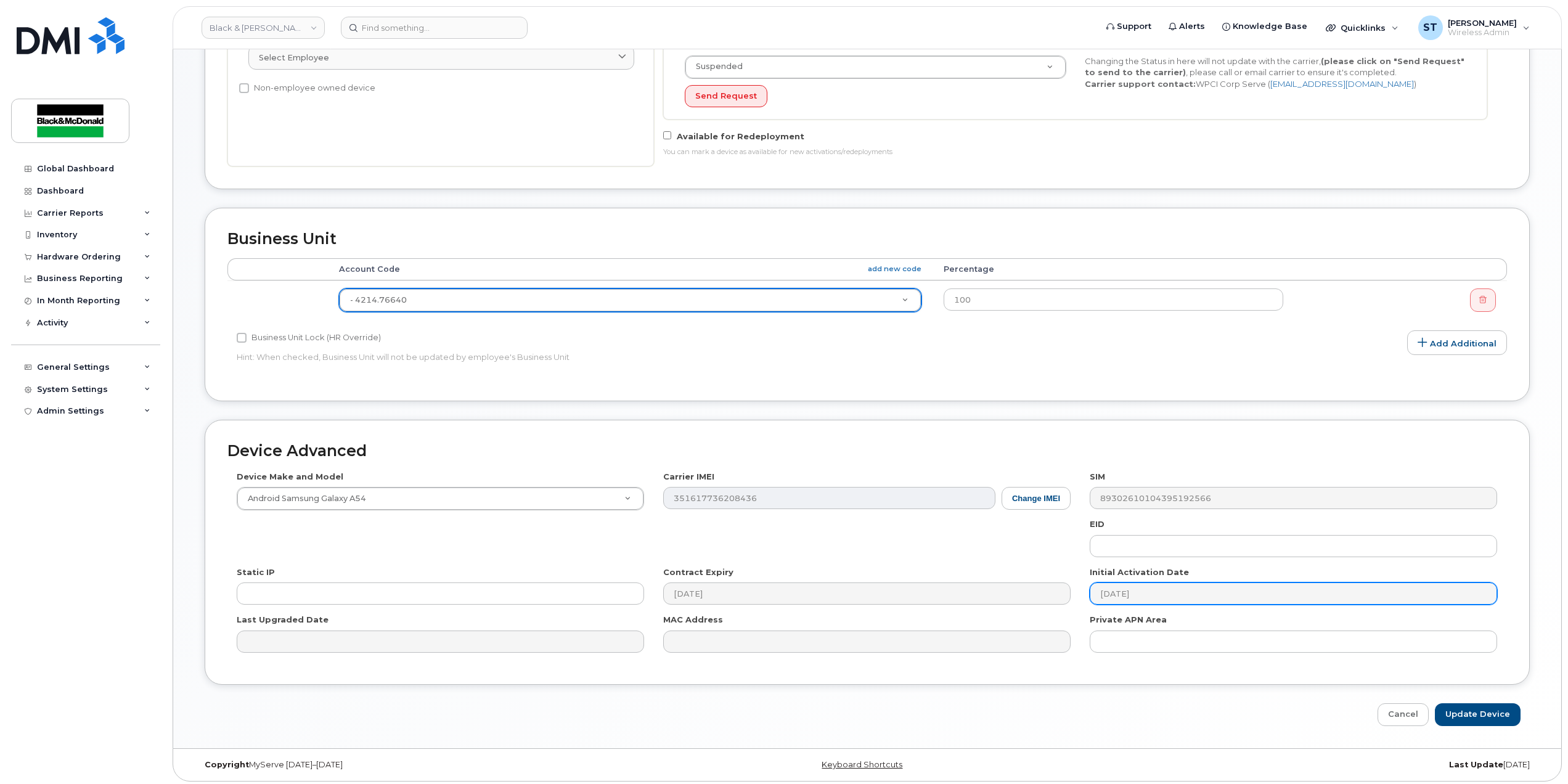
scroll to position [336, 0]
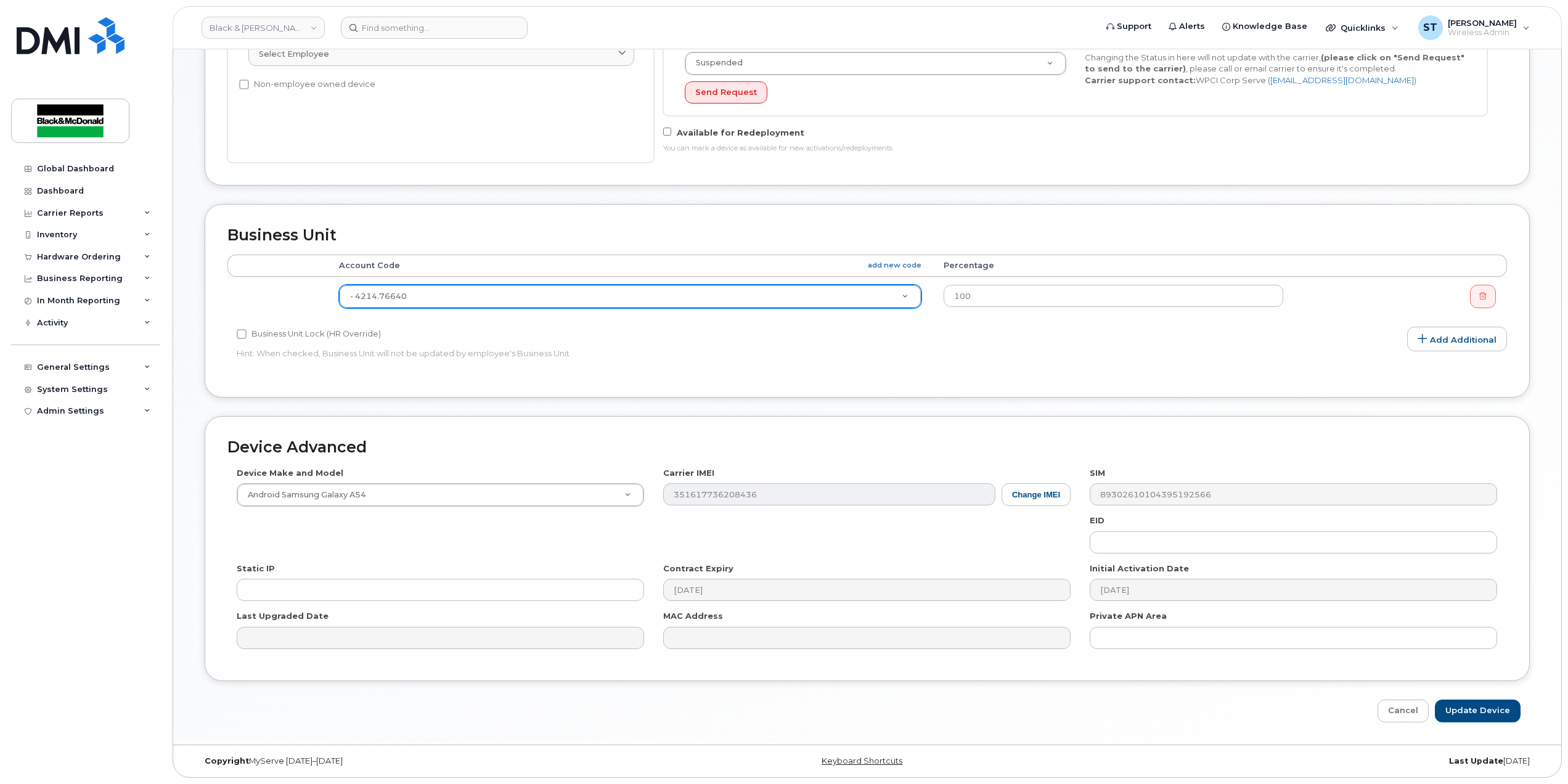
drag, startPoint x: 1463, startPoint y: 698, endPoint x: 1462, endPoint y: 691, distance: 7.1
click at [1252, 606] on div "Device Advanced Device Make and Model Android Samsung Galaxy A54 Android TCL 50…" at bounding box center [867, 569] width 1344 height 306
click at [1252, 606] on input "Update Device" at bounding box center [1477, 711] width 86 height 23
type input "Saving..."
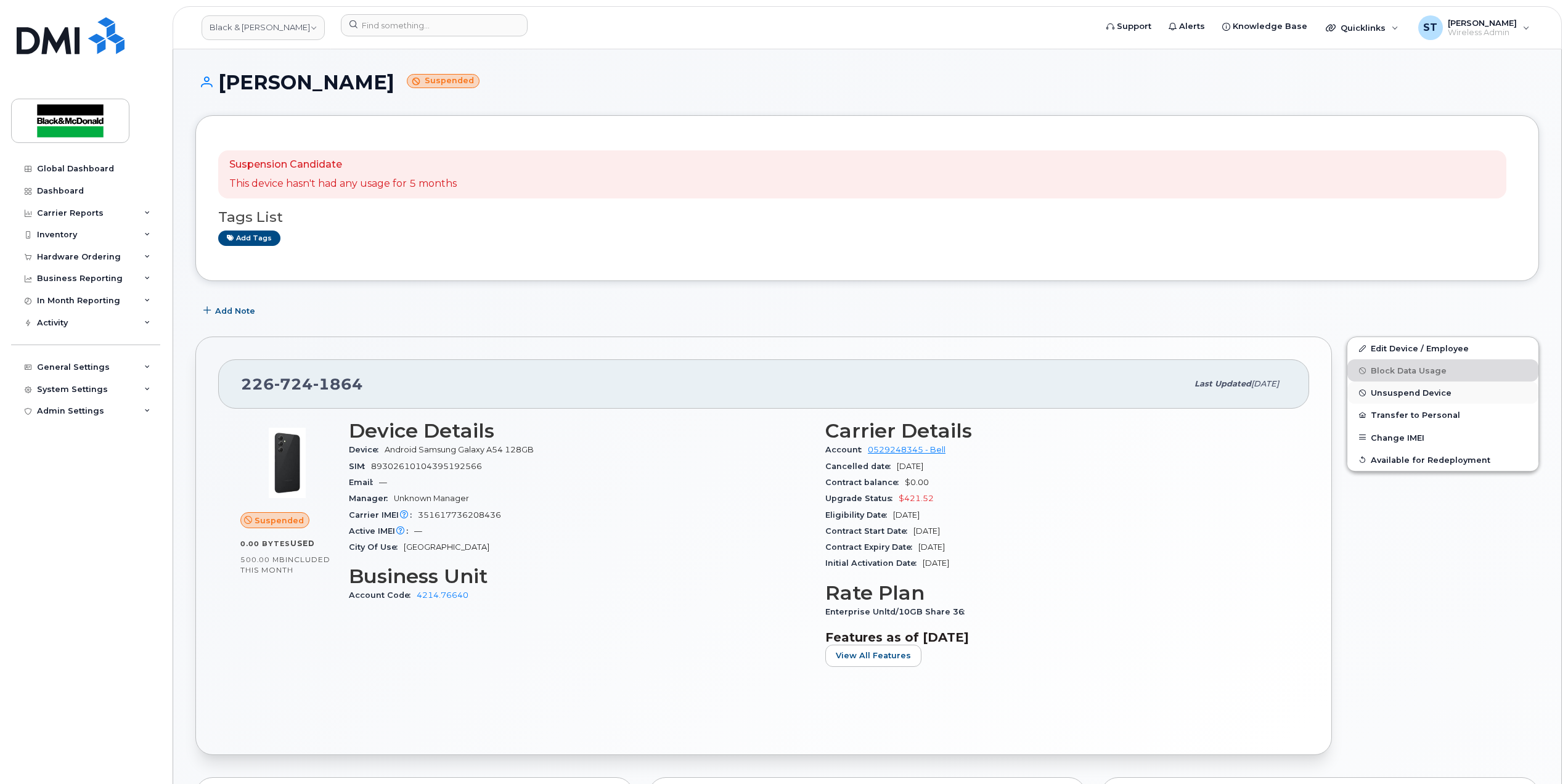
click at [1426, 392] on span "Unsuspend Device" at bounding box center [1411, 393] width 81 height 9
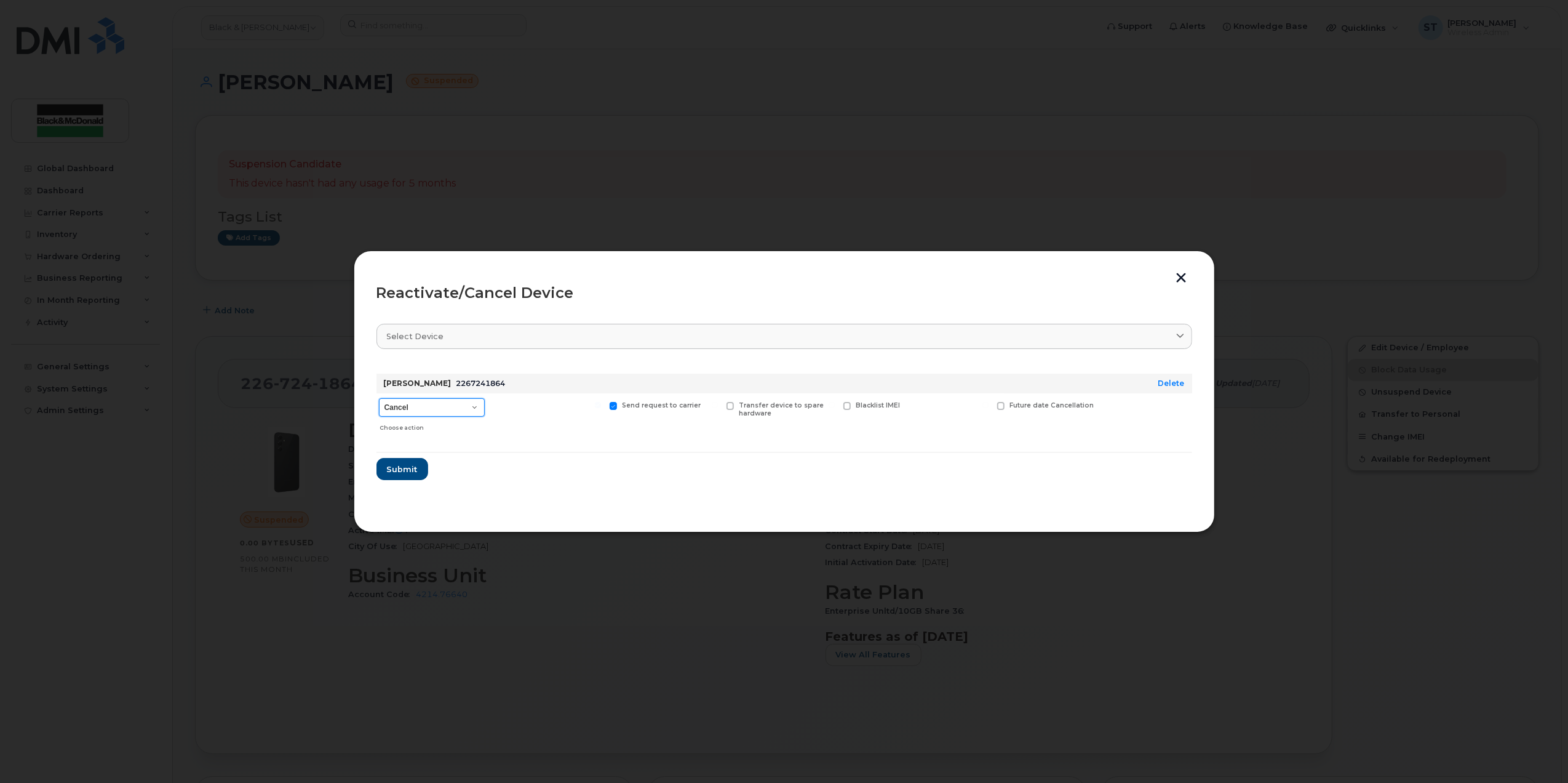
click at [453, 407] on select "Cancel Suspend - Extend Suspension Reactivate" at bounding box center [431, 407] width 106 height 19
select select "[object Object]"
click at [379, 398] on select "Cancel Suspend - Extend Suspension Reactivate" at bounding box center [431, 407] width 106 height 19
click at [395, 464] on span "Submit" at bounding box center [402, 470] width 31 height 12
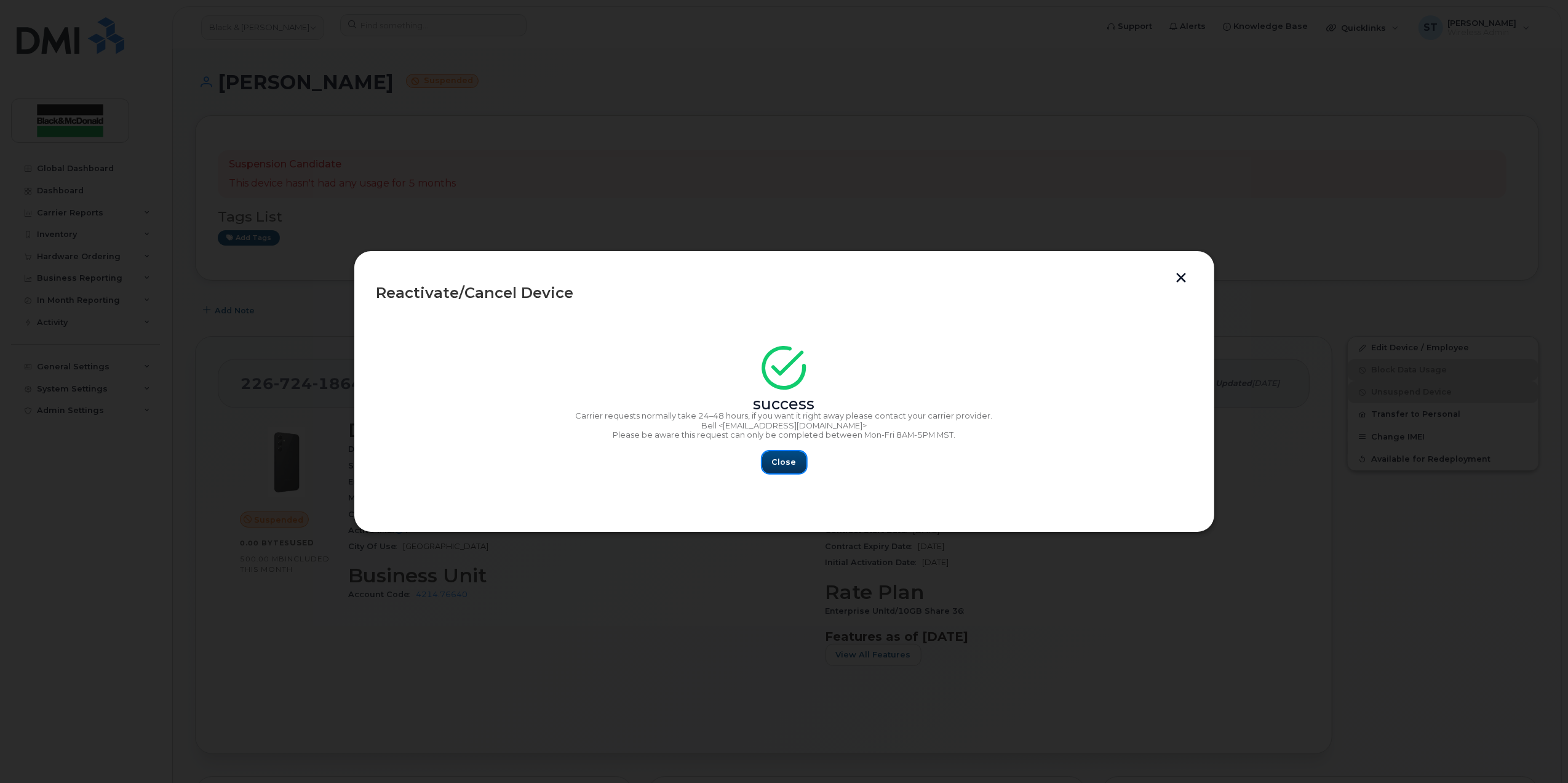
click at [787, 468] on span "Close" at bounding box center [785, 462] width 24 height 12
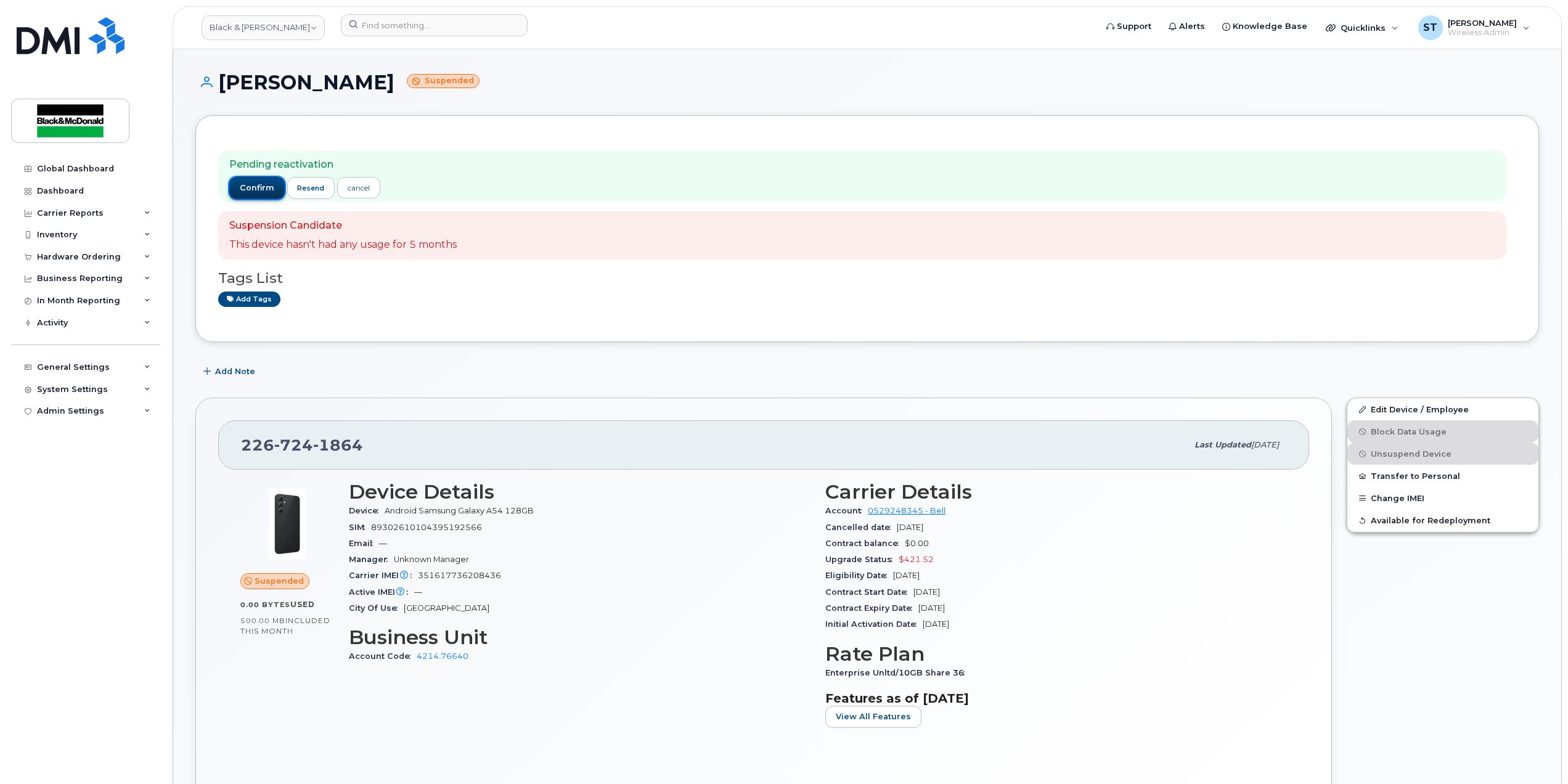
click at [250, 188] on span "confirm" at bounding box center [257, 188] width 35 height 11
click at [253, 188] on span "confirm" at bounding box center [257, 188] width 35 height 11
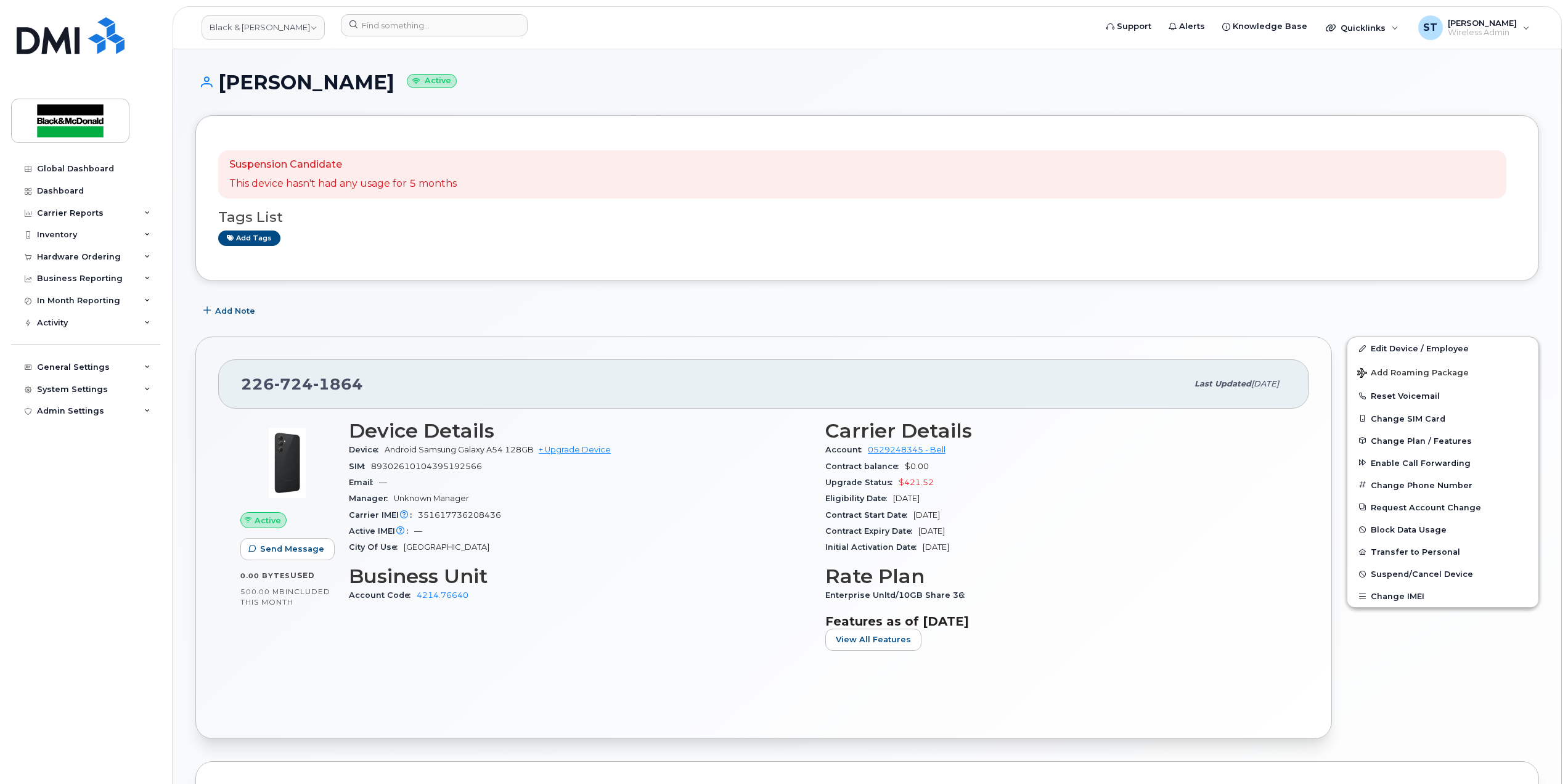
click at [780, 524] on div "Carrier IMEI Carrier IMEI is reported during the last billing cycle or change o…" at bounding box center [579, 515] width 462 height 16
click at [1398, 488] on button "Change Phone Number" at bounding box center [1443, 485] width 191 height 22
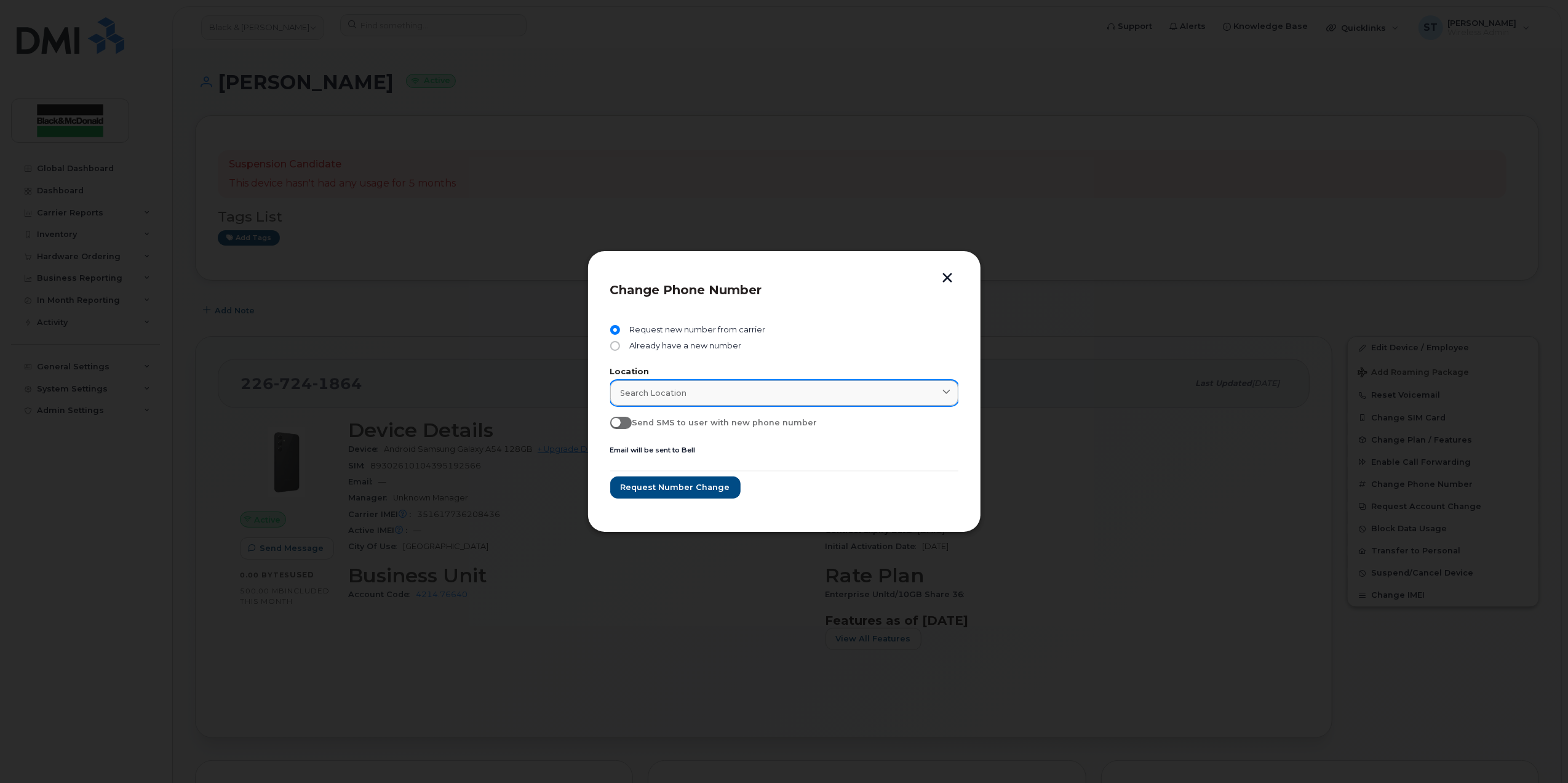
click at [742, 382] on link "Search location" at bounding box center [785, 392] width 348 height 25
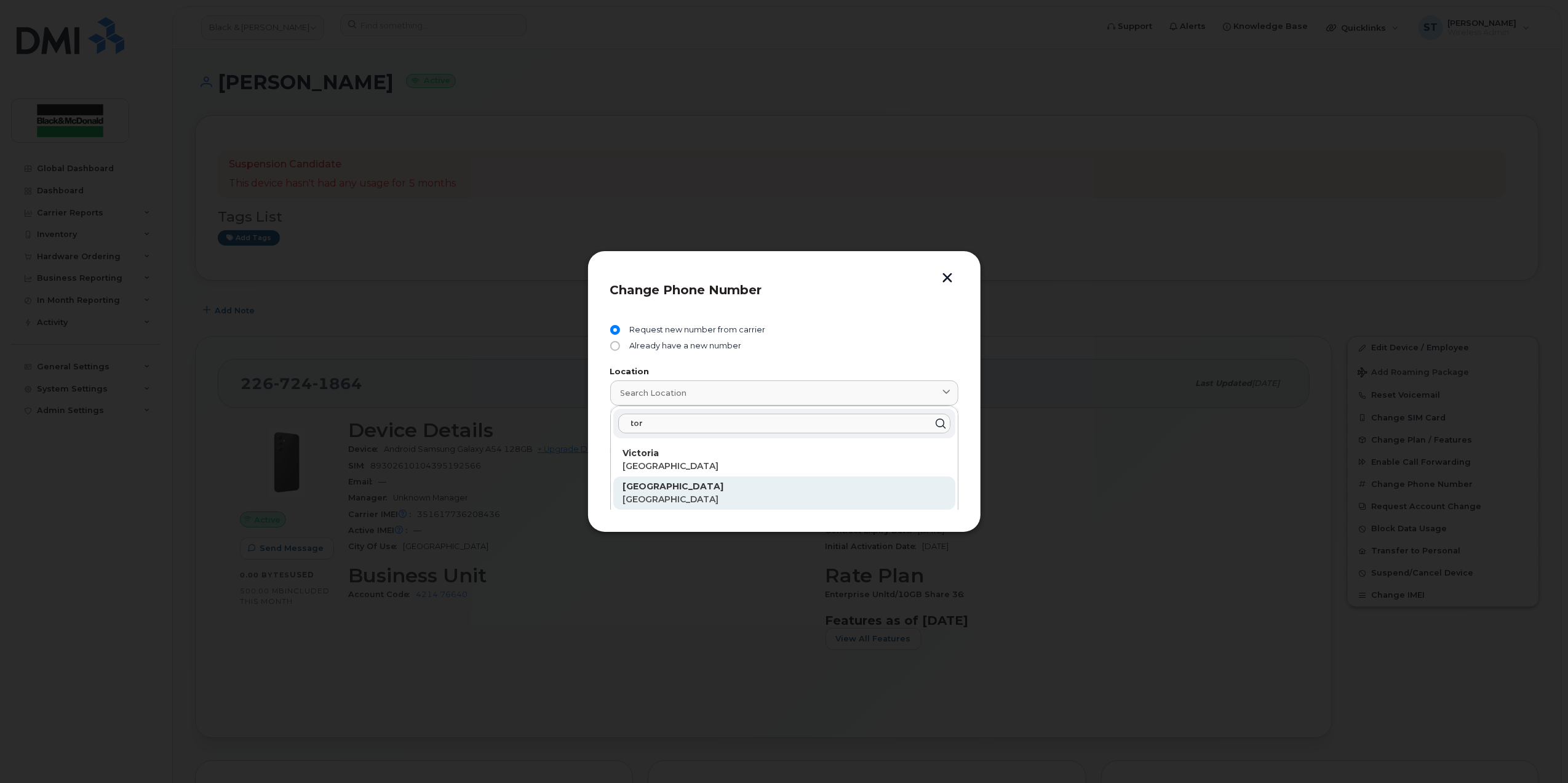
type input "tor"
click at [692, 488] on p "[GEOGRAPHIC_DATA]" at bounding box center [785, 486] width 322 height 13
type input "[GEOGRAPHIC_DATA]"
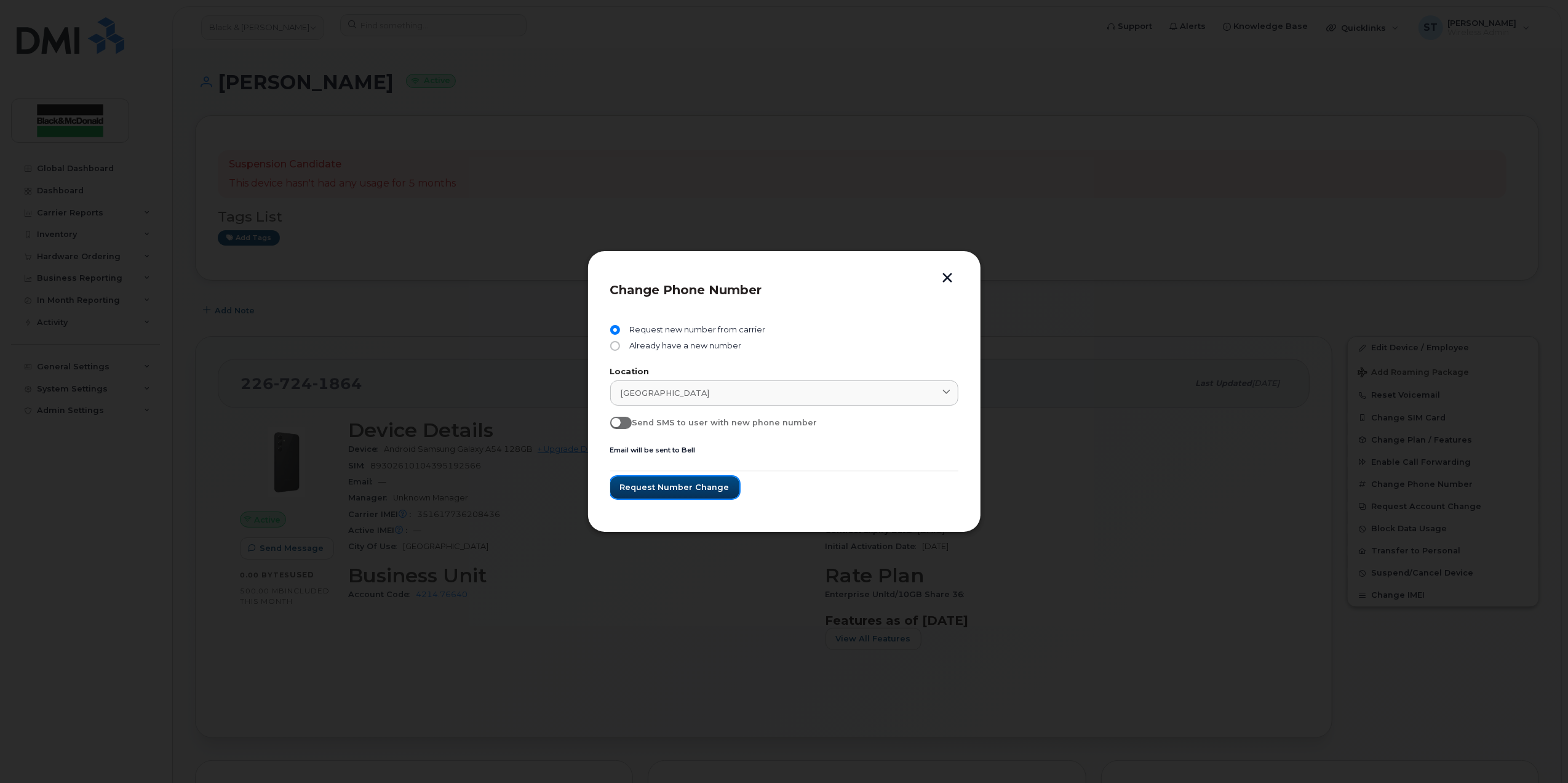
click at [695, 488] on span "Request number change" at bounding box center [675, 487] width 110 height 12
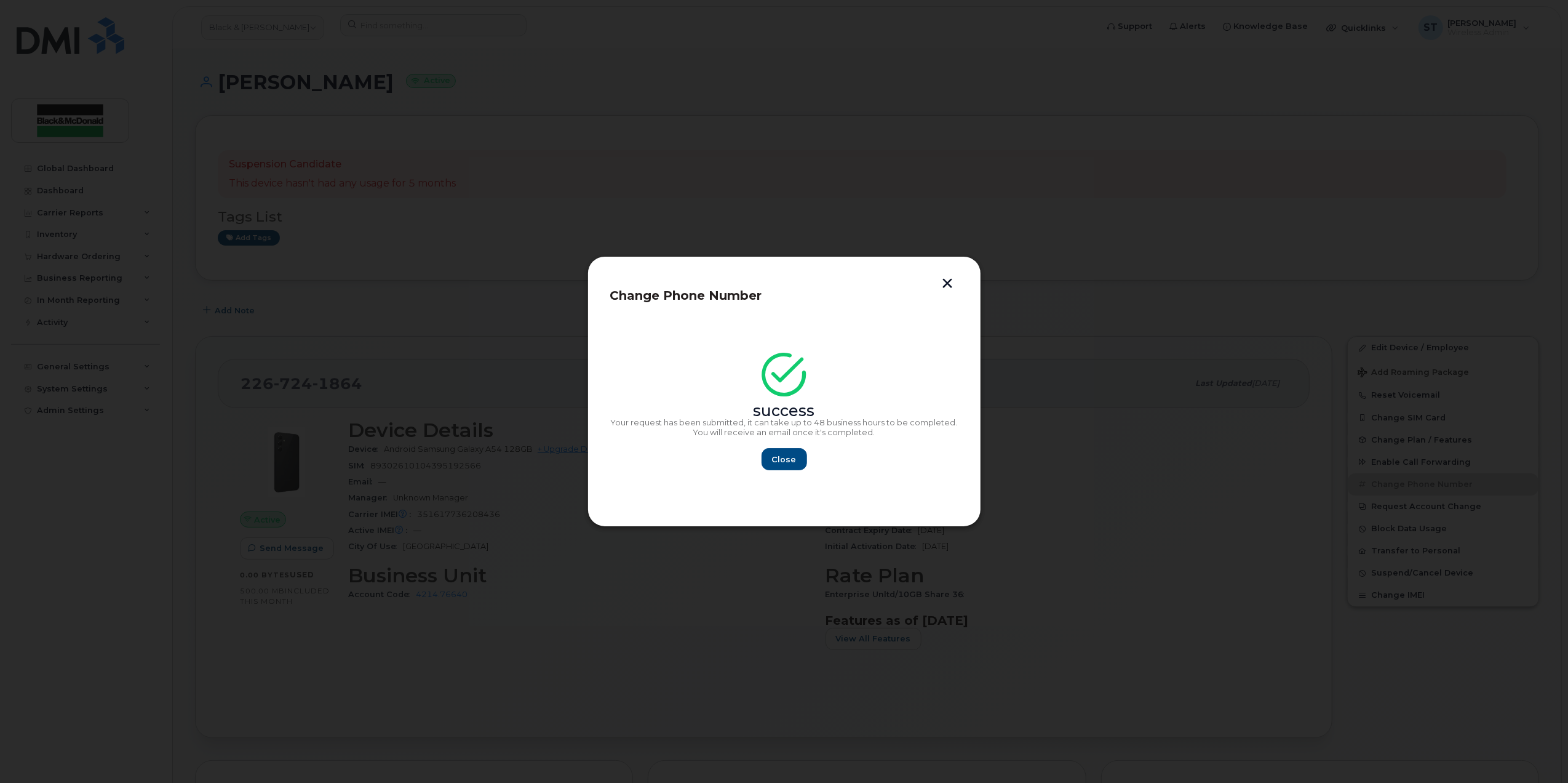
click at [948, 279] on button "button" at bounding box center [948, 285] width 19 height 13
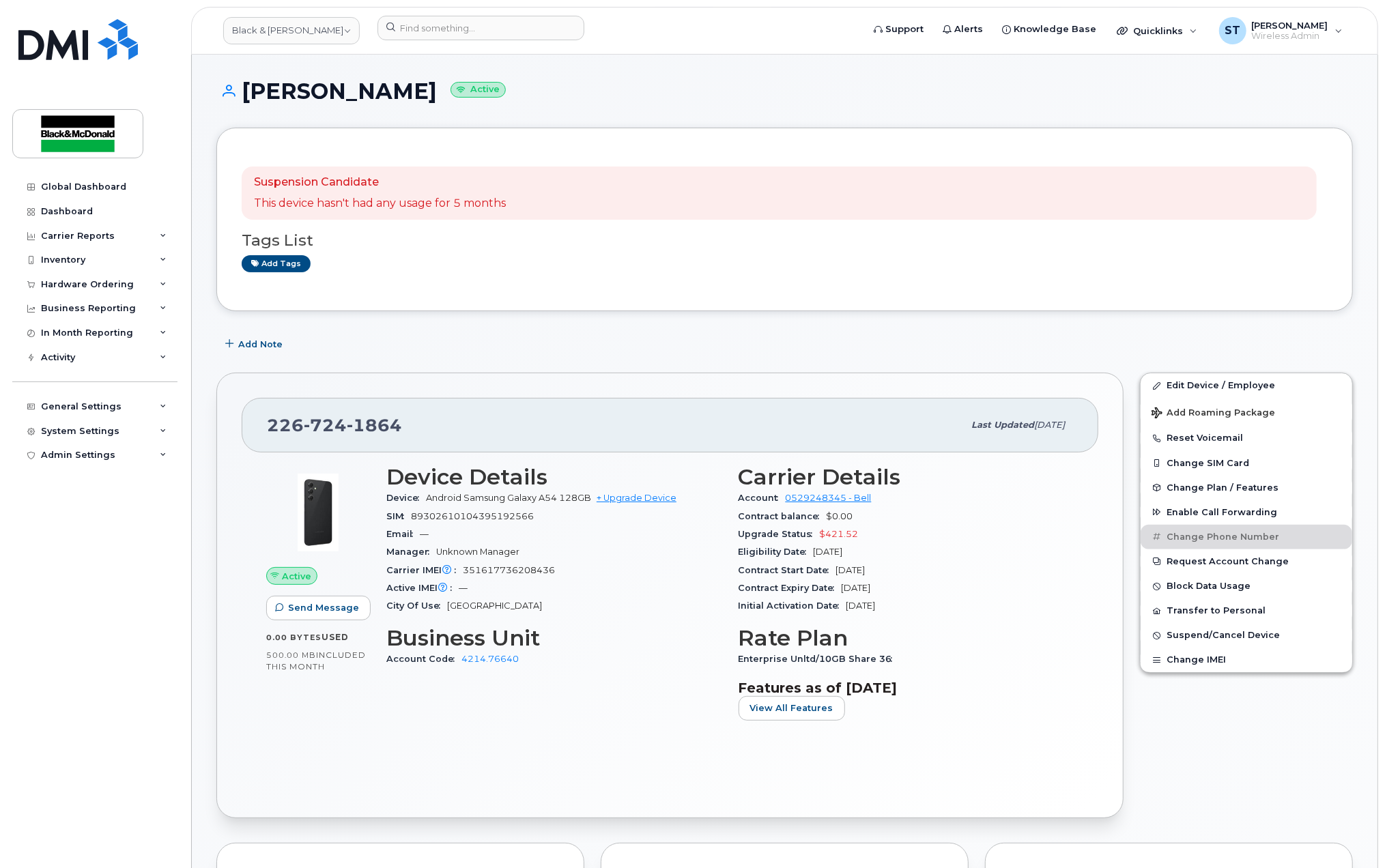
click at [1226, 292] on div "Suspension Candidate This device hasn't had any usage for 5 months Tags List Ad…" at bounding box center [784, 219] width 1136 height 184
drag, startPoint x: 957, startPoint y: 226, endPoint x: 1064, endPoint y: 156, distance: 127.9
click at [956, 224] on div "Tags List Add tags" at bounding box center [784, 246] width 1086 height 53
